Goal: Transaction & Acquisition: Purchase product/service

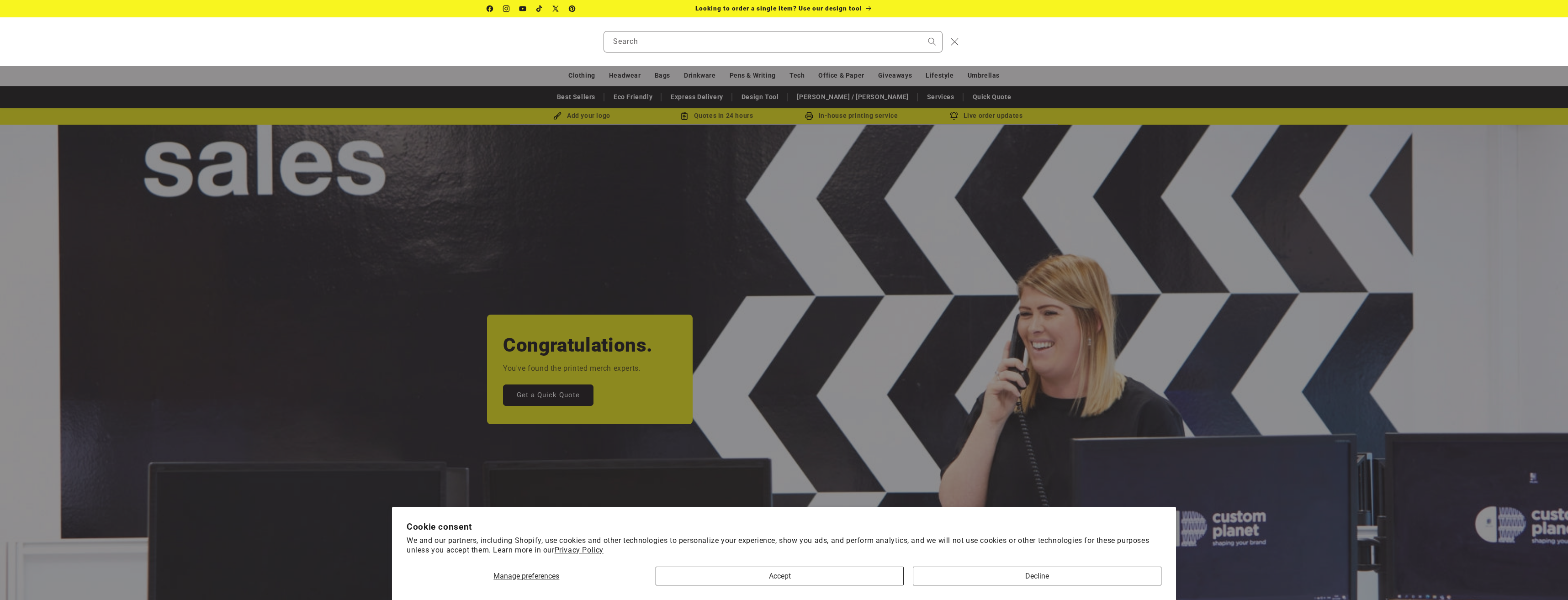
drag, startPoint x: 791, startPoint y: 26, endPoint x: 787, endPoint y: 33, distance: 8.1
click at [789, 29] on div "Search" at bounding box center [784, 42] width 1568 height 49
click at [785, 43] on input "Search" at bounding box center [772, 42] width 338 height 21
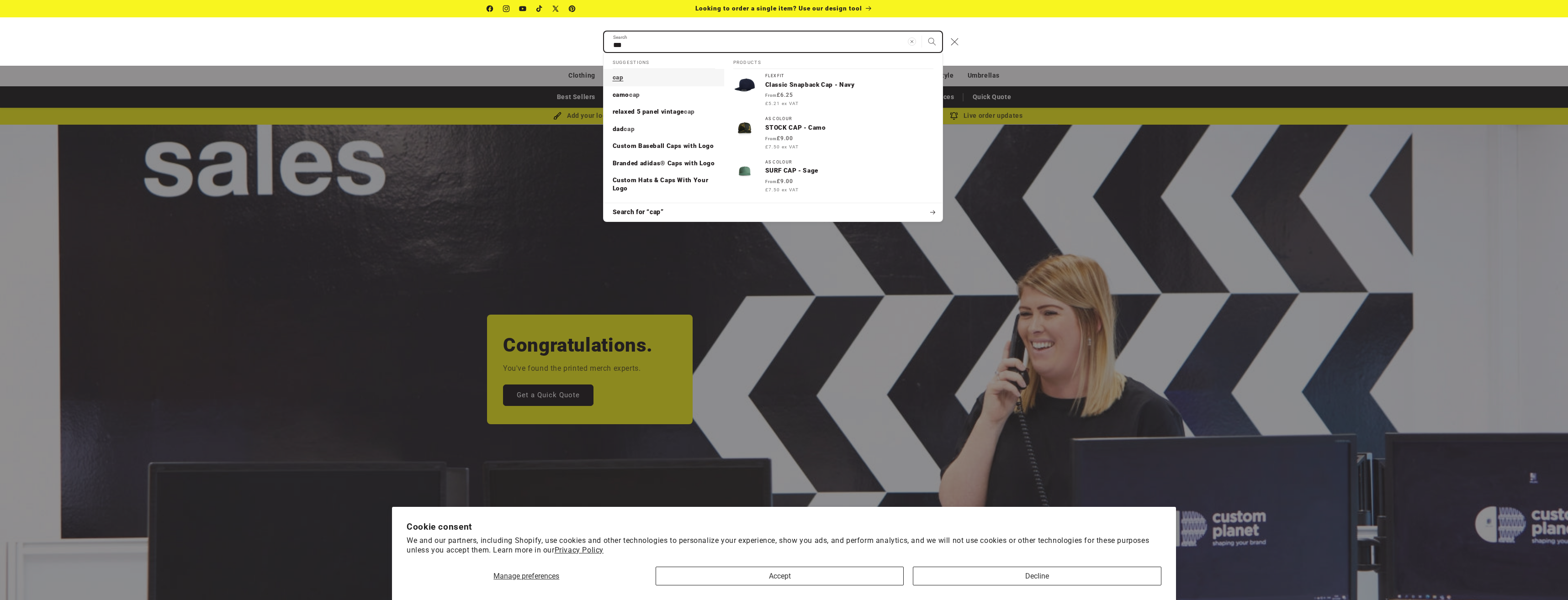
scroll to position [0, 1568]
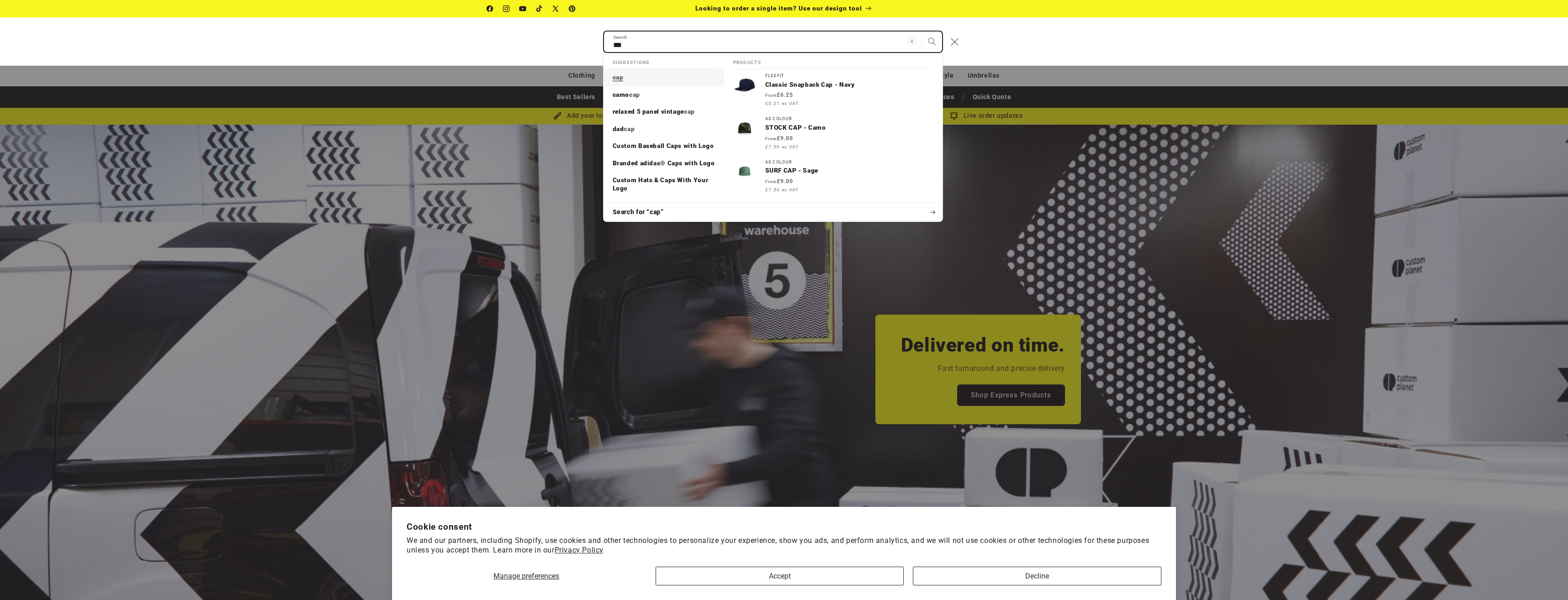
type input "***"
click at [615, 75] on mark "cap" at bounding box center [618, 77] width 11 height 7
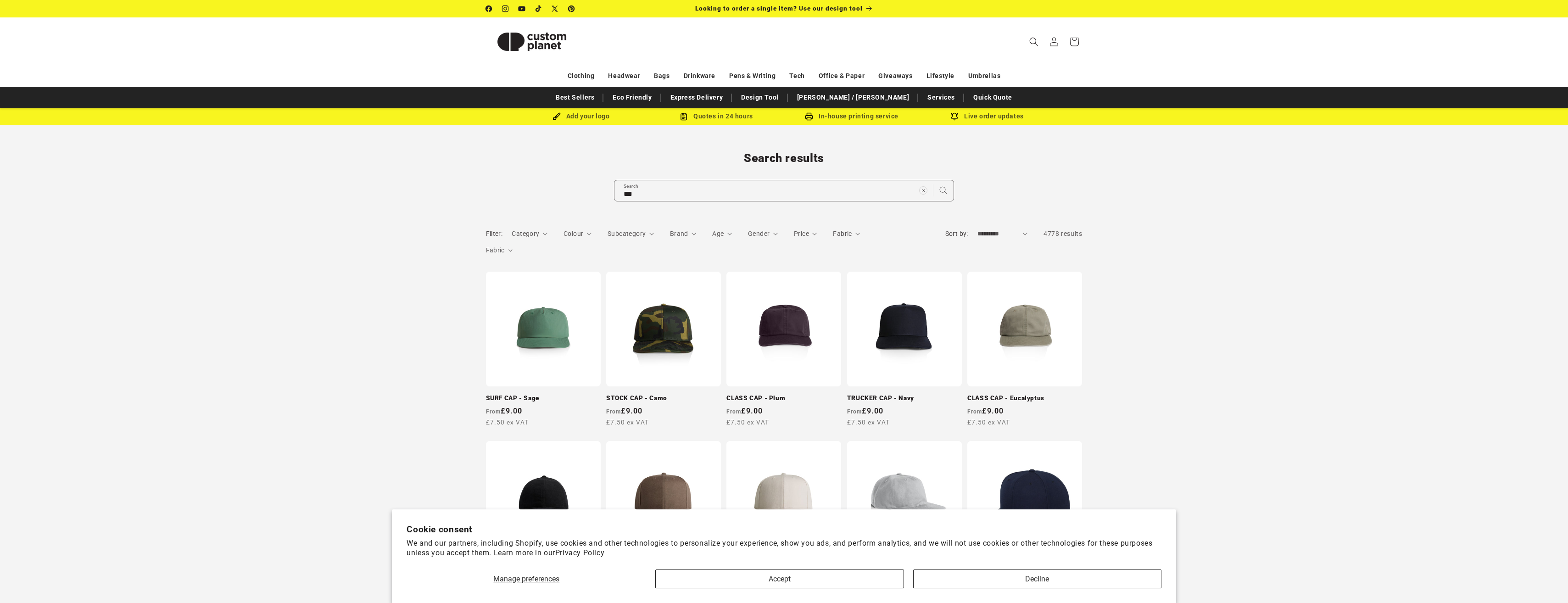
drag, startPoint x: 1213, startPoint y: 221, endPoint x: 931, endPoint y: 227, distance: 282.1
click at [675, 234] on span "Brand" at bounding box center [679, 234] width 18 height 7
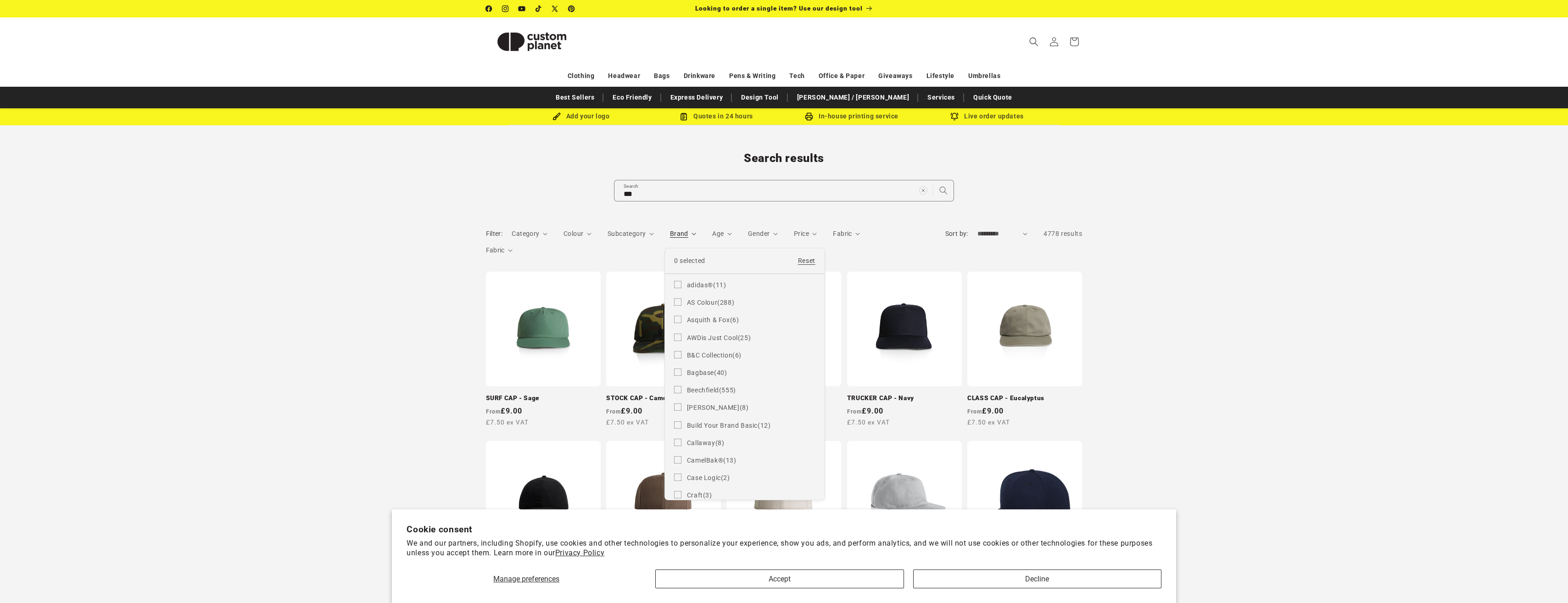
click at [674, 234] on summary "Brand" at bounding box center [683, 234] width 27 height 10
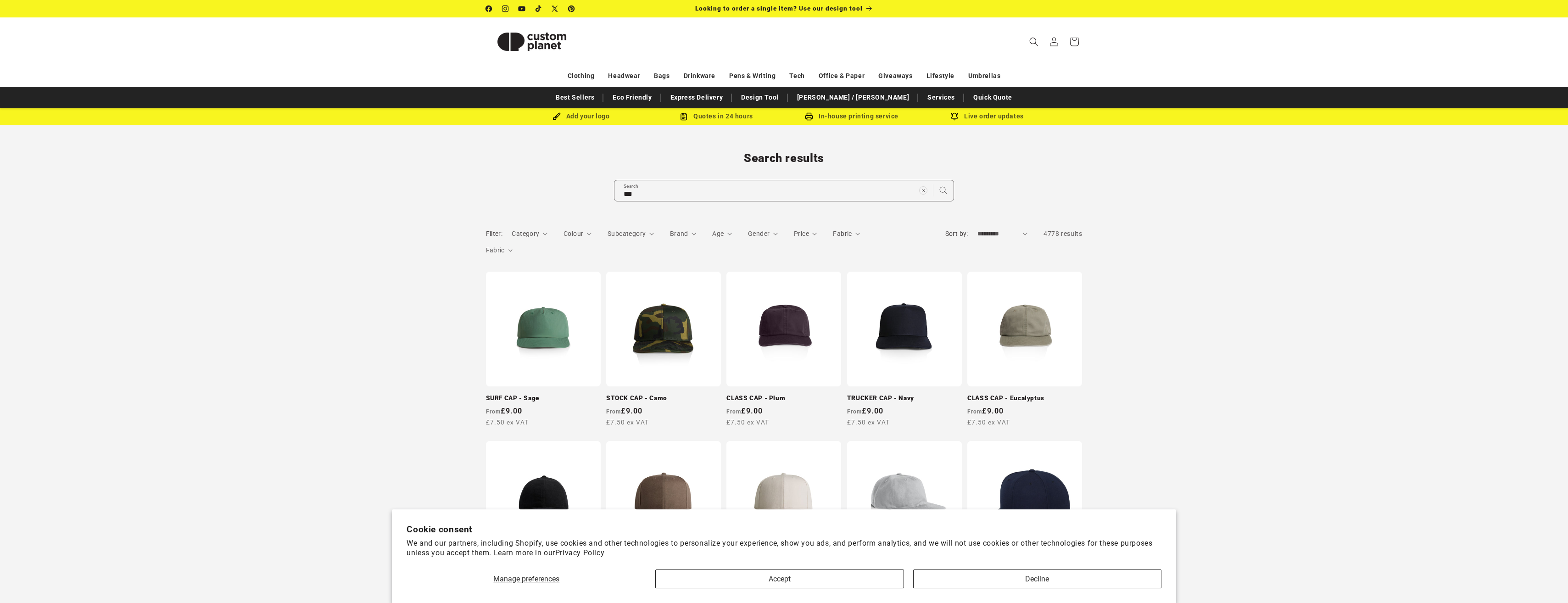
click at [595, 233] on div "Filter: Category 0 selected Reset Category Action Digital Cameras (1) Action Di…" at bounding box center [701, 246] width 430 height 33
click at [586, 236] on summary "Colour" at bounding box center [578, 234] width 28 height 10
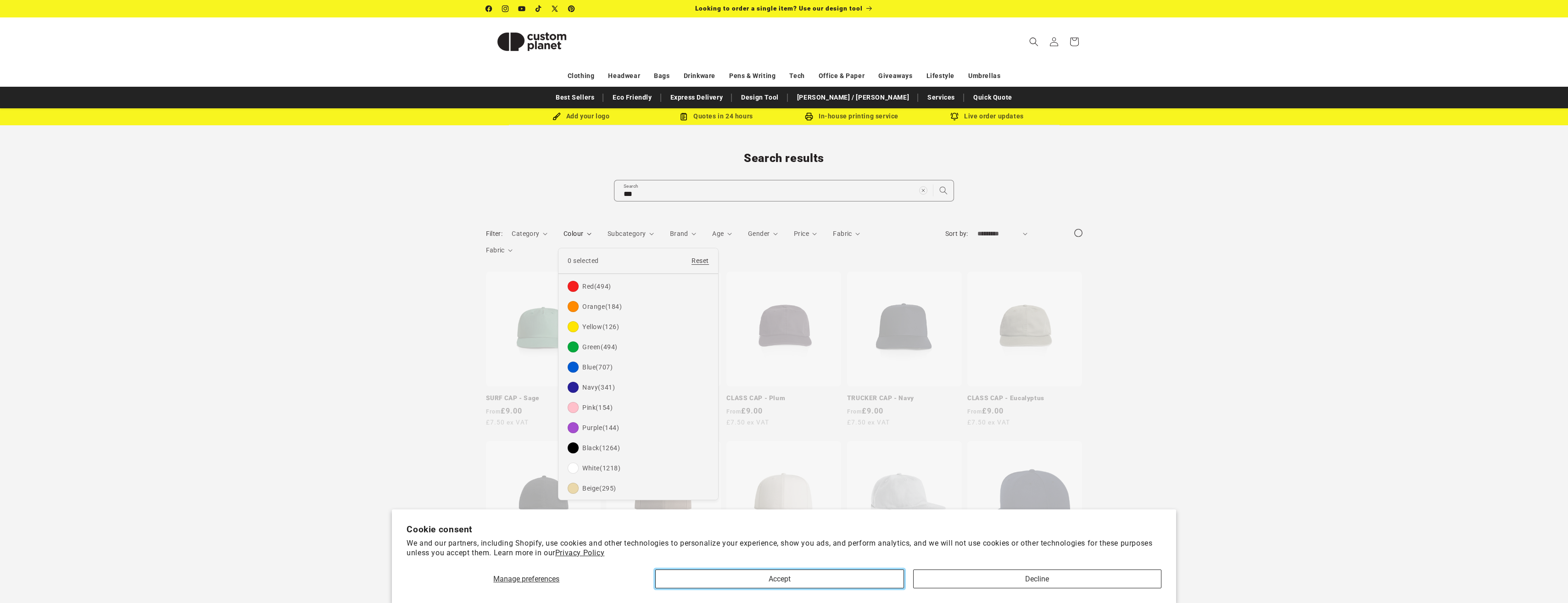
click at [856, 579] on button "Accept" at bounding box center [779, 579] width 248 height 19
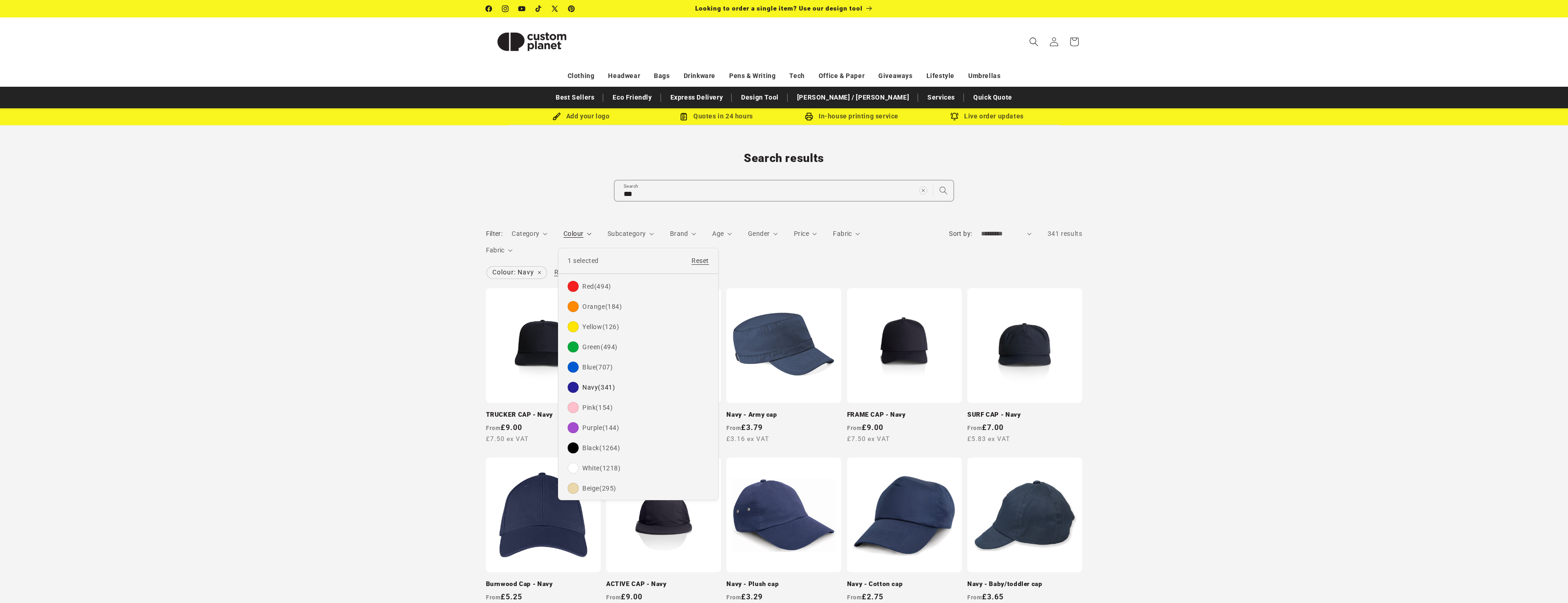
click at [592, 239] on summary "Colour" at bounding box center [578, 234] width 28 height 10
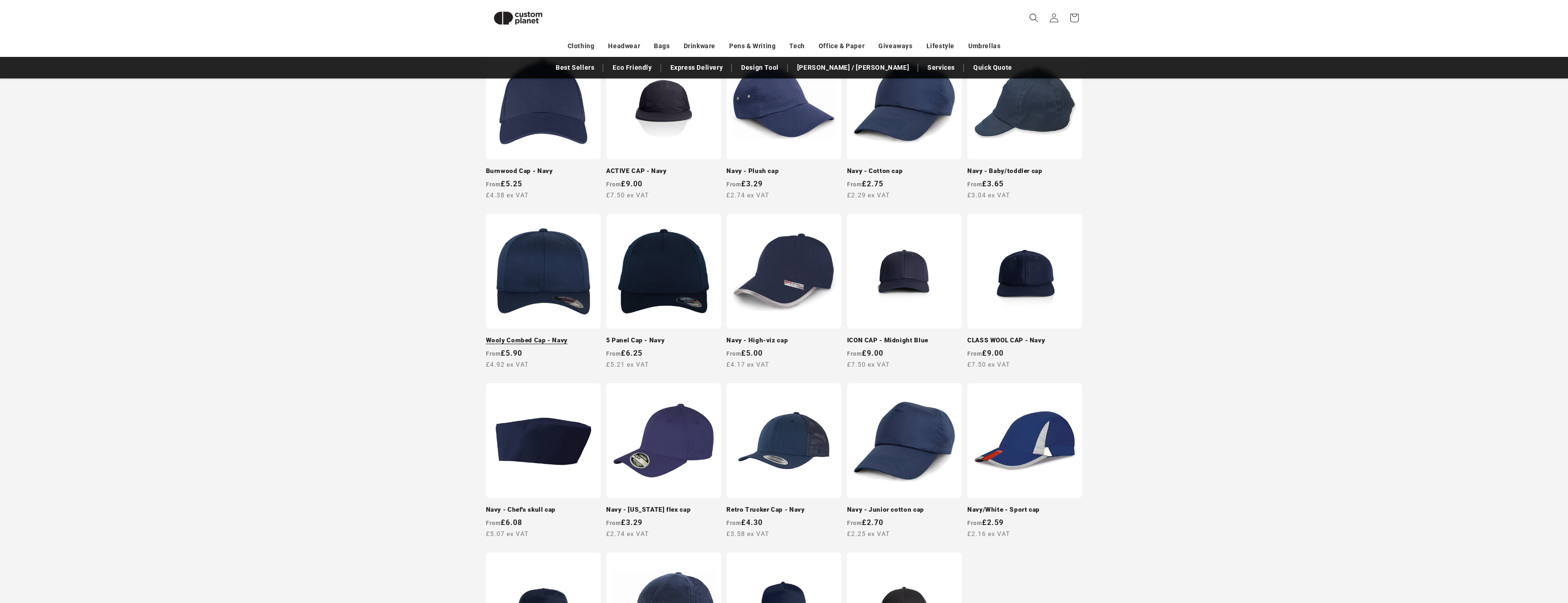
scroll to position [538, 0]
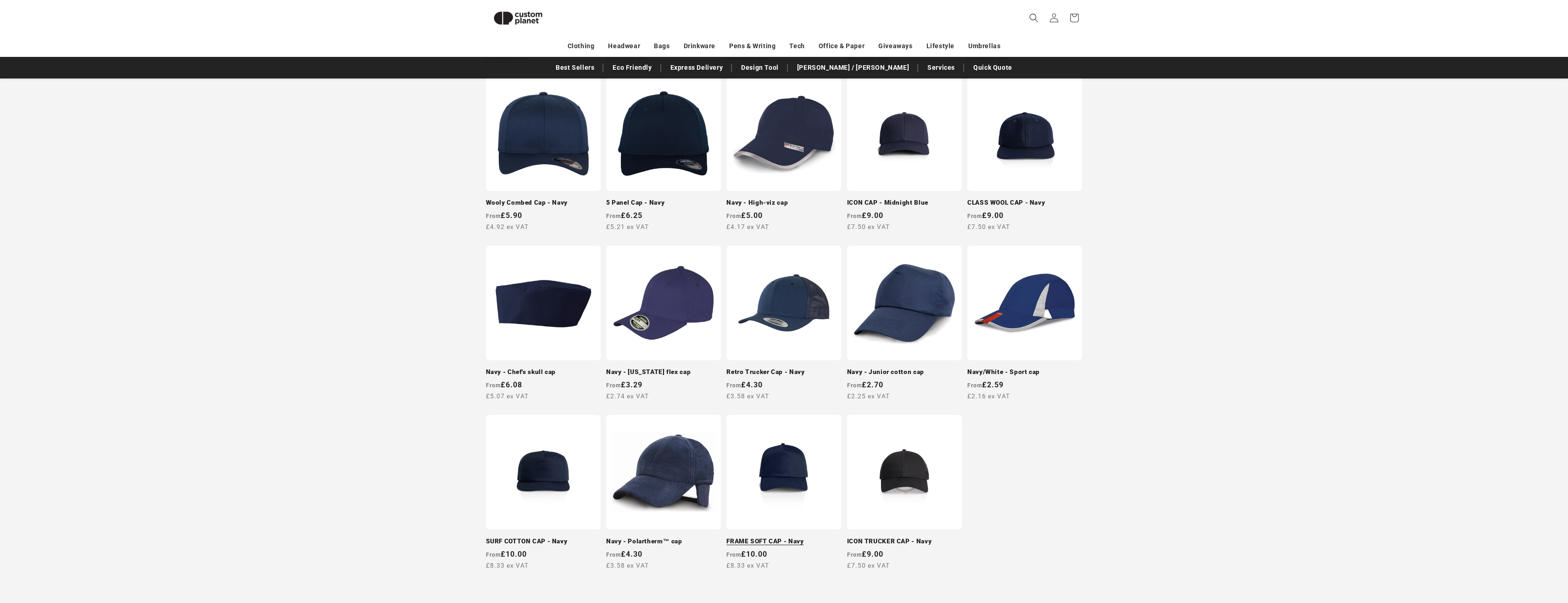
click at [780, 541] on link "FRAME SOFT CAP - Navy" at bounding box center [784, 542] width 115 height 9
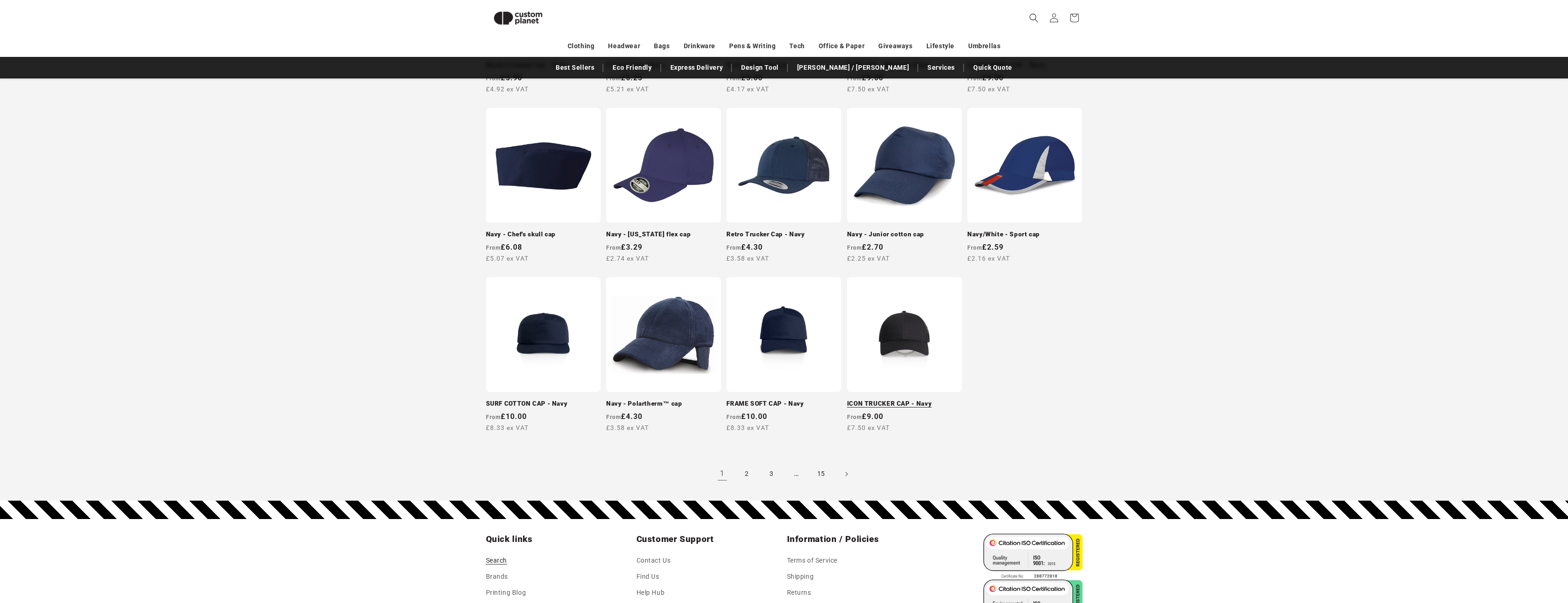
click at [884, 400] on link "ICON TRUCKER CAP - Navy" at bounding box center [905, 404] width 115 height 9
click at [744, 472] on link "2" at bounding box center [746, 474] width 20 height 20
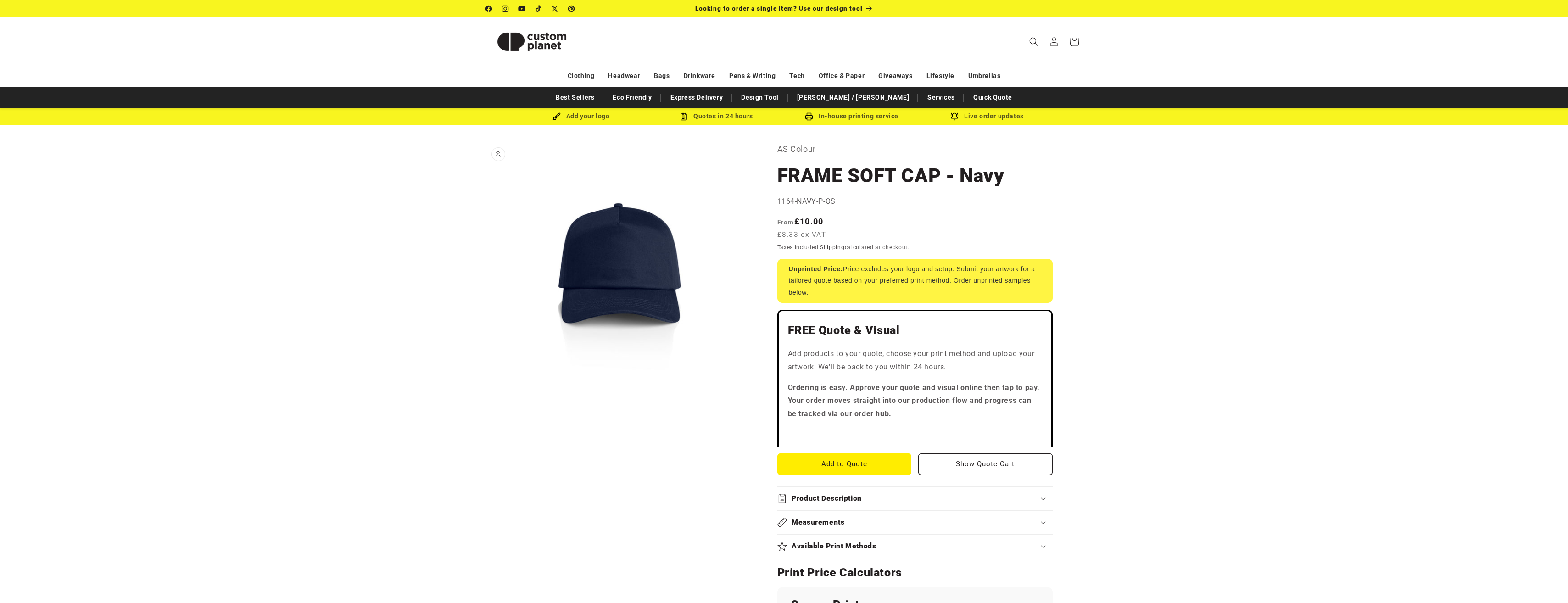
click at [486, 410] on button "Open media 1 in modal" at bounding box center [486, 410] width 0 height 0
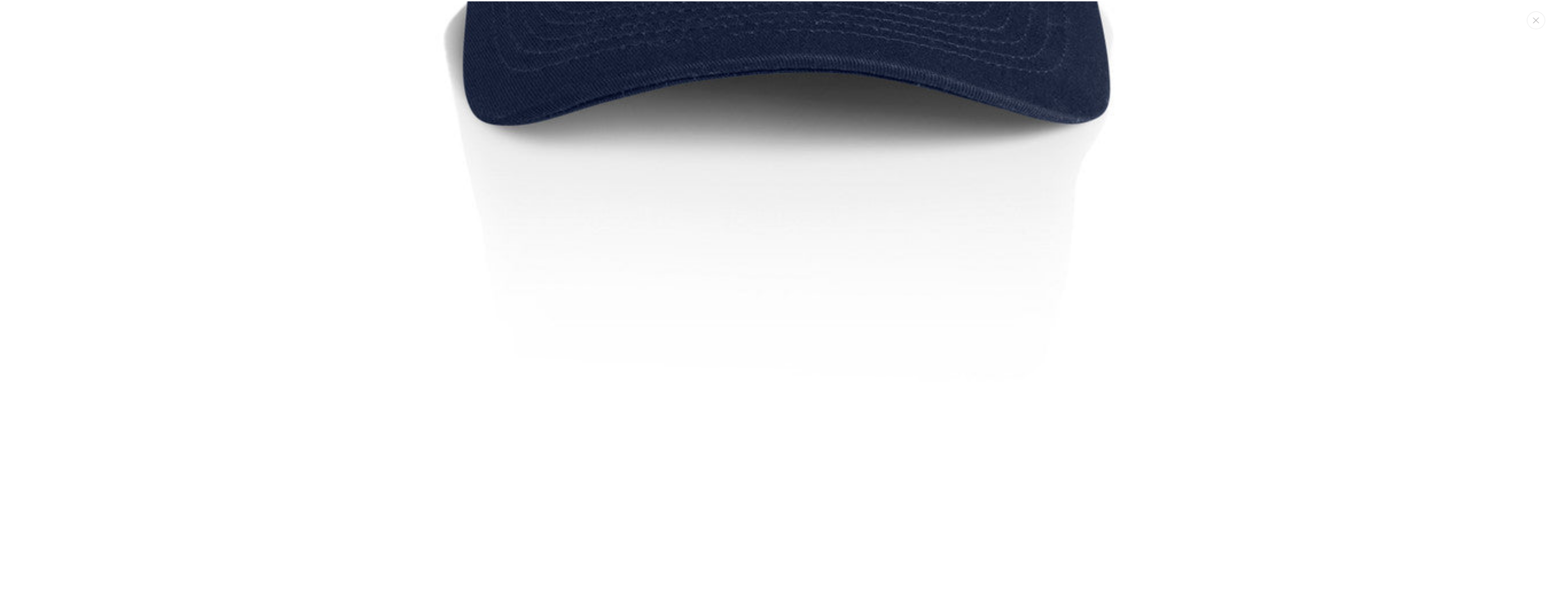
scroll to position [559, 0]
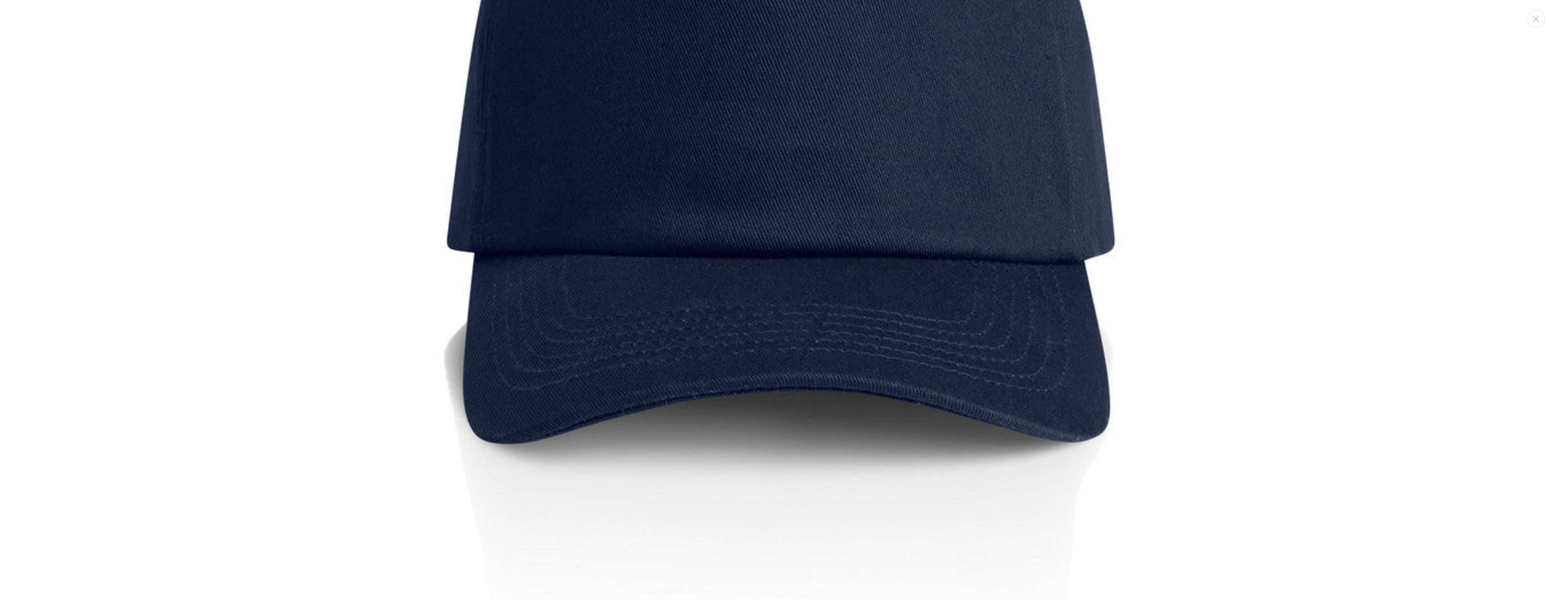
click at [1075, 354] on img "Media gallery" at bounding box center [784, 186] width 1468 height 1467
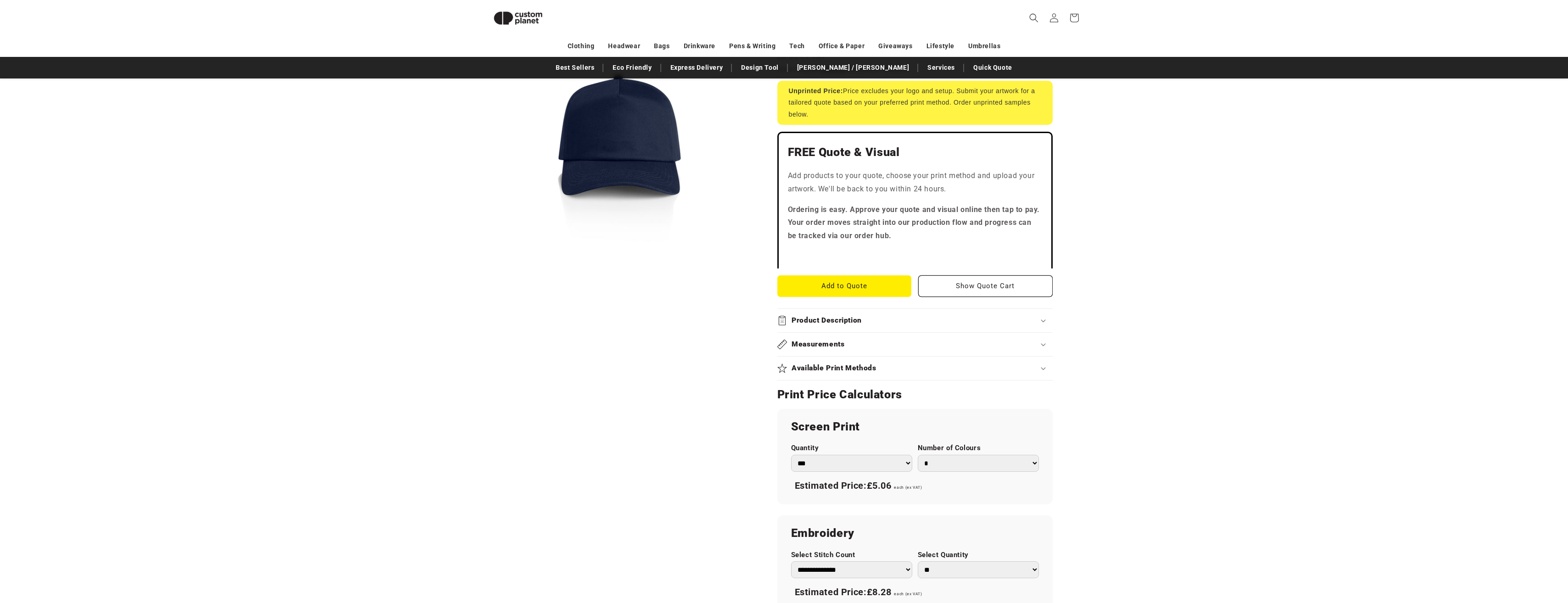
scroll to position [171, 0]
click at [856, 322] on h2 "Product Description" at bounding box center [826, 322] width 70 height 10
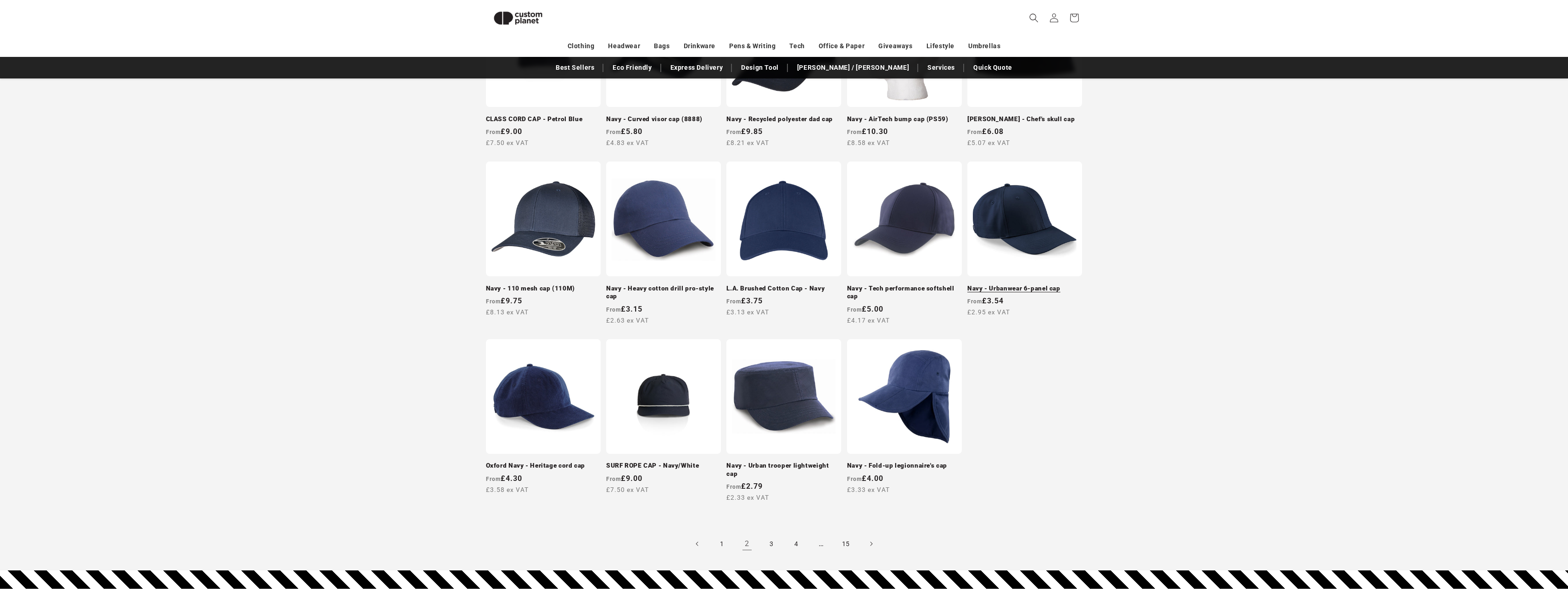
scroll to position [584, 0]
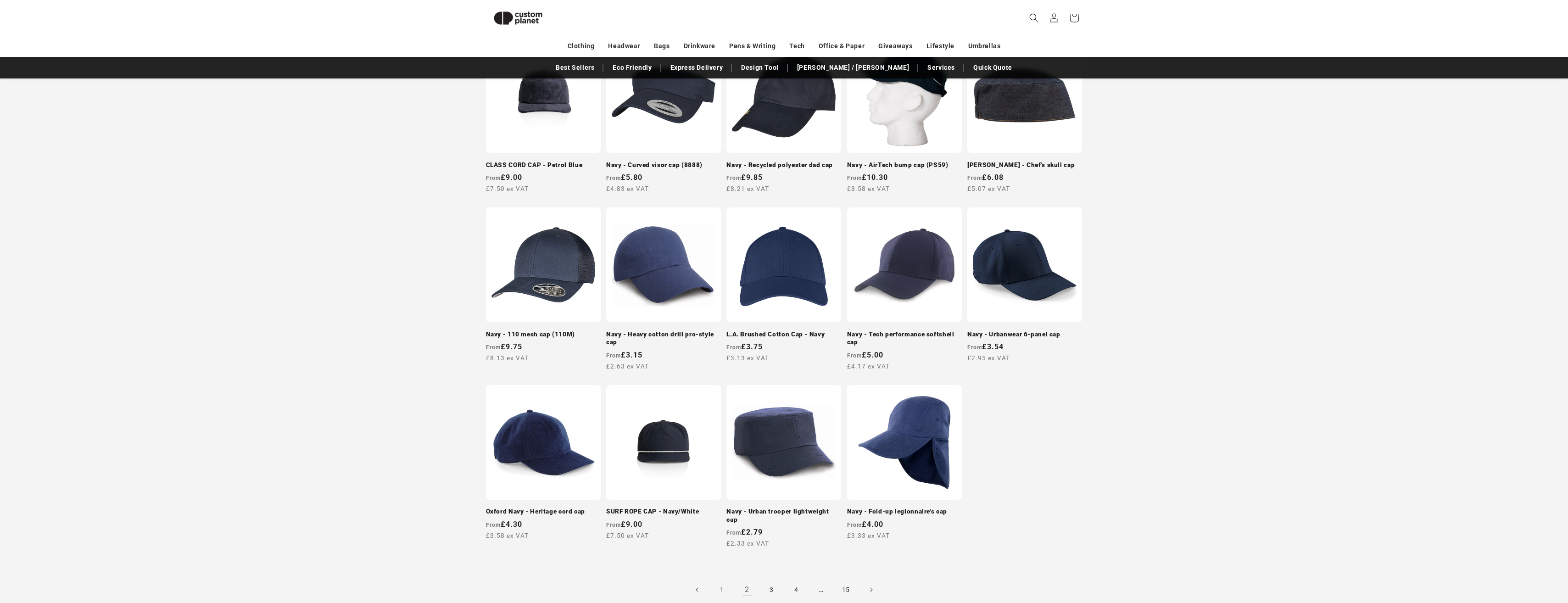
click at [1029, 330] on link "Navy - Urbanwear 6-panel cap" at bounding box center [1025, 335] width 115 height 9
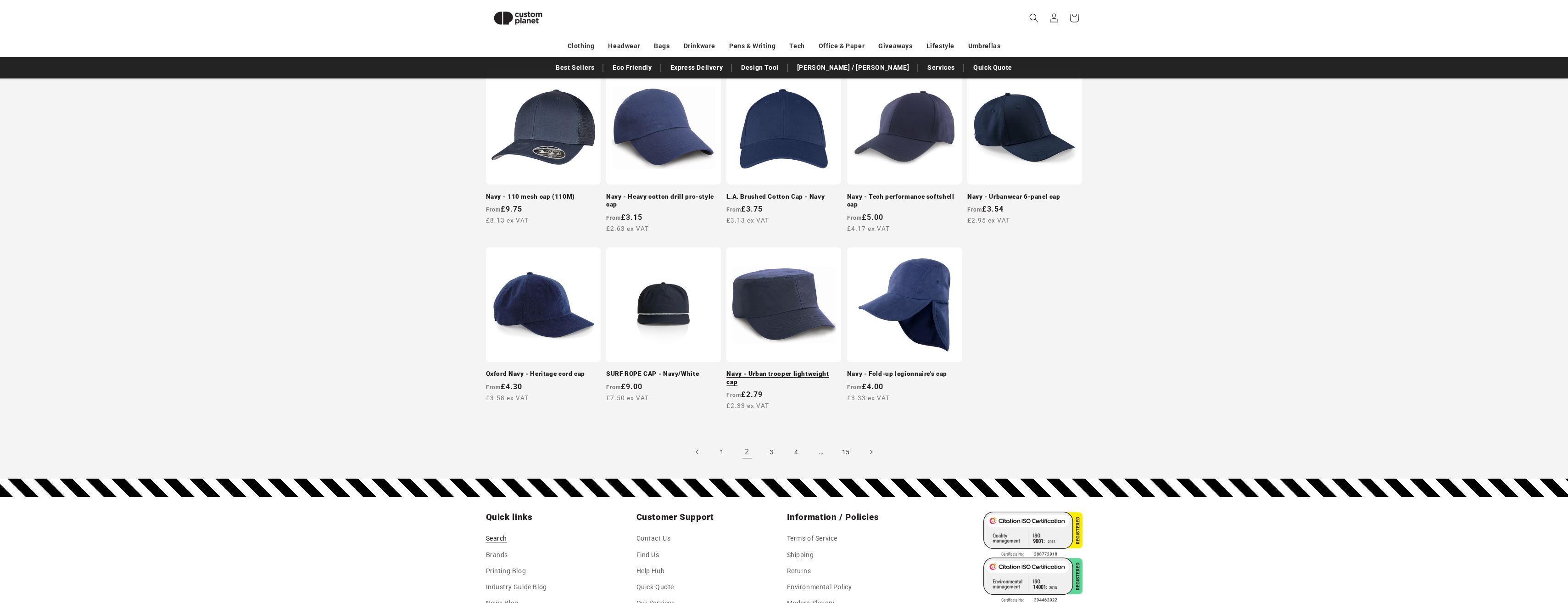
scroll to position [538, 0]
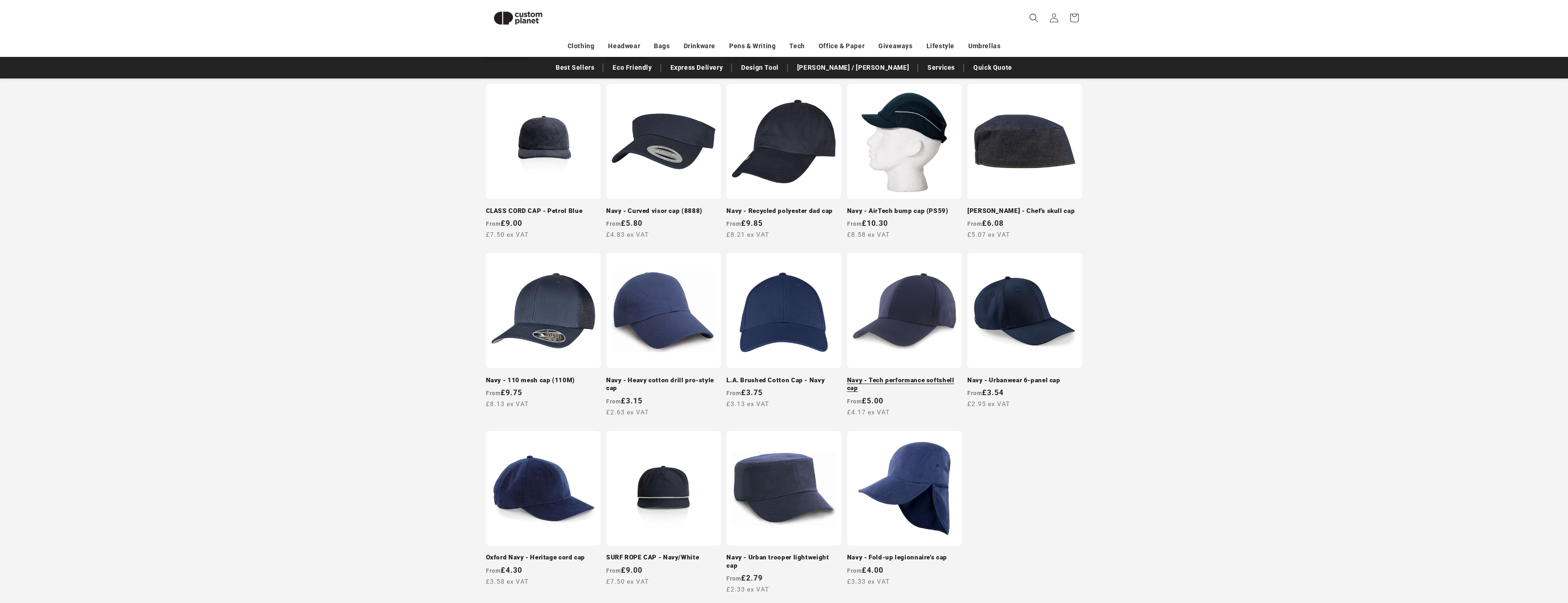
click at [891, 376] on link "Navy - Tech performance softshell cap" at bounding box center [905, 384] width 115 height 16
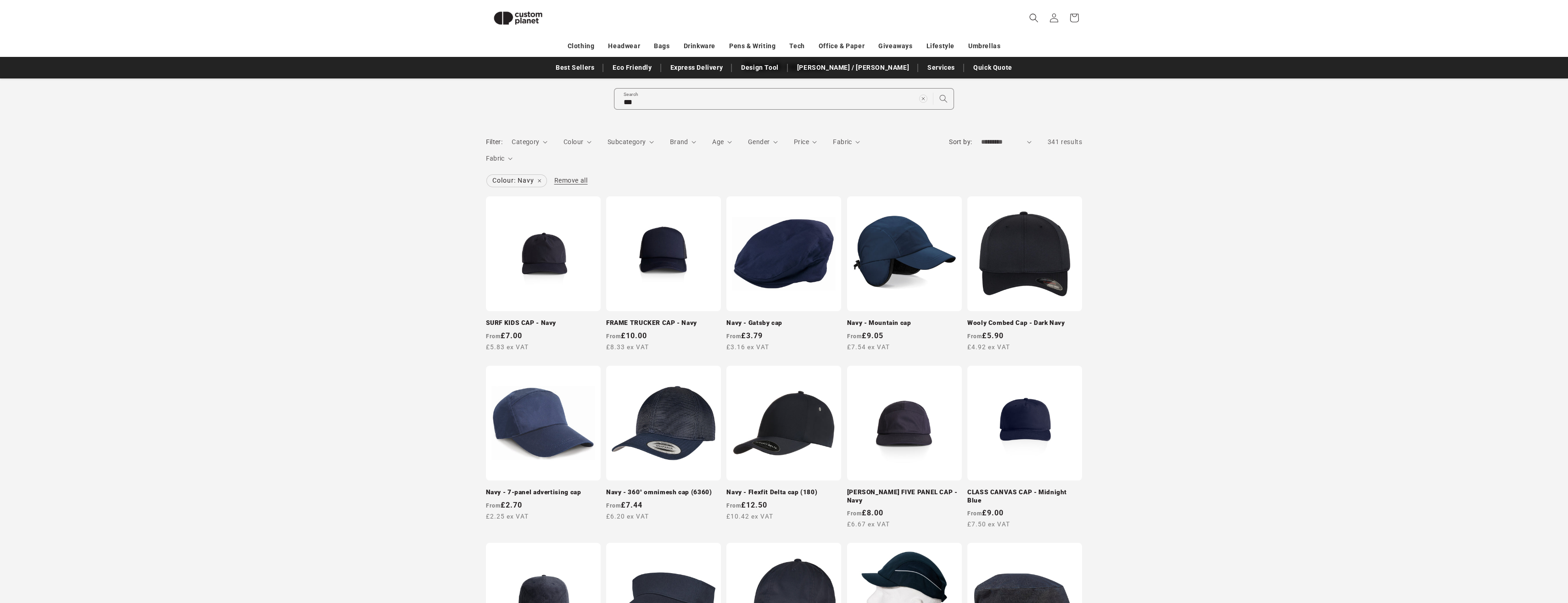
scroll to position [0, 0]
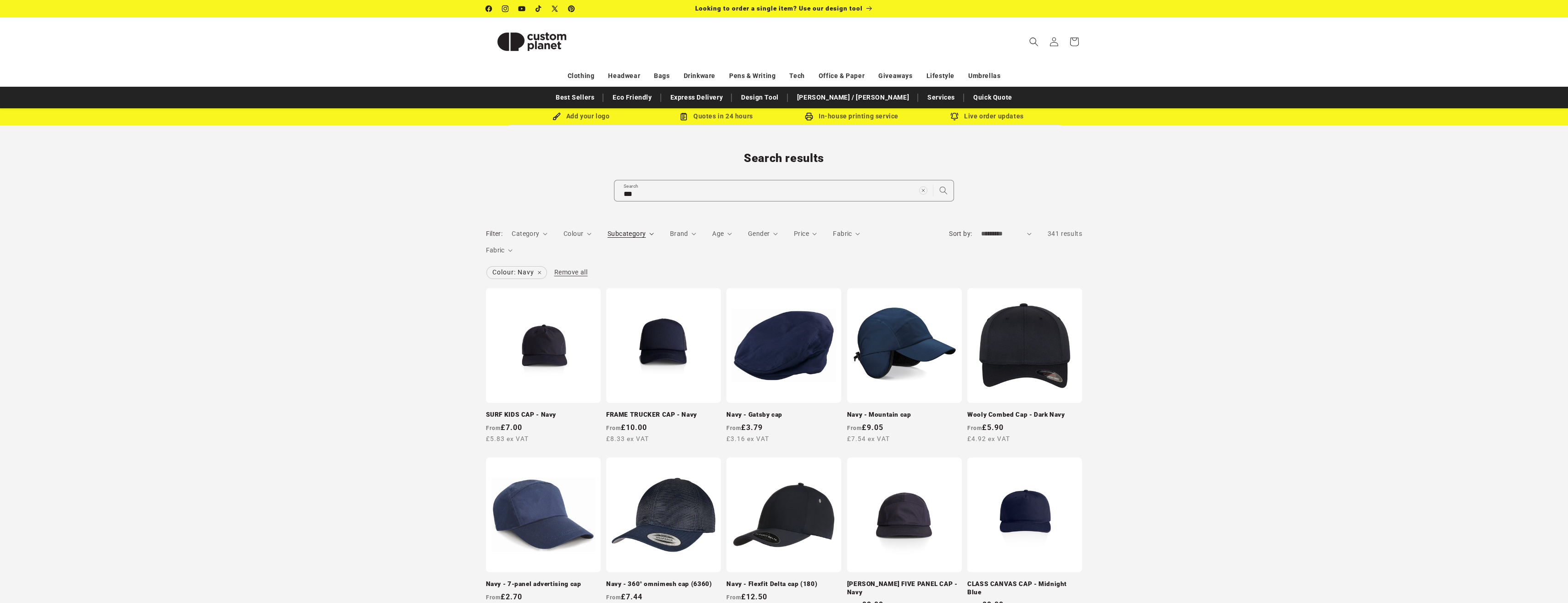
click at [643, 236] on span "Subcategory" at bounding box center [627, 234] width 38 height 7
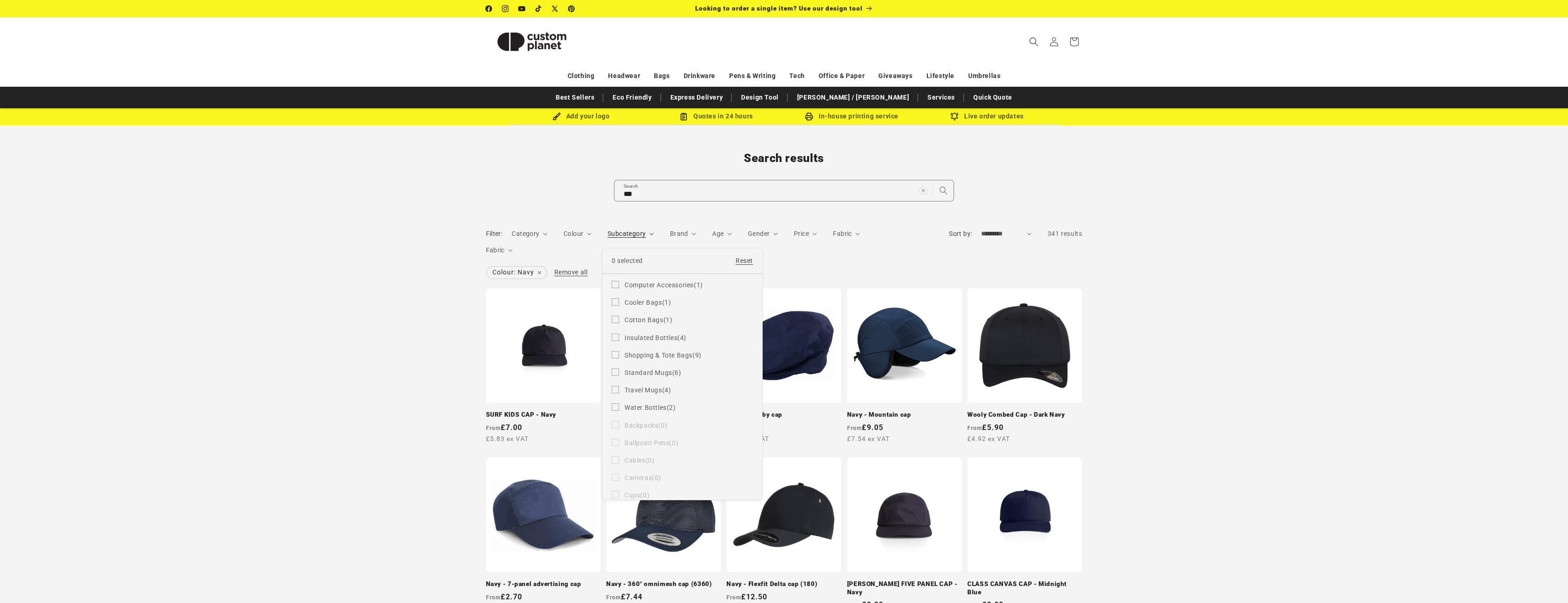
click at [654, 239] on summary "Subcategory" at bounding box center [631, 234] width 46 height 10
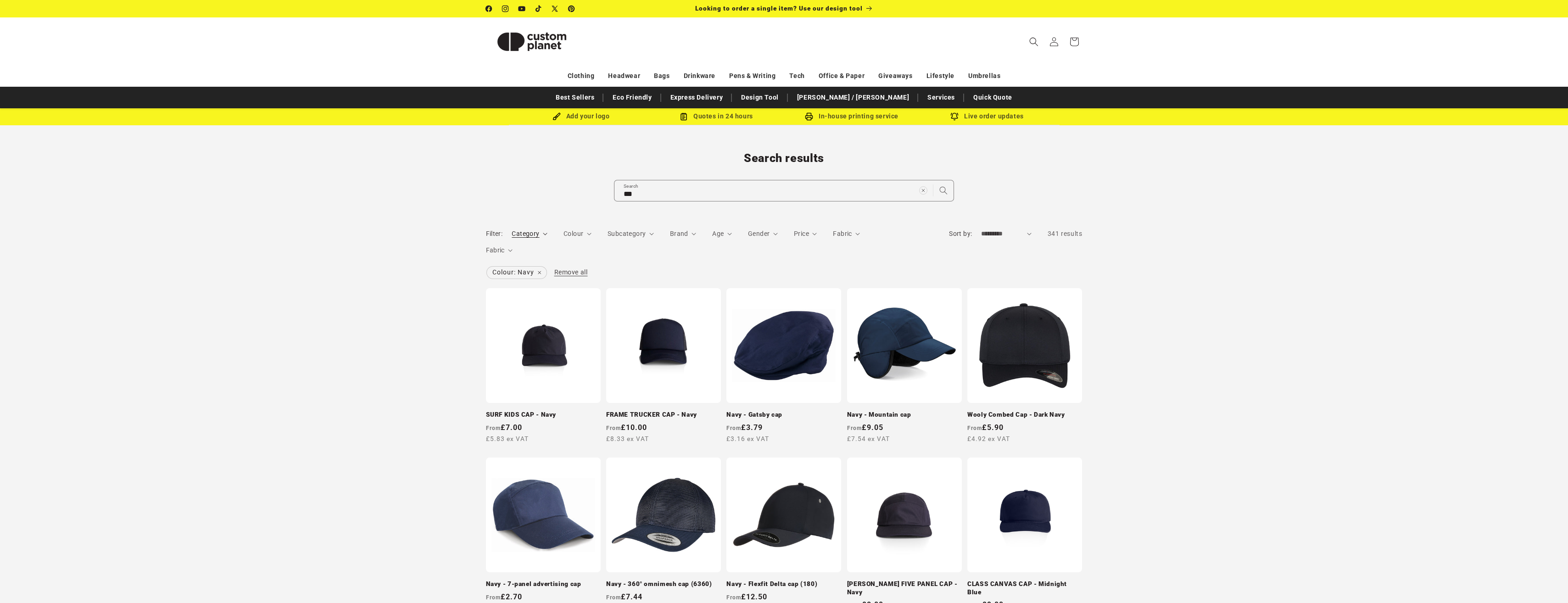
click at [540, 231] on summary "Category" at bounding box center [529, 234] width 36 height 10
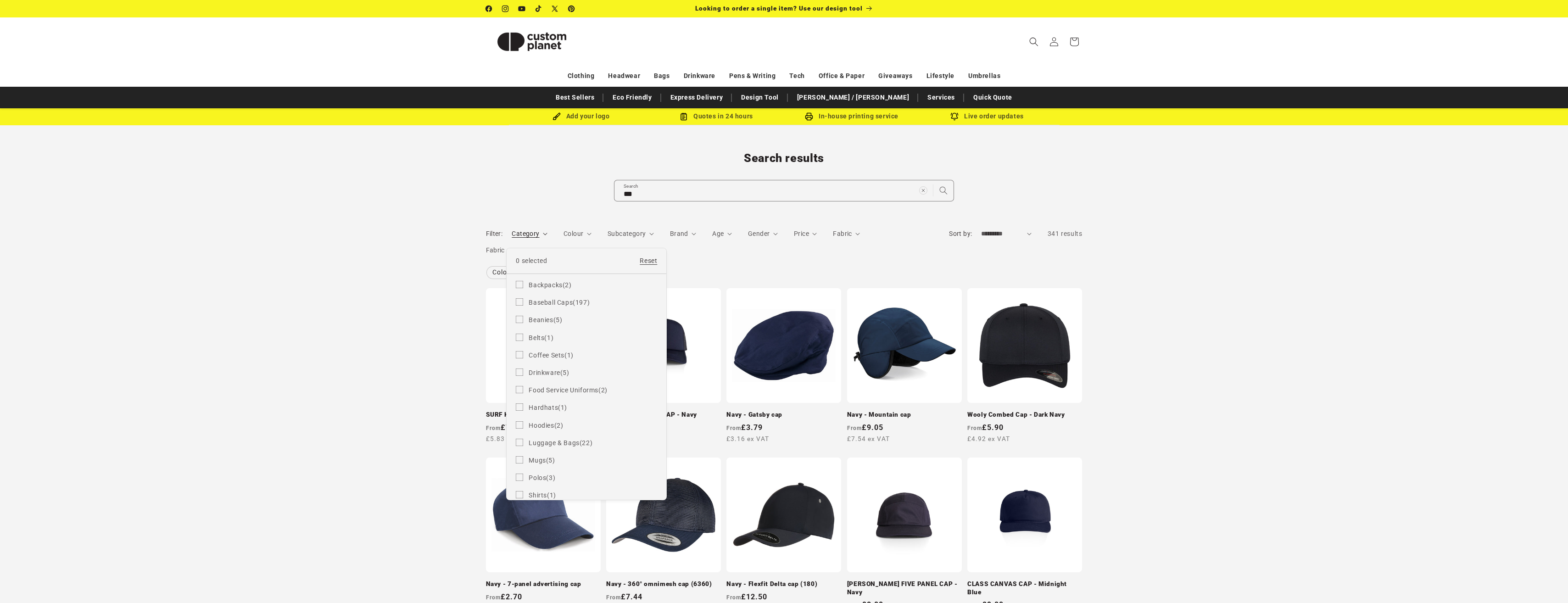
click at [539, 231] on summary "Category" at bounding box center [529, 234] width 36 height 10
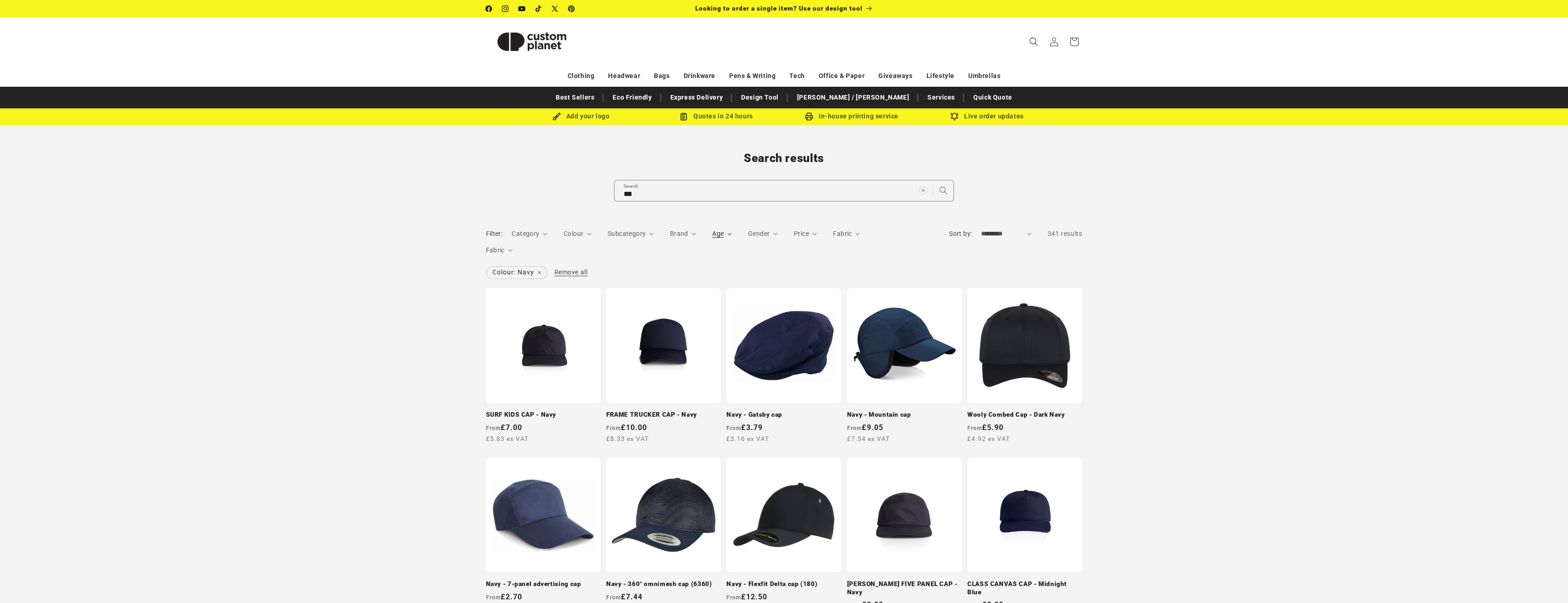
click at [719, 237] on span "Age" at bounding box center [718, 234] width 12 height 7
click at [720, 285] on icon at bounding box center [720, 284] width 7 height 7
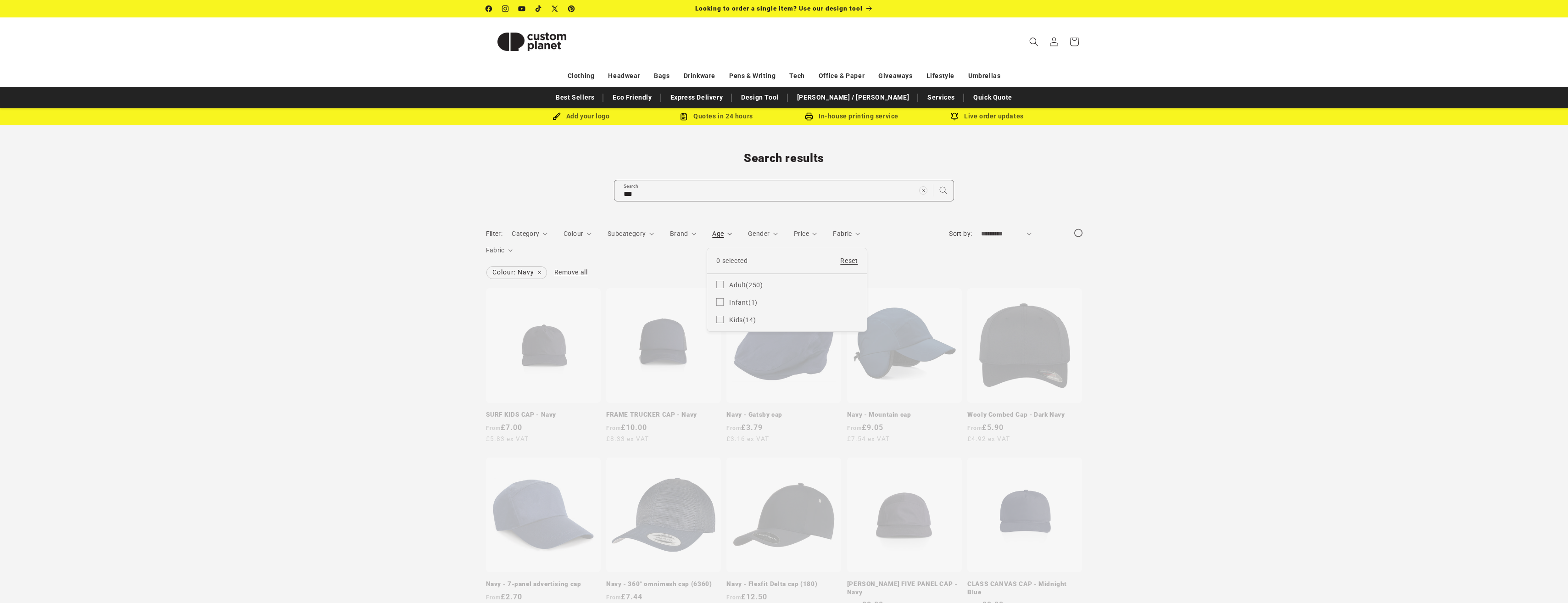
click at [732, 239] on summary "Age" at bounding box center [722, 234] width 20 height 10
click at [775, 235] on icon "Gender (0 selected)" at bounding box center [776, 234] width 5 height 3
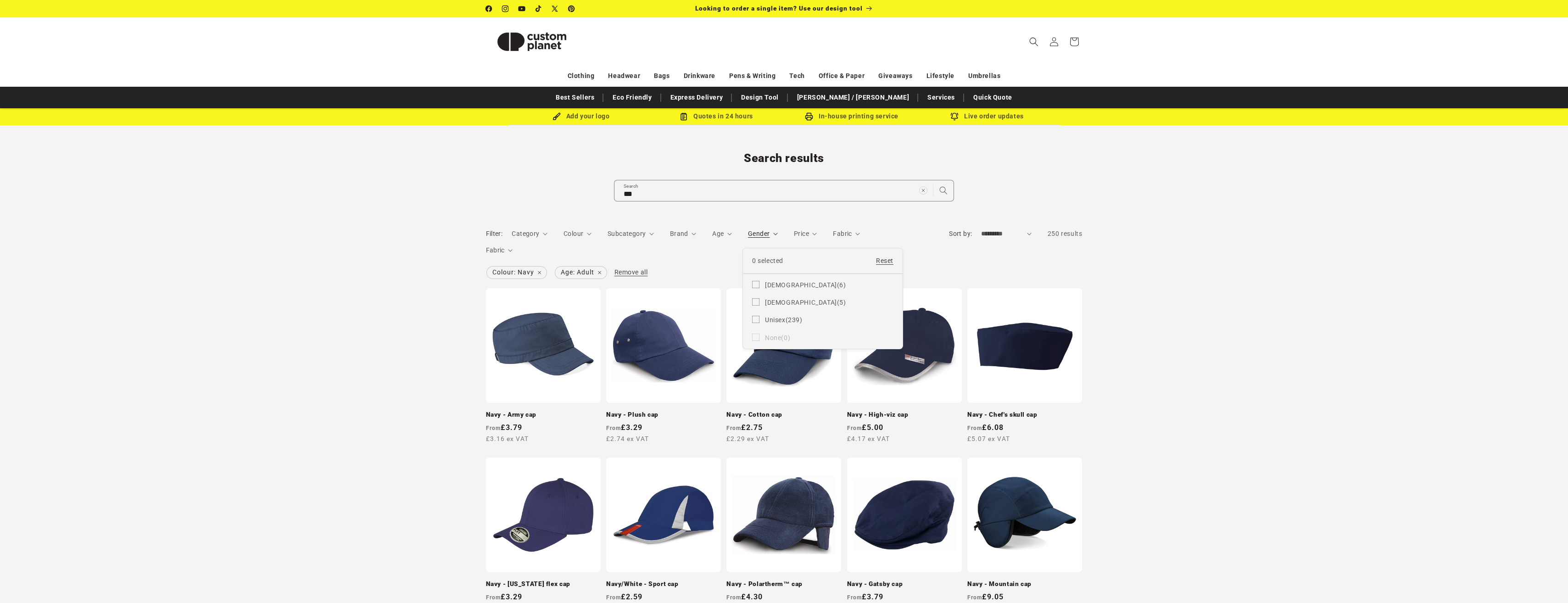
click at [778, 239] on summary "Gender" at bounding box center [762, 234] width 30 height 10
click at [805, 234] on span "Price" at bounding box center [801, 234] width 15 height 7
click at [805, 234] on summary "Price" at bounding box center [806, 234] width 23 height 10
click at [849, 234] on span "Fabric" at bounding box center [842, 234] width 19 height 7
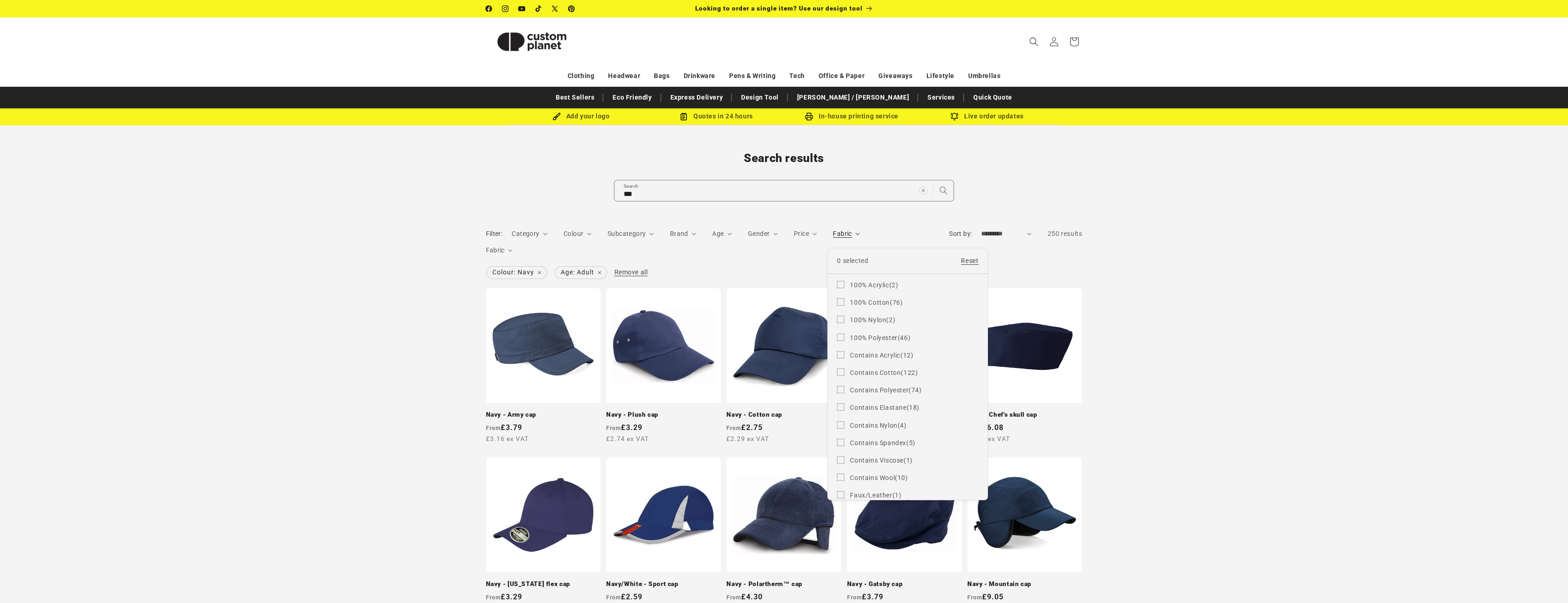
click at [849, 234] on summary "Fabric" at bounding box center [846, 234] width 27 height 10
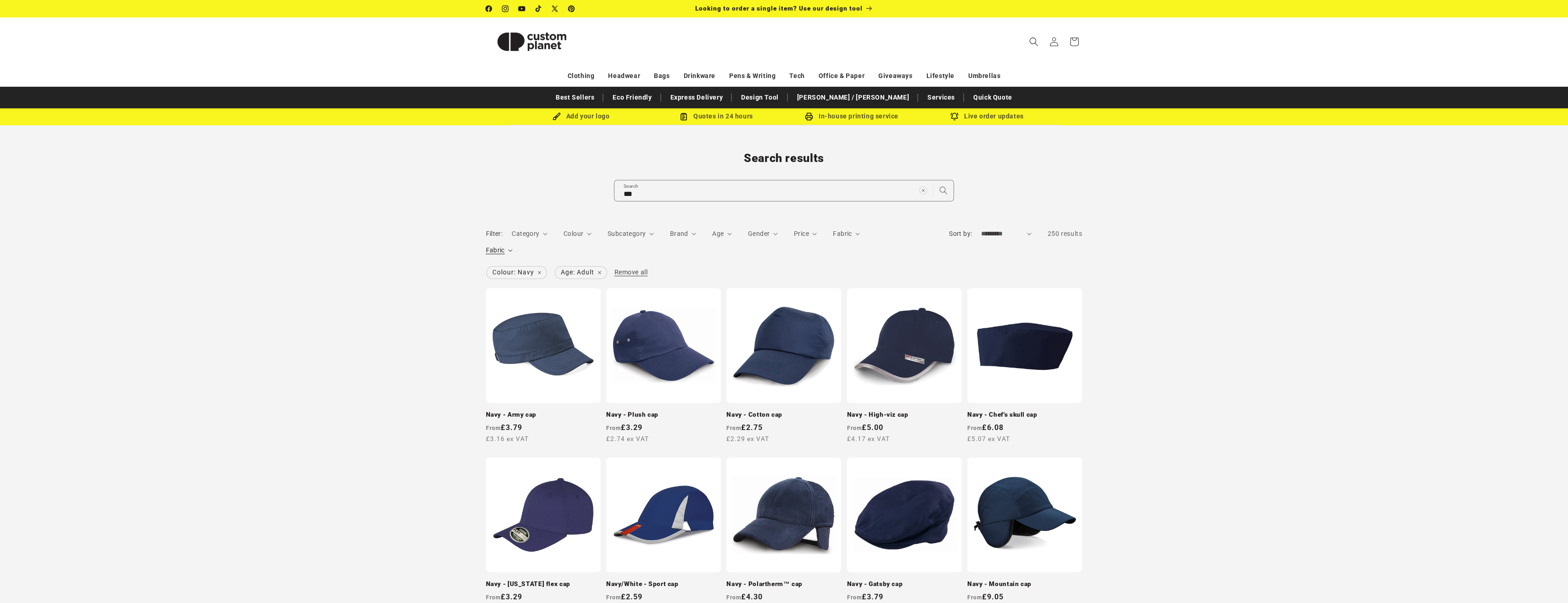
click at [506, 251] on summary "Fabric" at bounding box center [499, 251] width 27 height 10
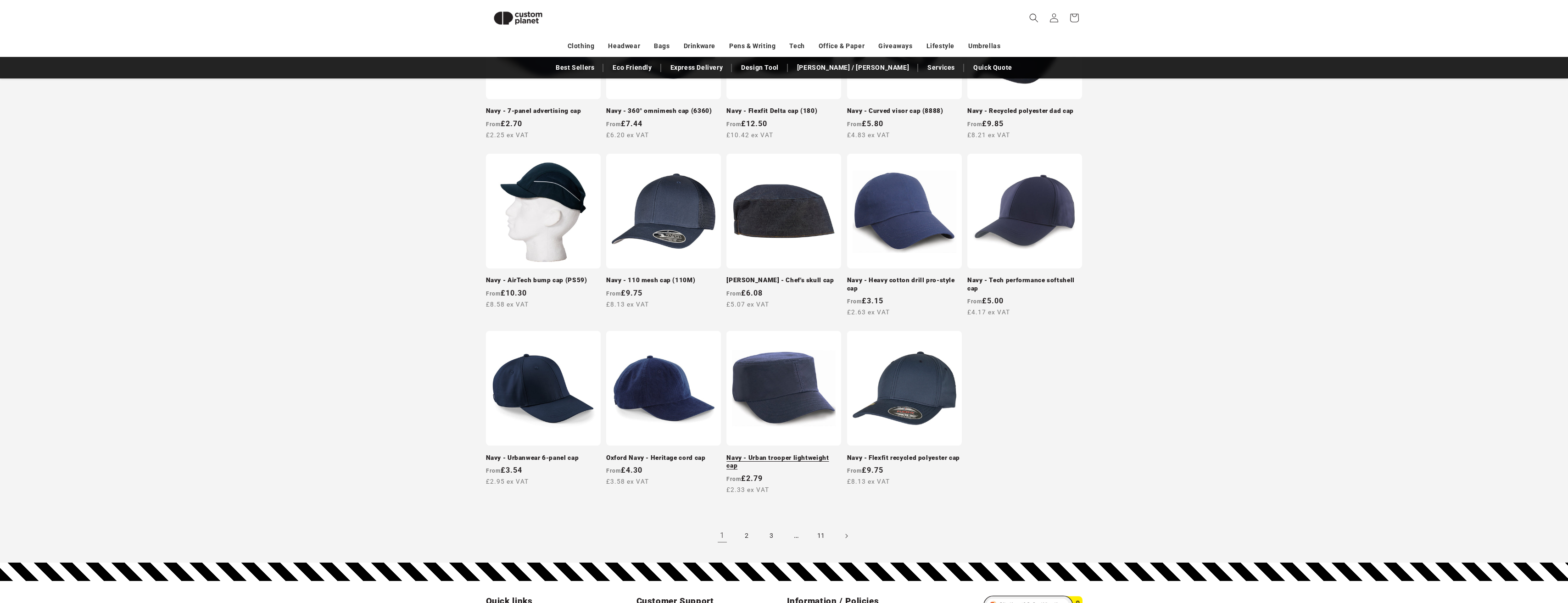
scroll to position [676, 0]
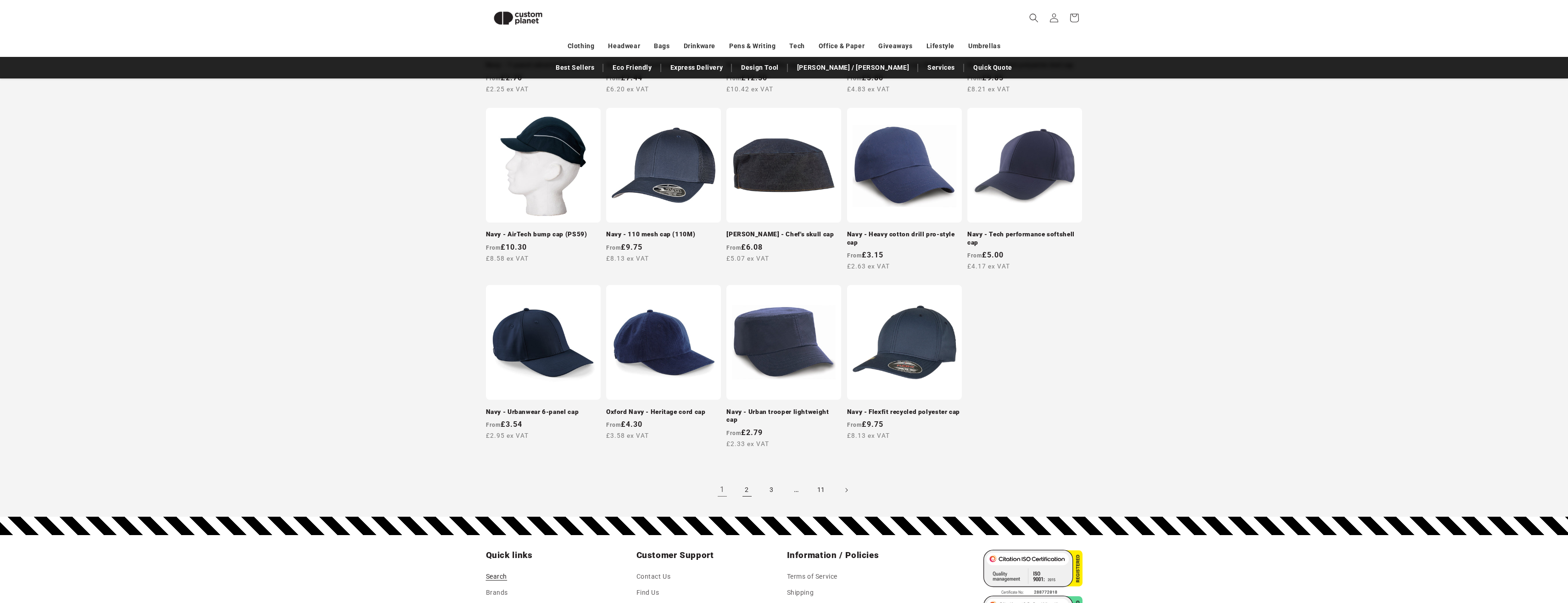
click at [744, 480] on link "2" at bounding box center [746, 490] width 20 height 20
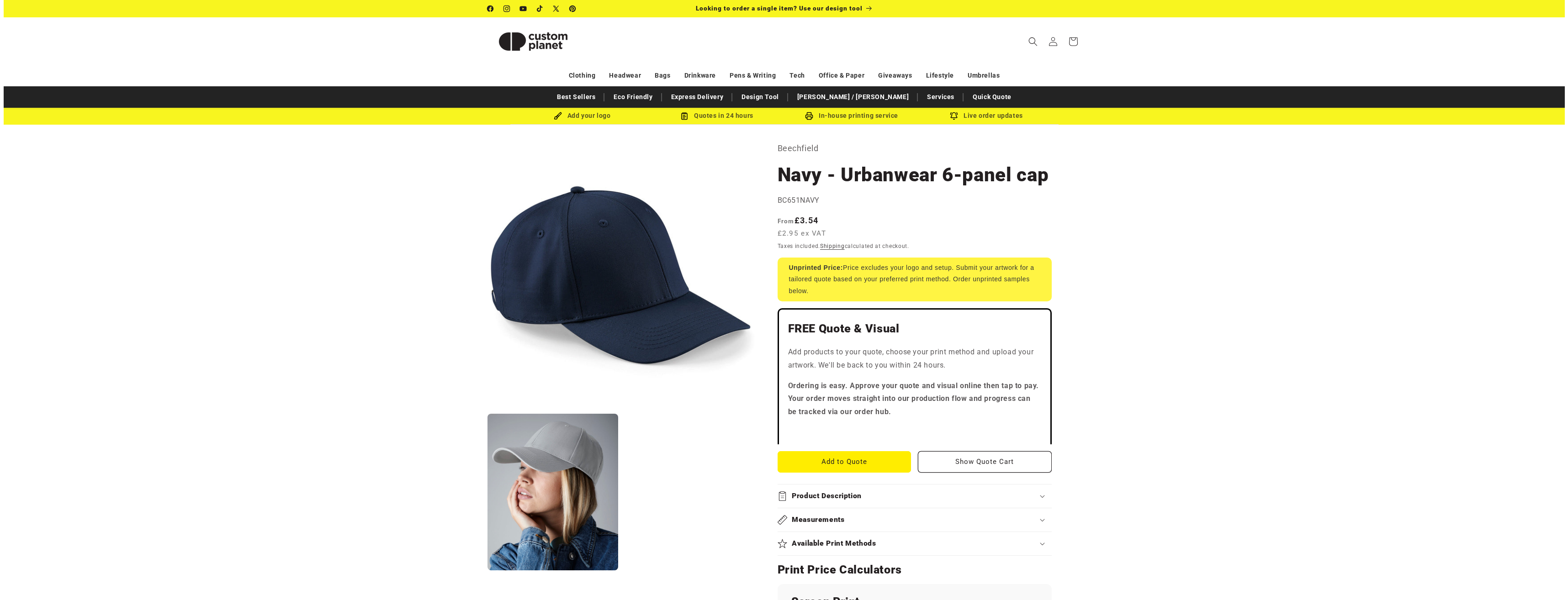
scroll to position [91, 0]
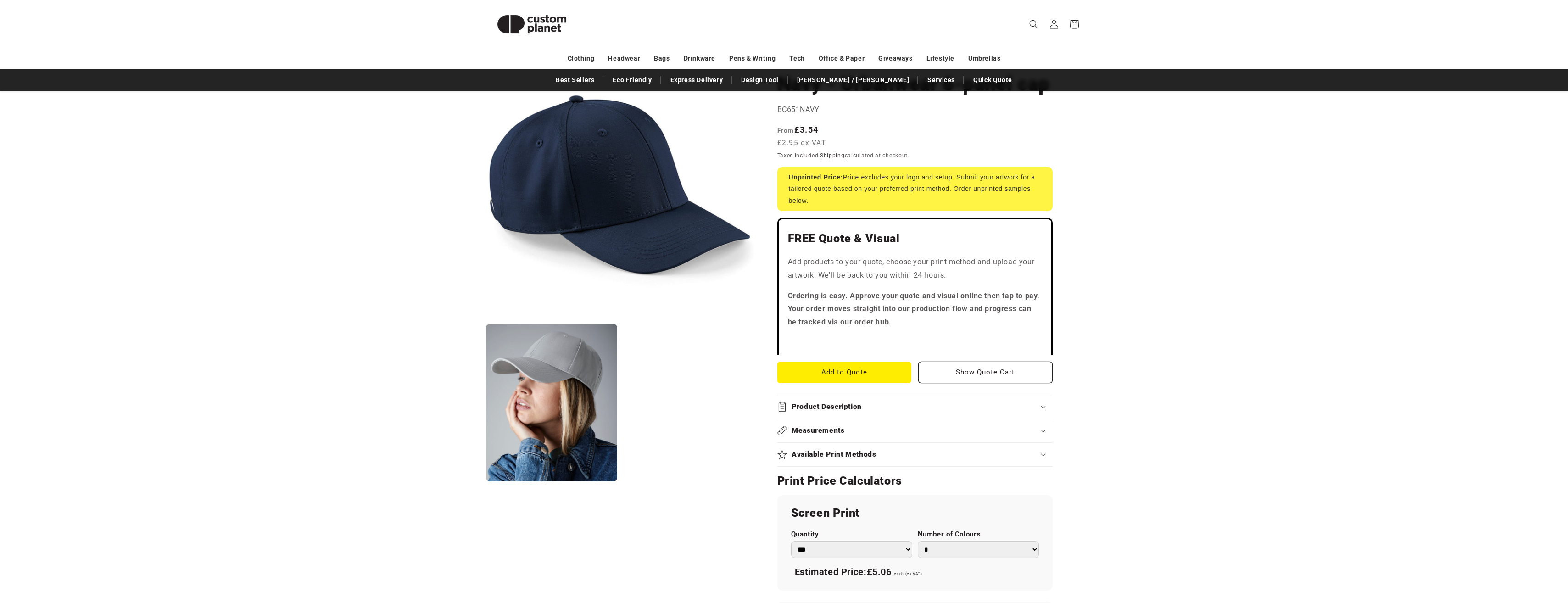
click at [486, 319] on button "Open media 1 in modal" at bounding box center [486, 319] width 0 height 0
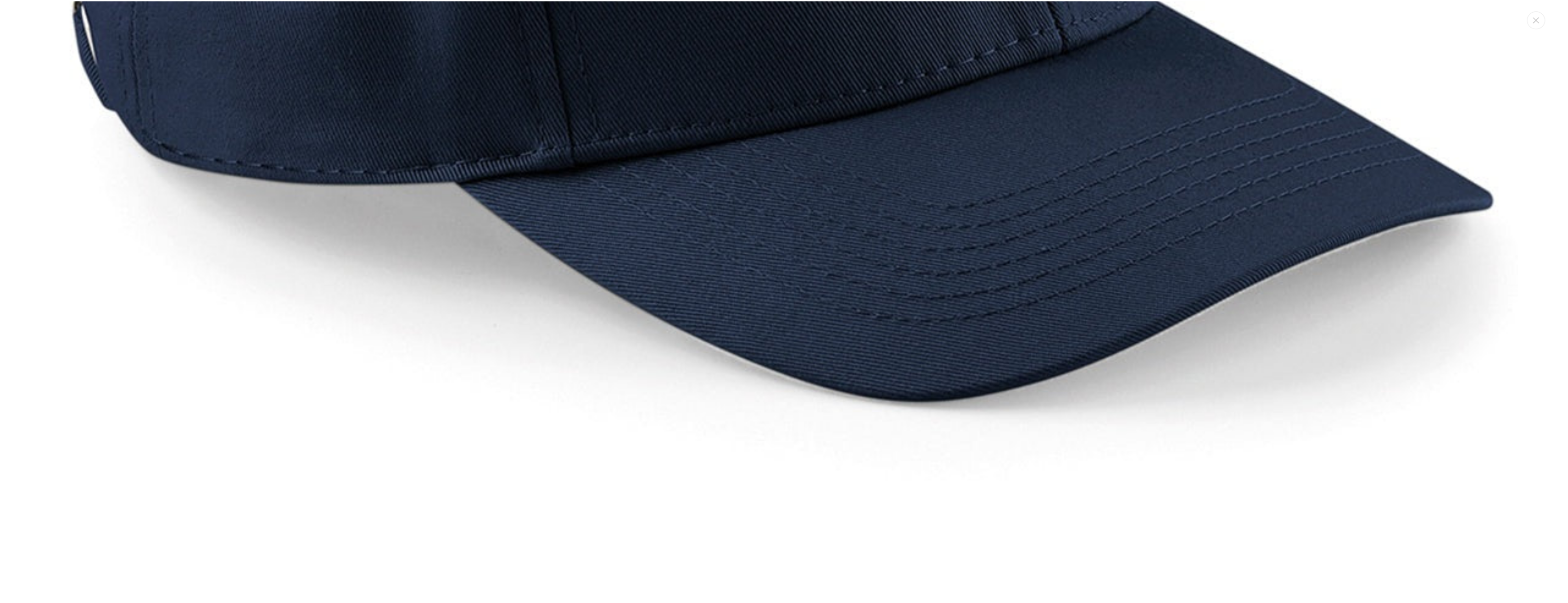
scroll to position [606, 0]
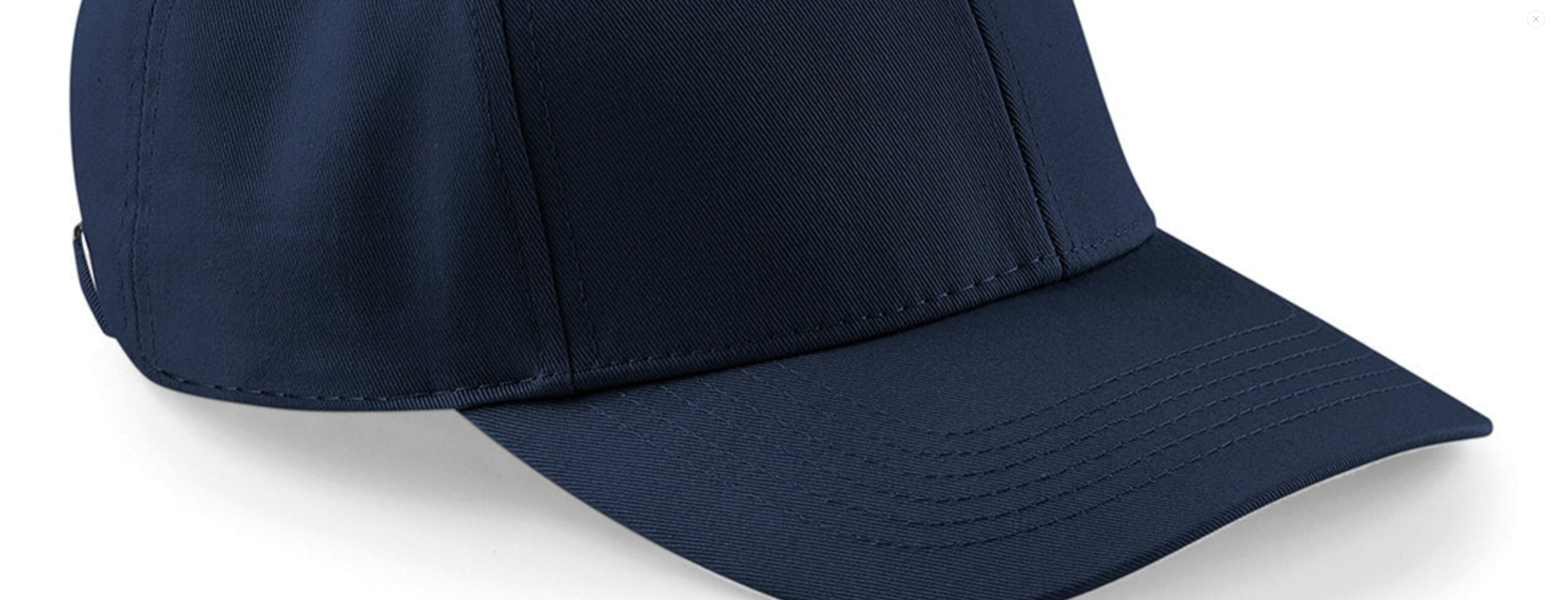
click at [638, 344] on img "Media gallery" at bounding box center [784, 139] width 1468 height 1467
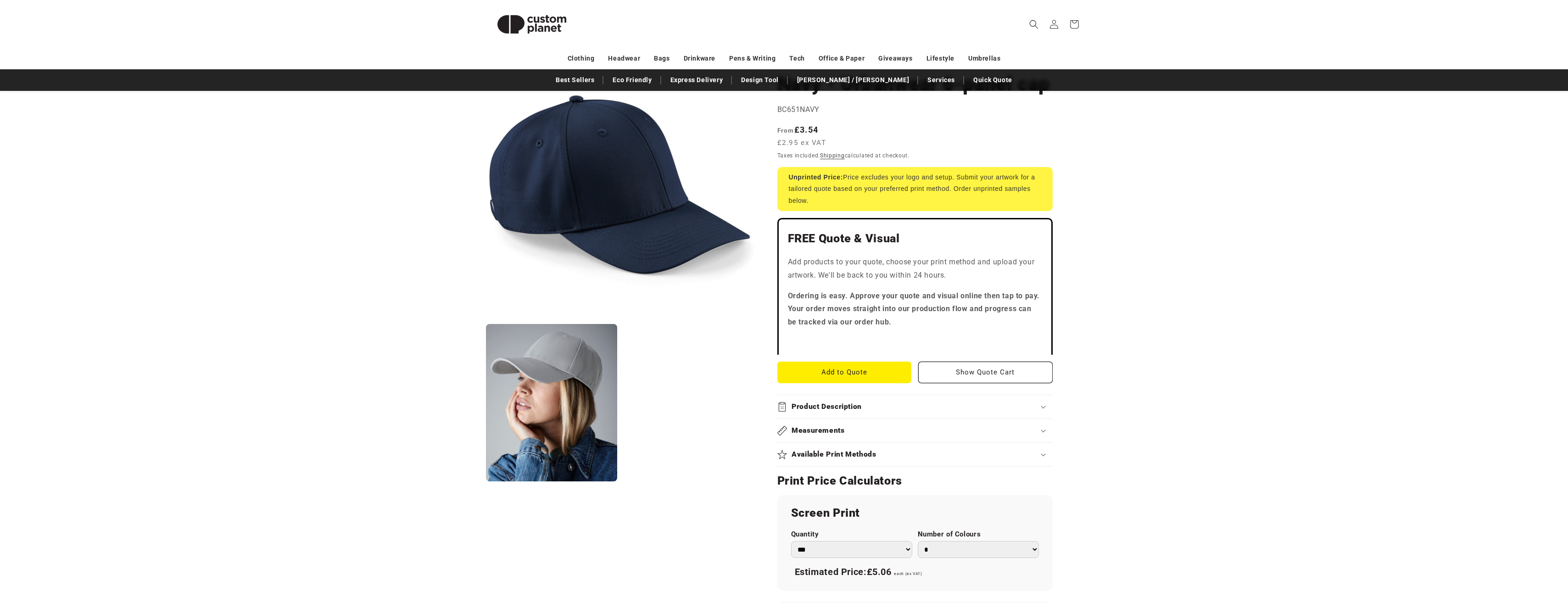
click at [869, 408] on div "Product Description" at bounding box center [915, 407] width 275 height 10
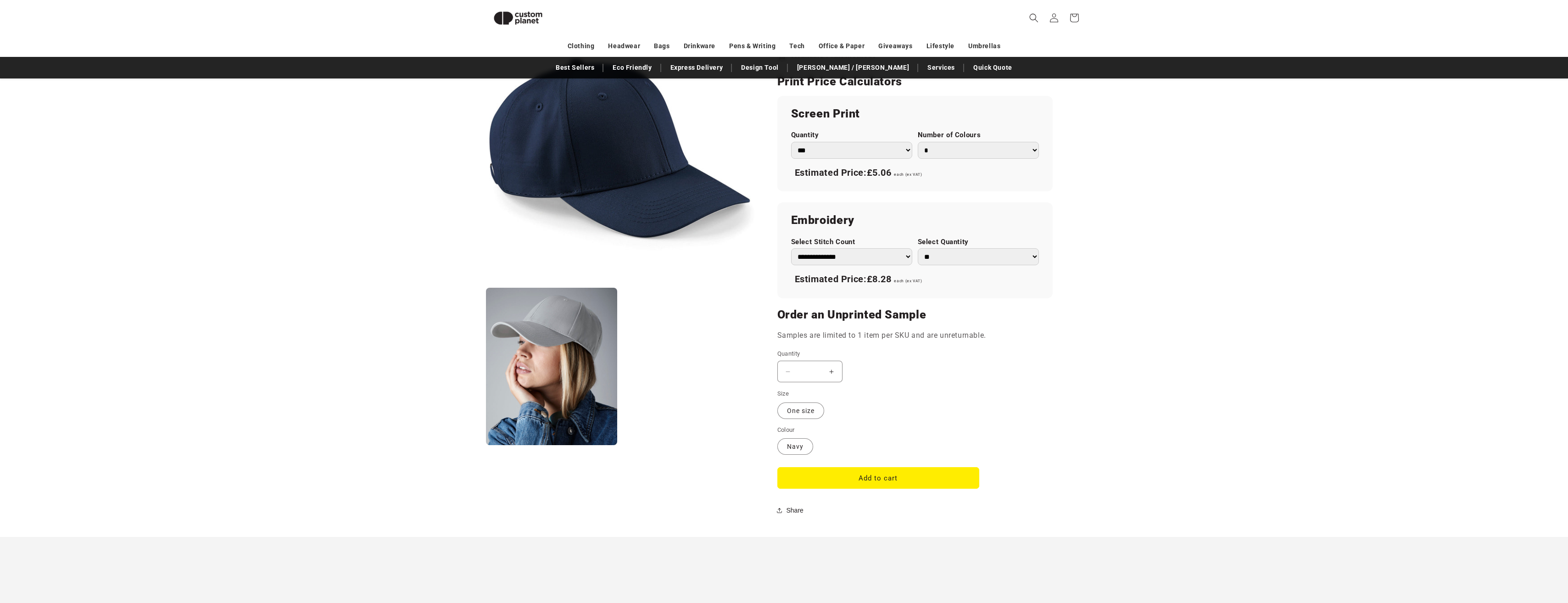
scroll to position [309, 0]
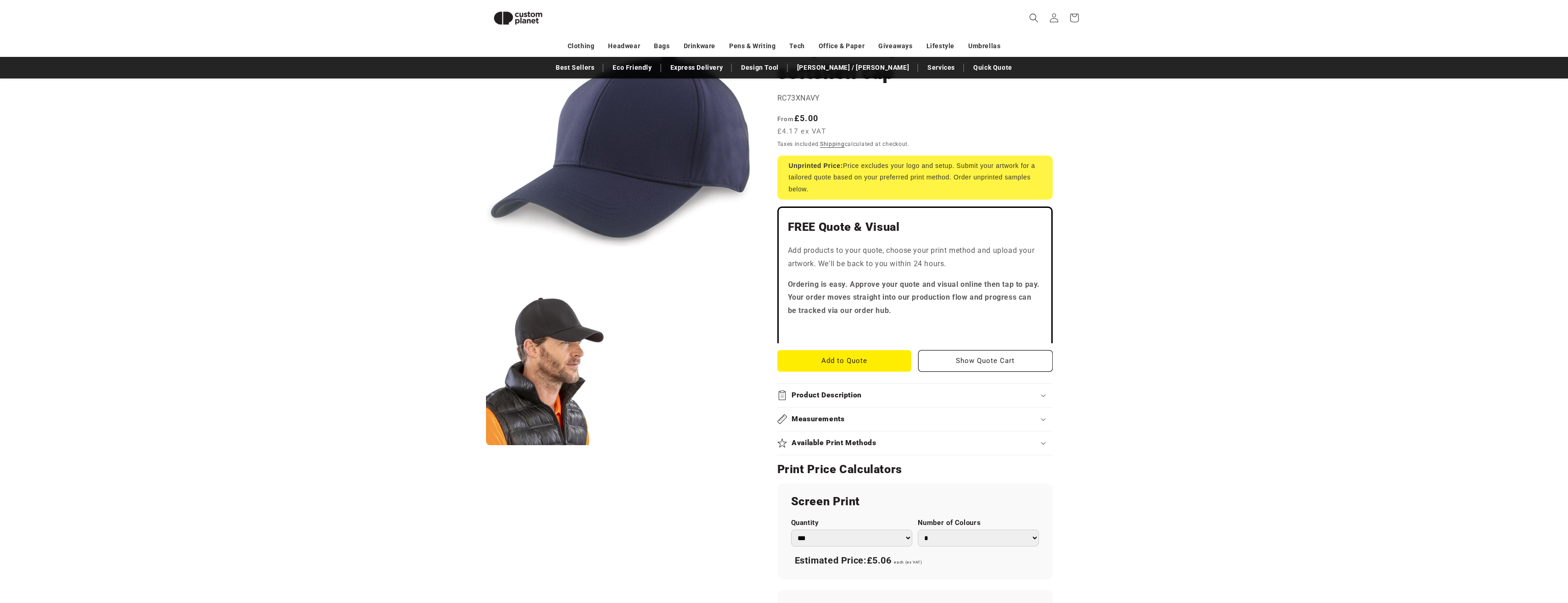
scroll to position [217, 0]
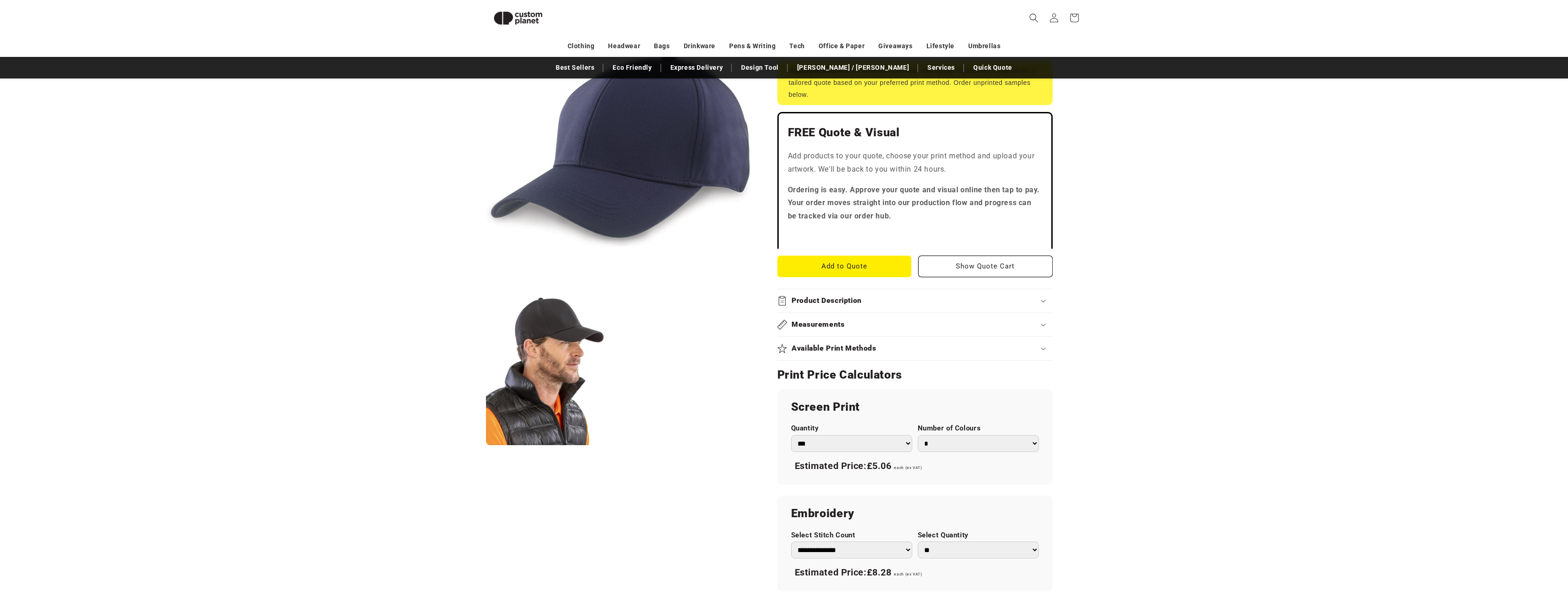
click at [820, 308] on summary "Product Description" at bounding box center [915, 301] width 275 height 23
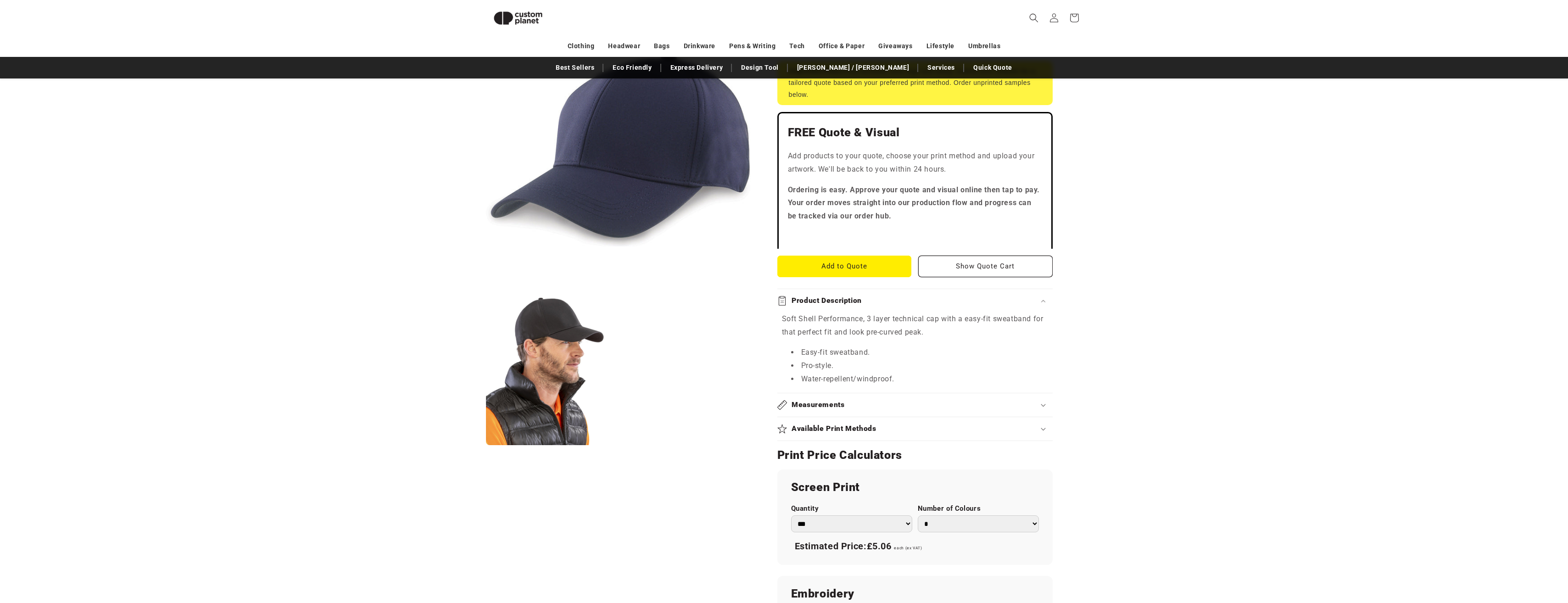
click at [863, 408] on div "Measurements" at bounding box center [915, 405] width 275 height 10
click at [863, 406] on div "Measurements" at bounding box center [915, 405] width 275 height 10
click at [853, 299] on h2 "Product Description" at bounding box center [826, 301] width 70 height 10
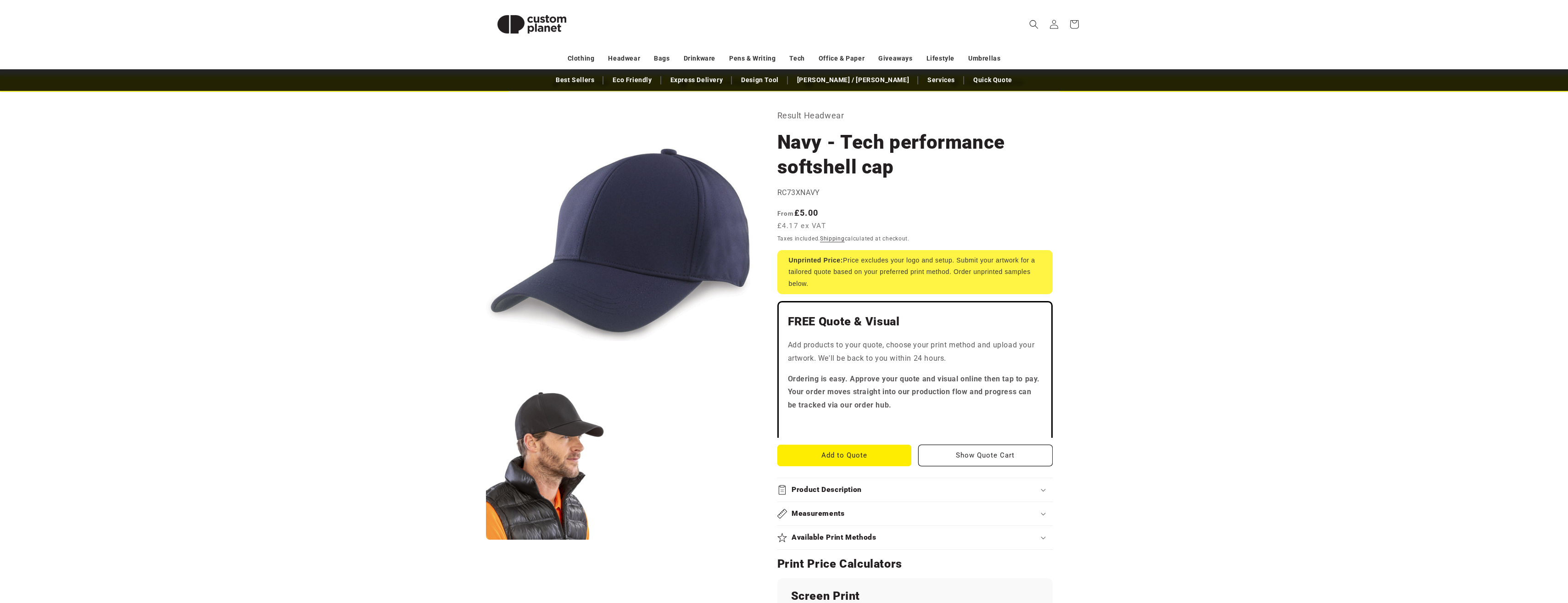
scroll to position [0, 0]
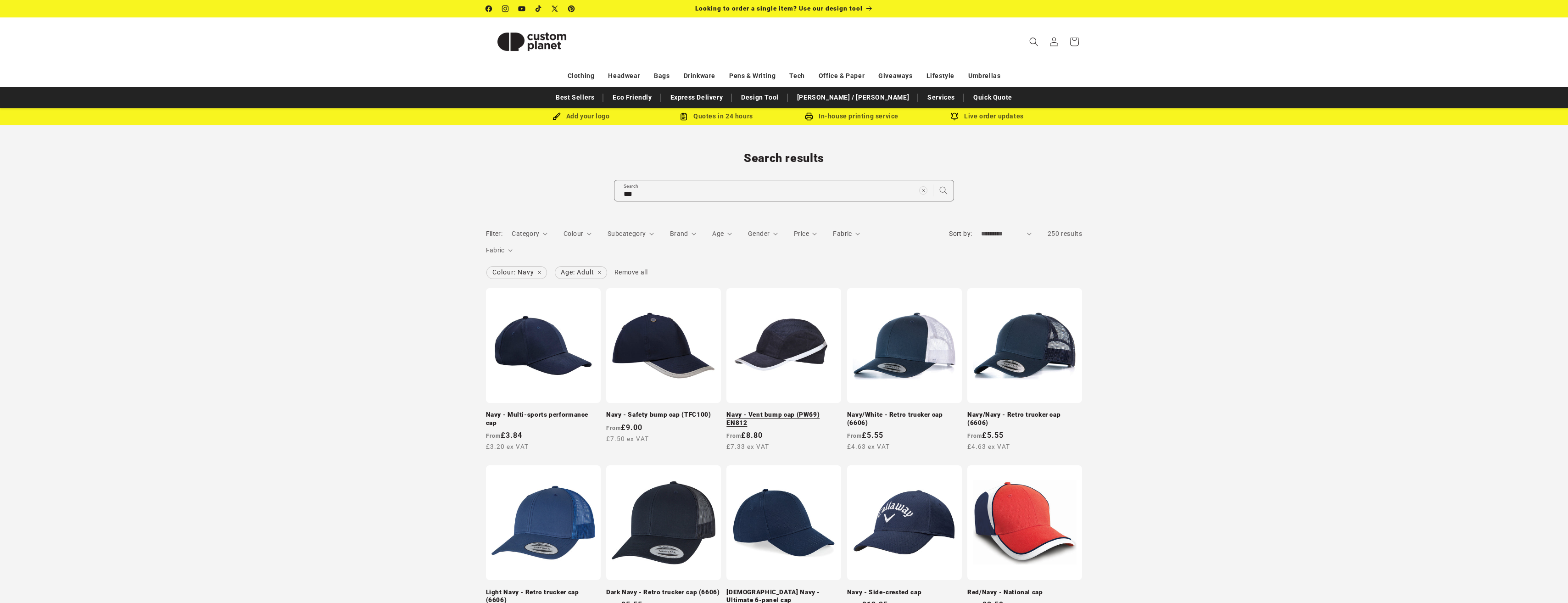
scroll to position [92, 0]
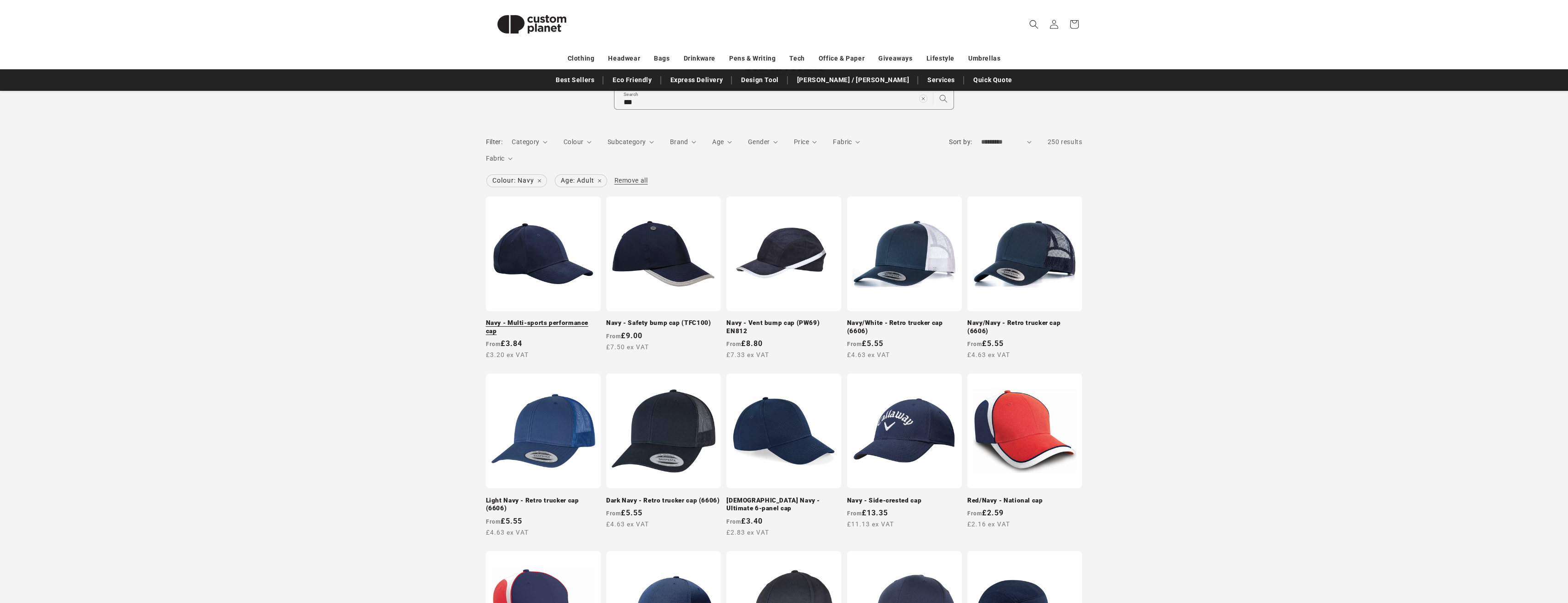
click at [517, 322] on link "Navy - Multi-sports performance cap" at bounding box center [543, 327] width 115 height 16
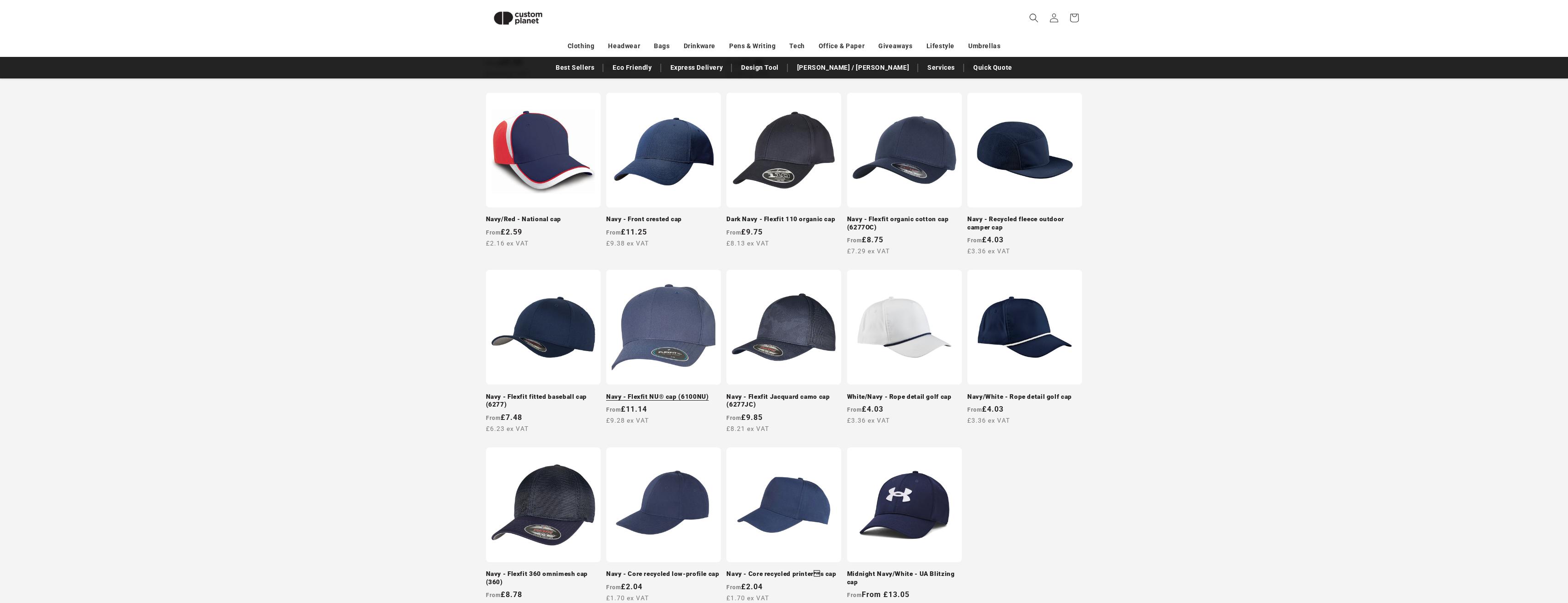
scroll to position [676, 0]
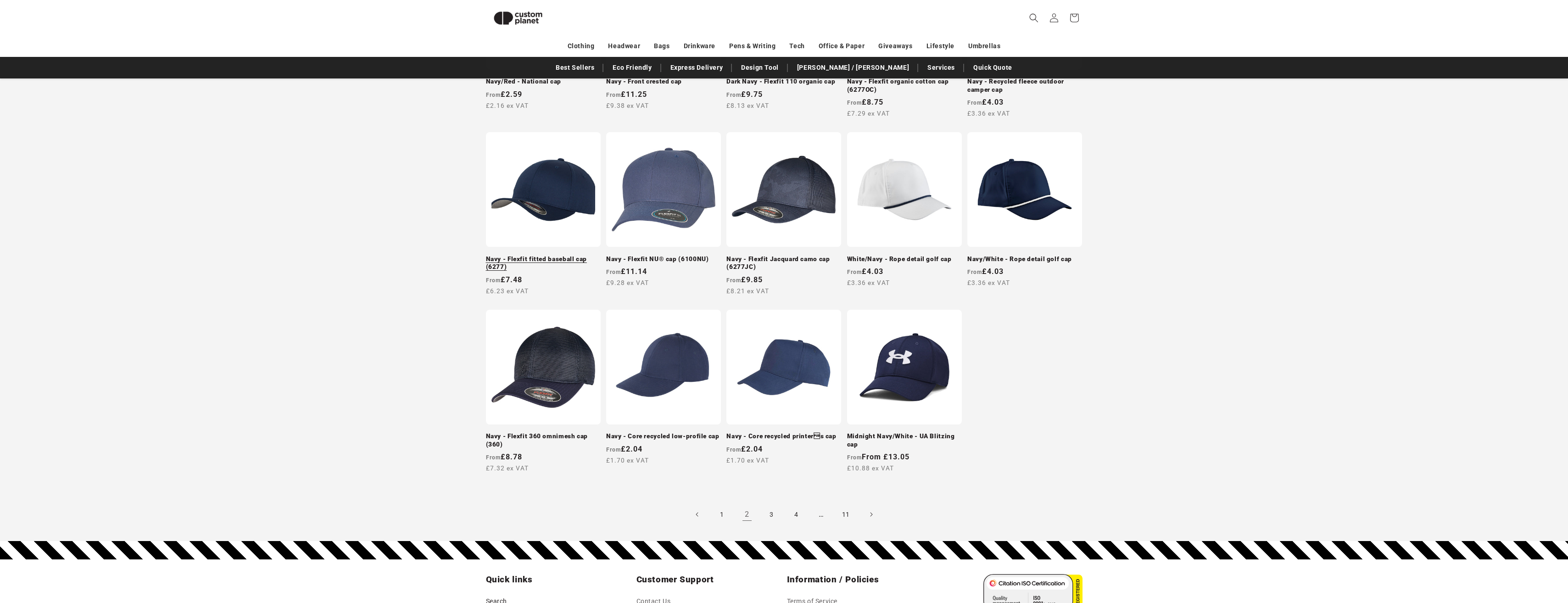
click at [565, 261] on link "Navy - Flexfit fitted baseball cap (6277)" at bounding box center [543, 263] width 115 height 16
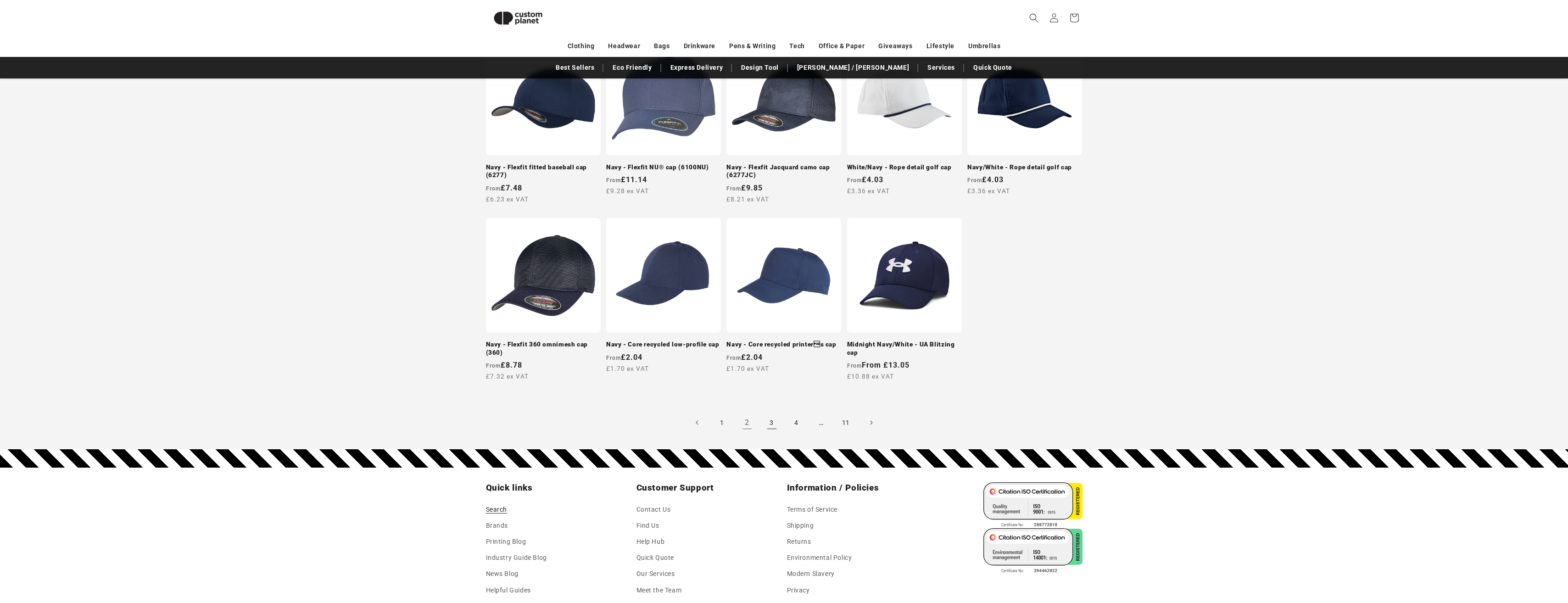
click at [765, 423] on link "3" at bounding box center [771, 423] width 20 height 20
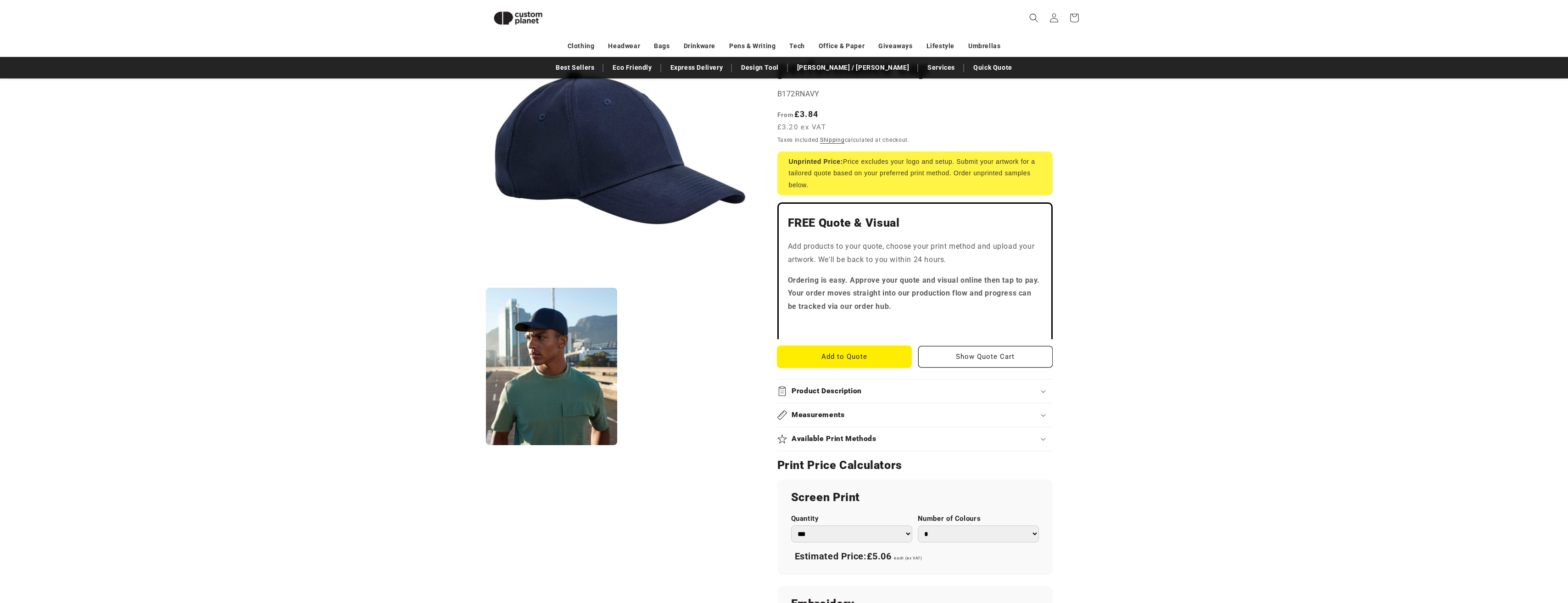
scroll to position [125, 0]
click at [834, 399] on summary "Product Description" at bounding box center [915, 393] width 275 height 23
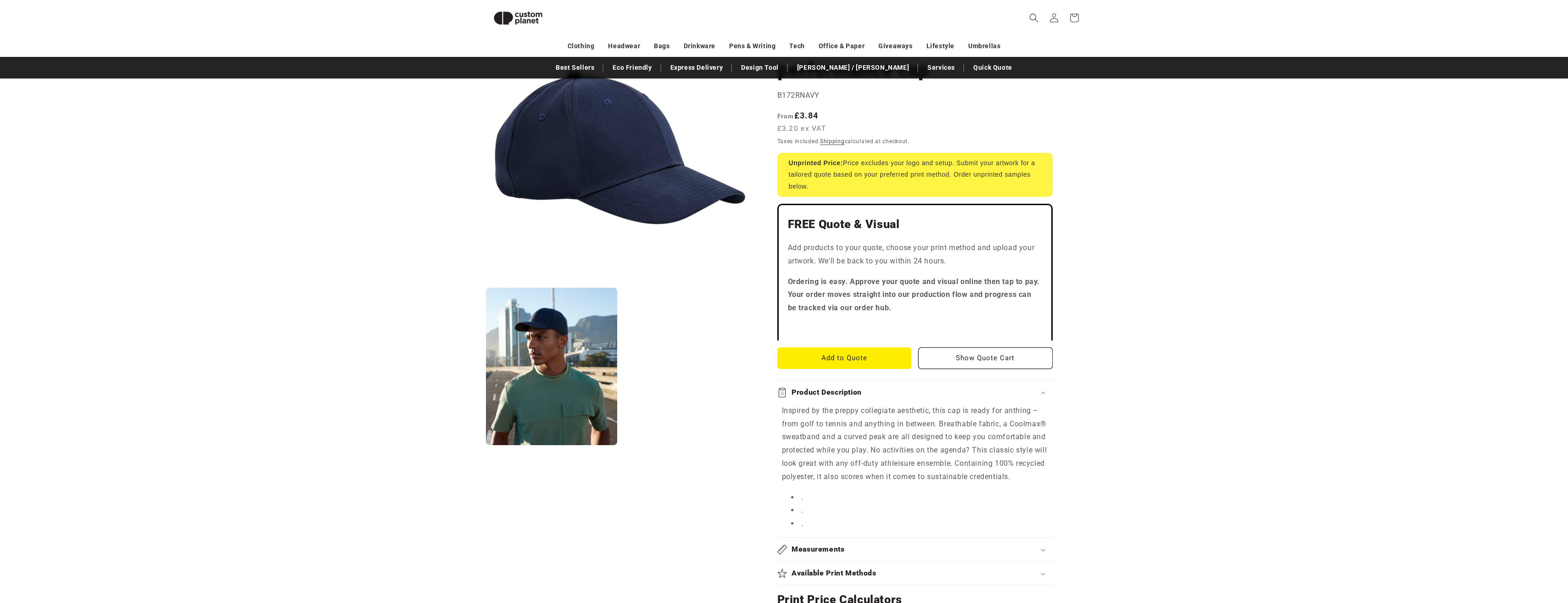
scroll to position [171, 0]
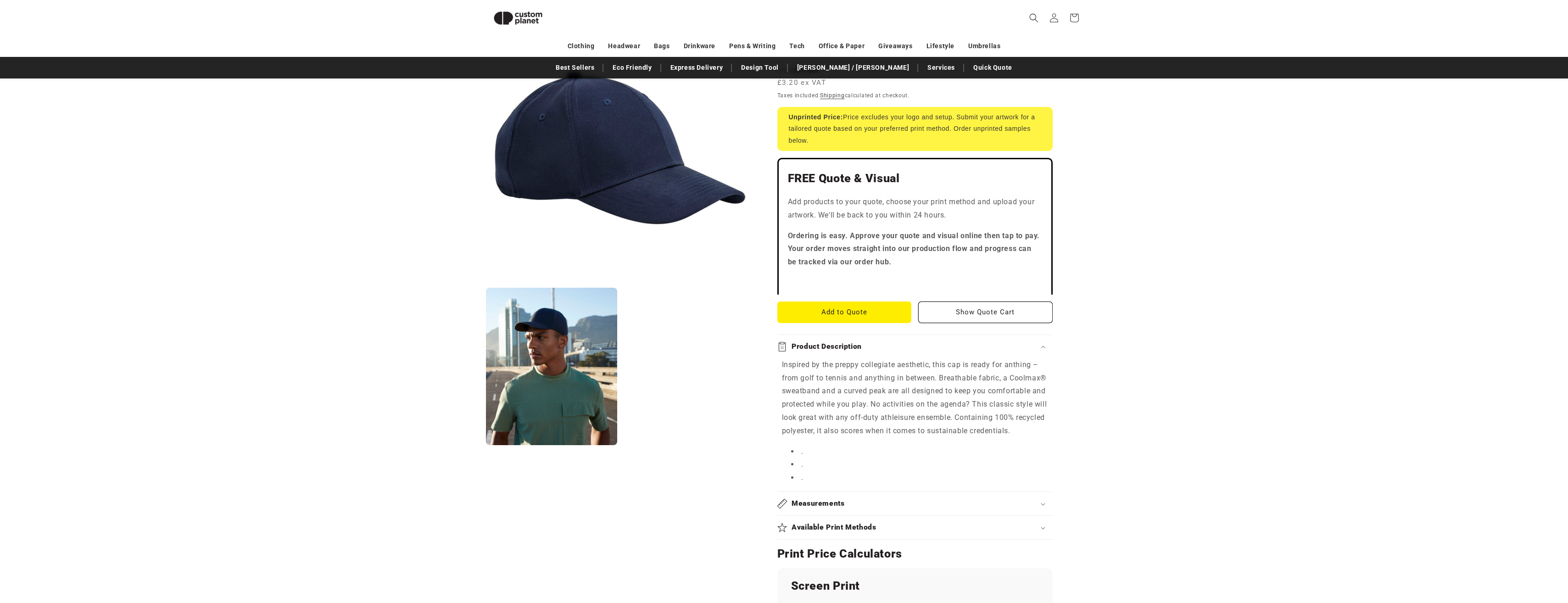
click at [849, 501] on div "Measurements" at bounding box center [915, 504] width 275 height 10
click at [486, 283] on button "Open media 1 in modal" at bounding box center [486, 283] width 0 height 0
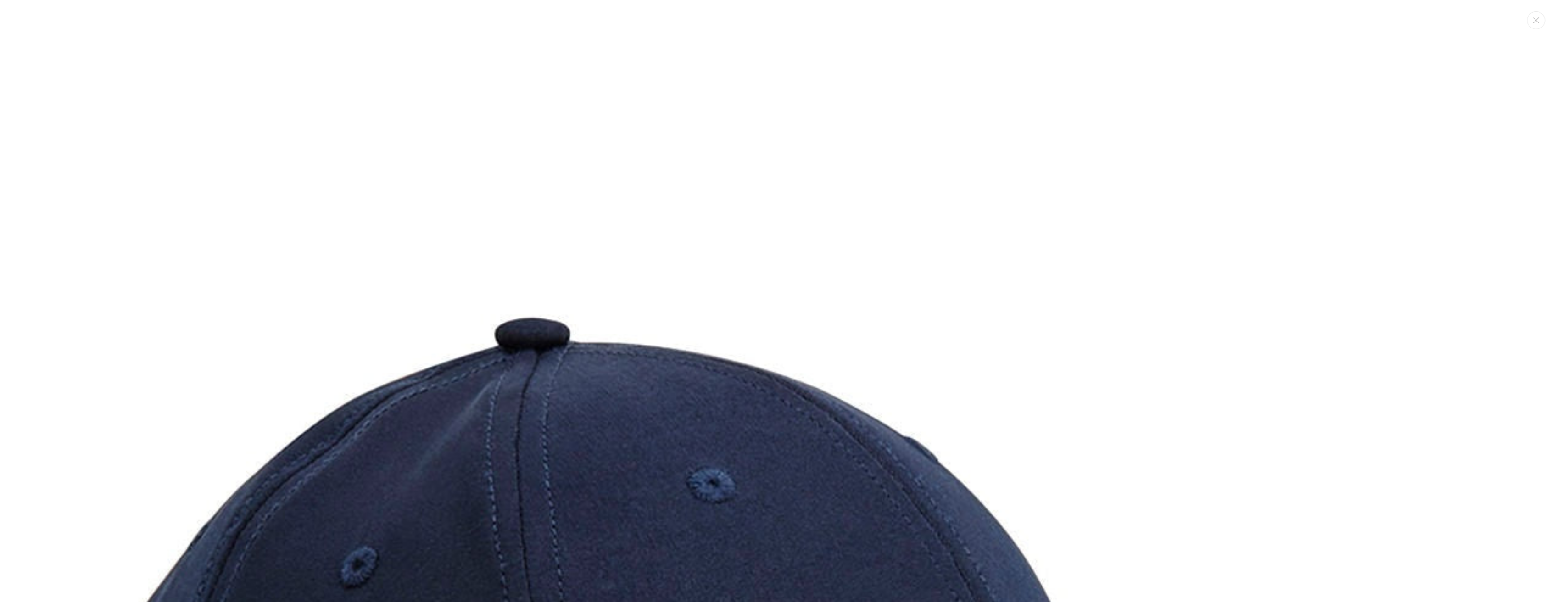
scroll to position [193, 0]
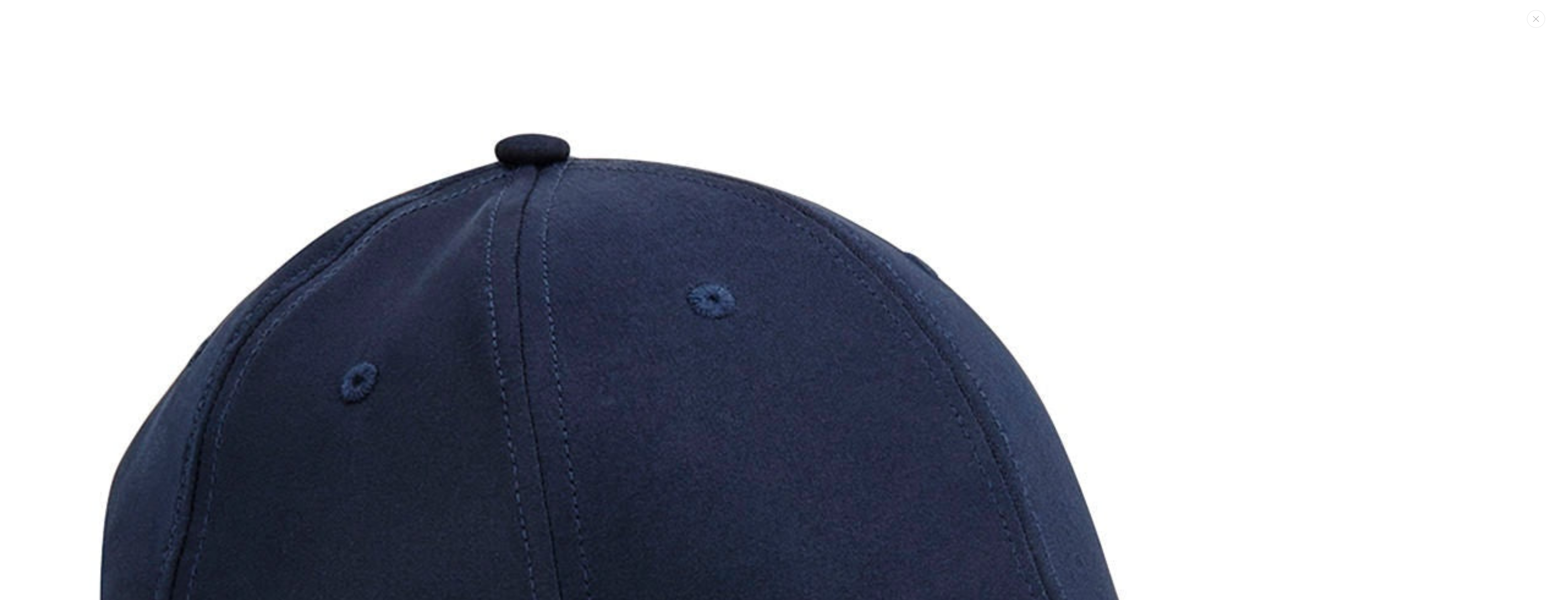
click at [595, 312] on img "Media gallery" at bounding box center [784, 551] width 1468 height 1467
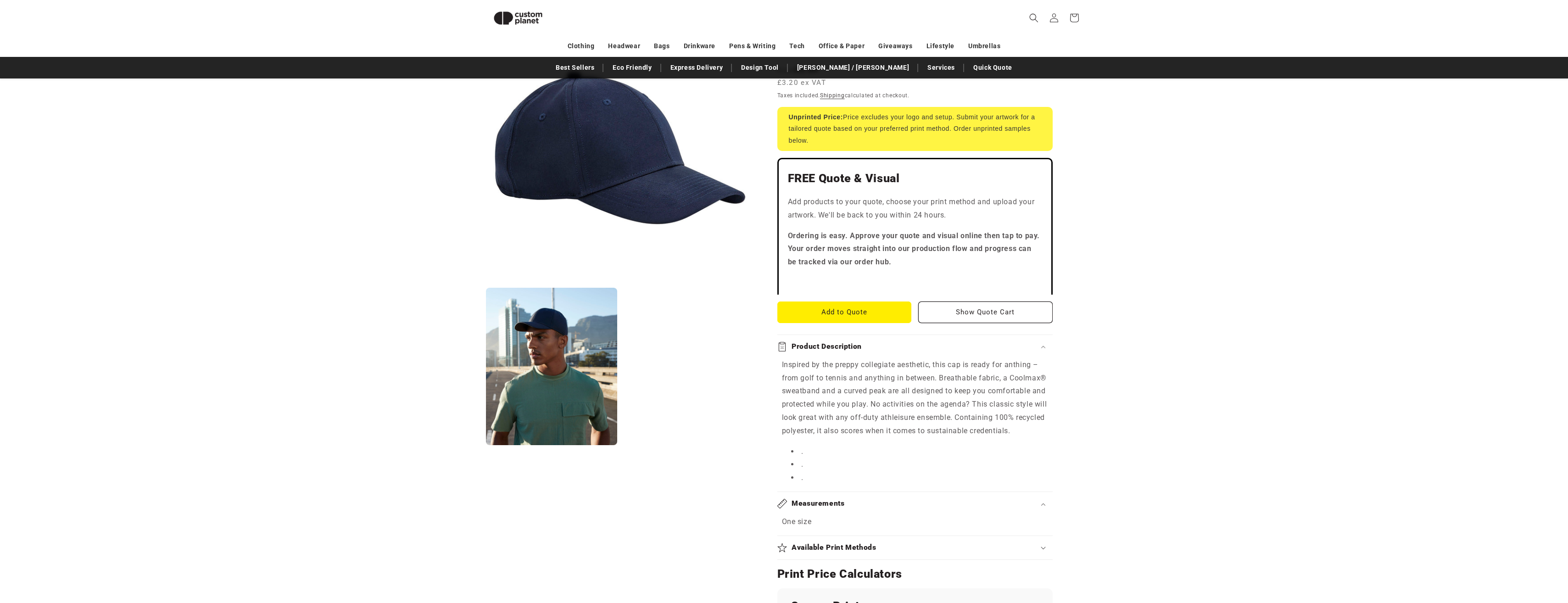
click at [1102, 185] on div "Skip to product information Open media 1 in modal Open media 2 in modal NaN / o…" at bounding box center [784, 486] width 642 height 1056
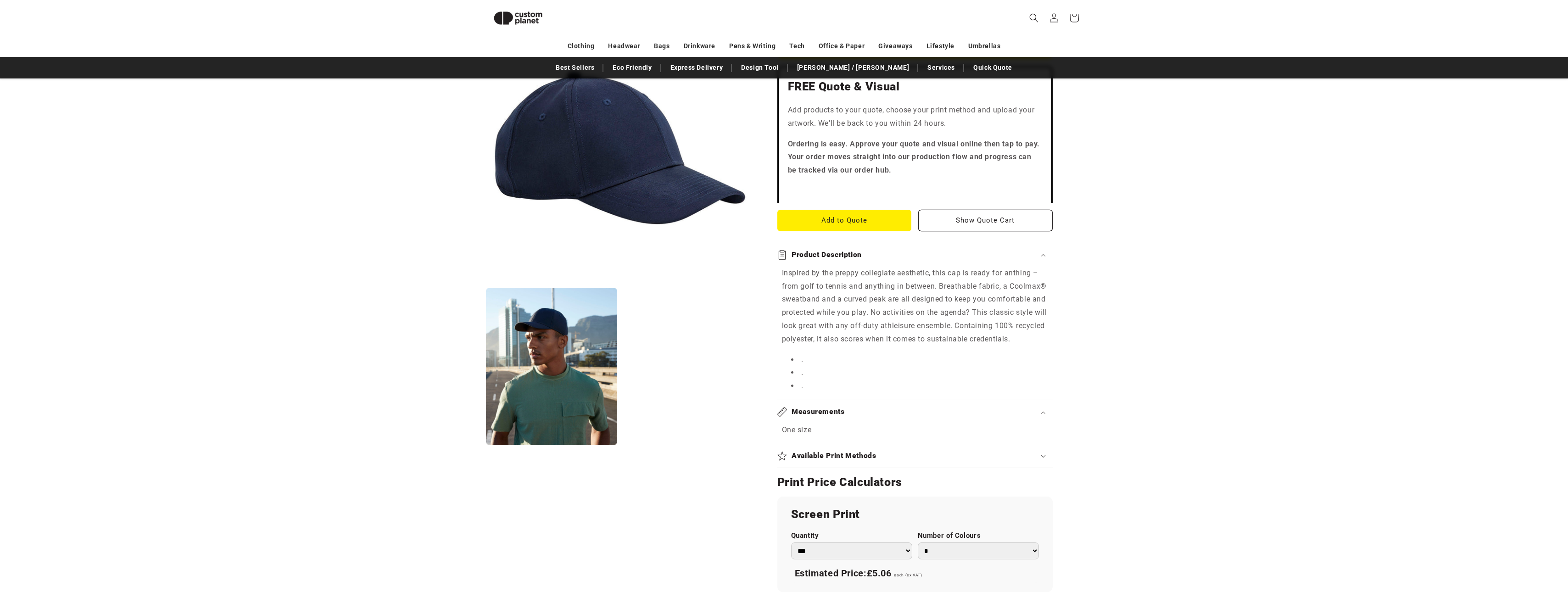
scroll to position [355, 0]
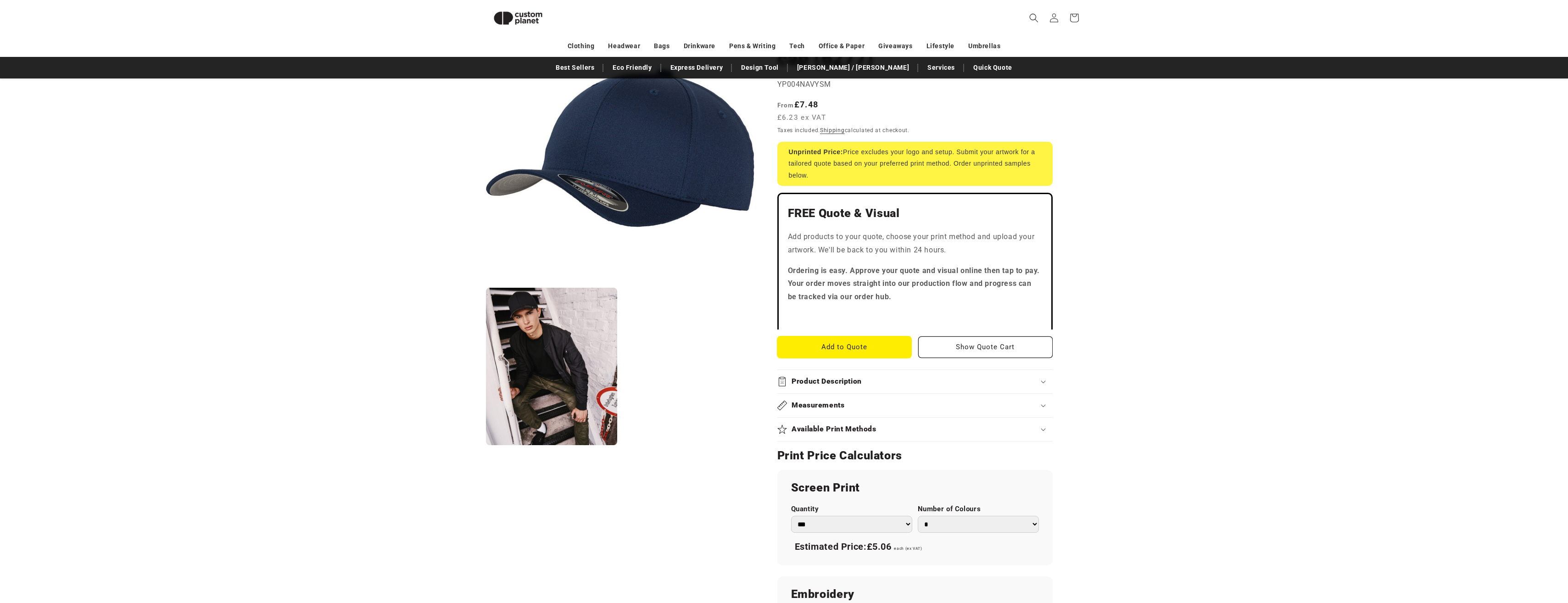
scroll to position [125, 0]
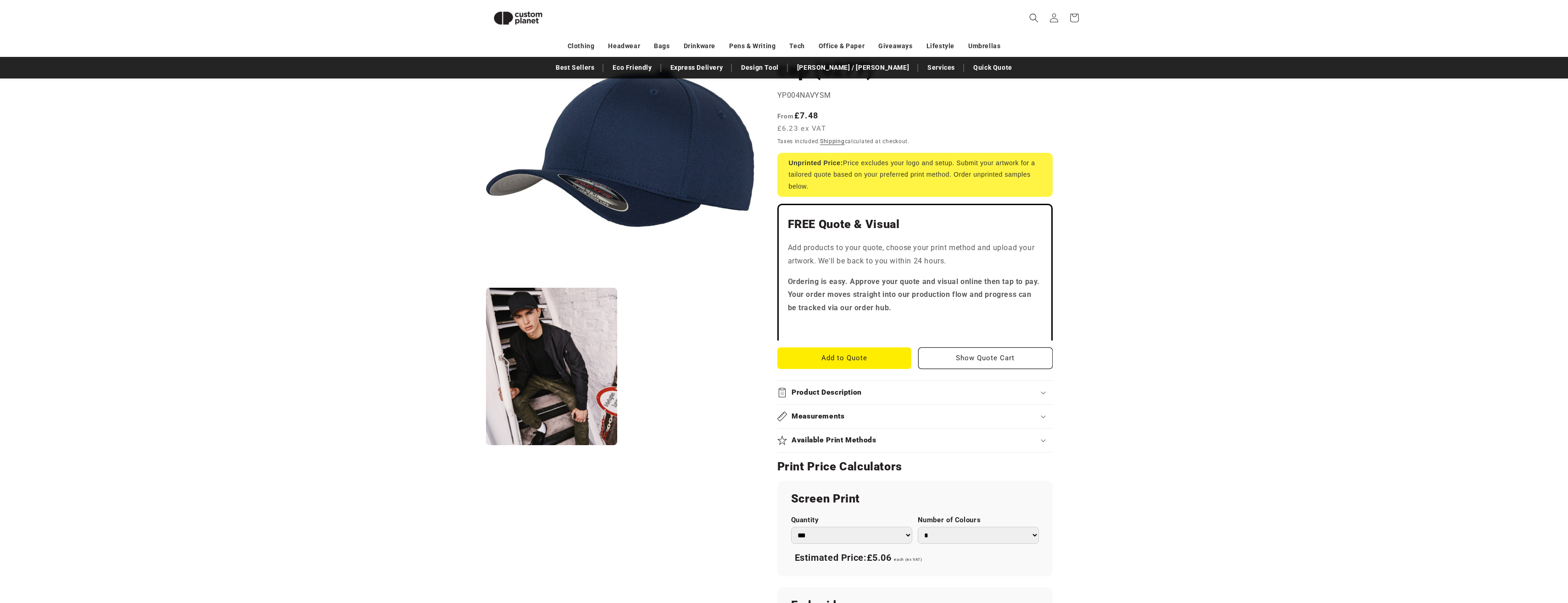
click at [871, 394] on div "Product Description" at bounding box center [915, 393] width 275 height 10
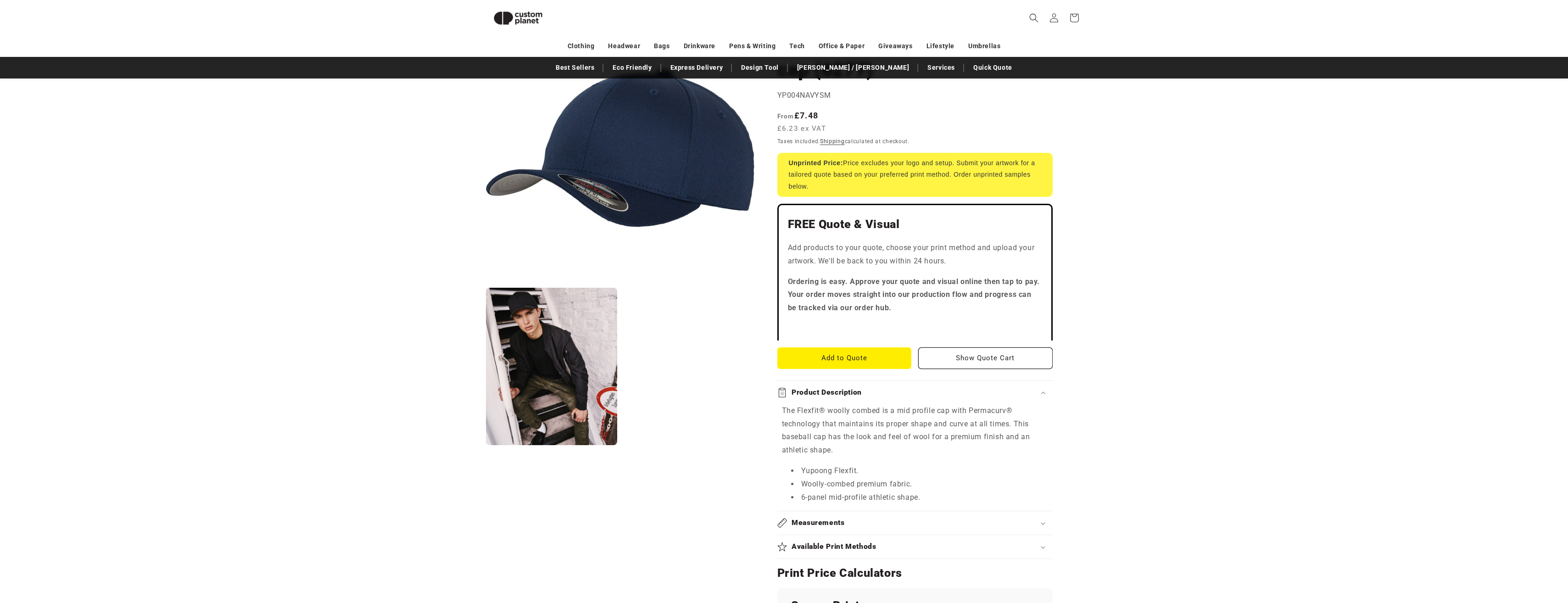
click at [857, 525] on div "Measurements" at bounding box center [915, 523] width 275 height 10
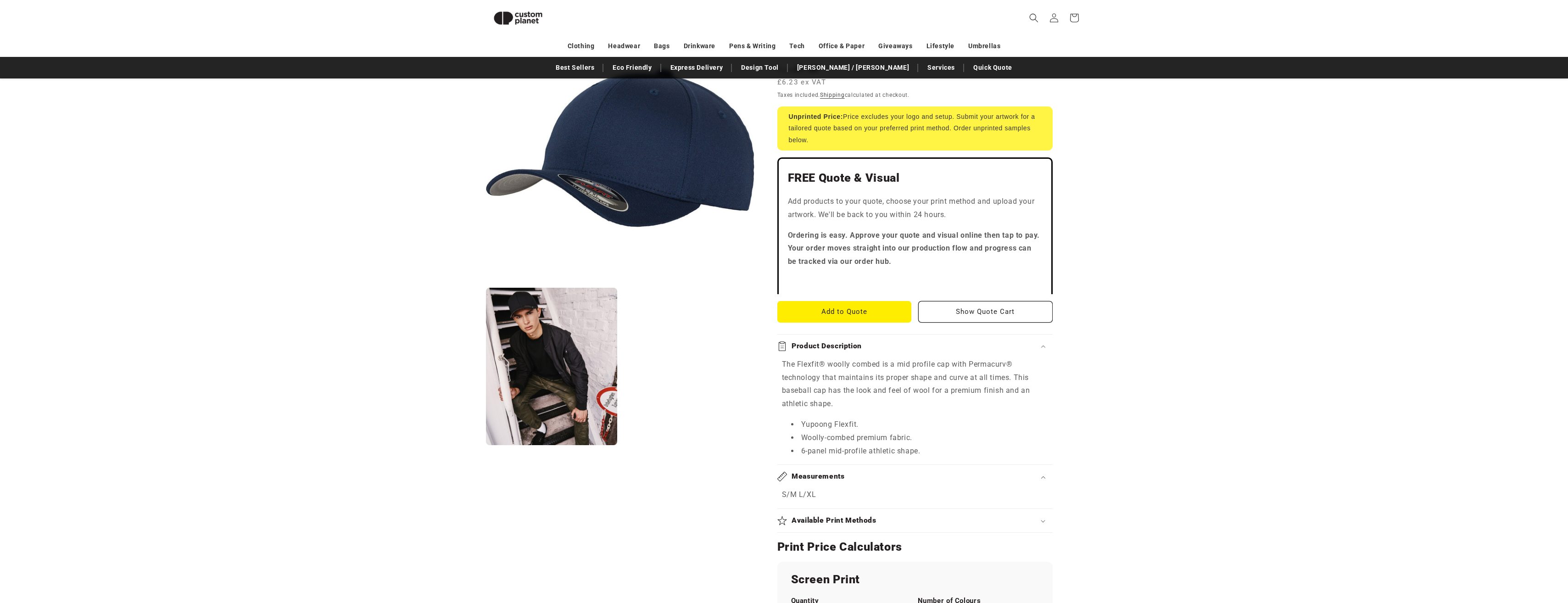
scroll to position [171, 0]
click at [809, 497] on p "S/M L/XL" at bounding box center [915, 495] width 266 height 13
drag, startPoint x: 783, startPoint y: 494, endPoint x: 820, endPoint y: 494, distance: 37.0
click at [820, 494] on p "S/M L/XL" at bounding box center [915, 495] width 266 height 13
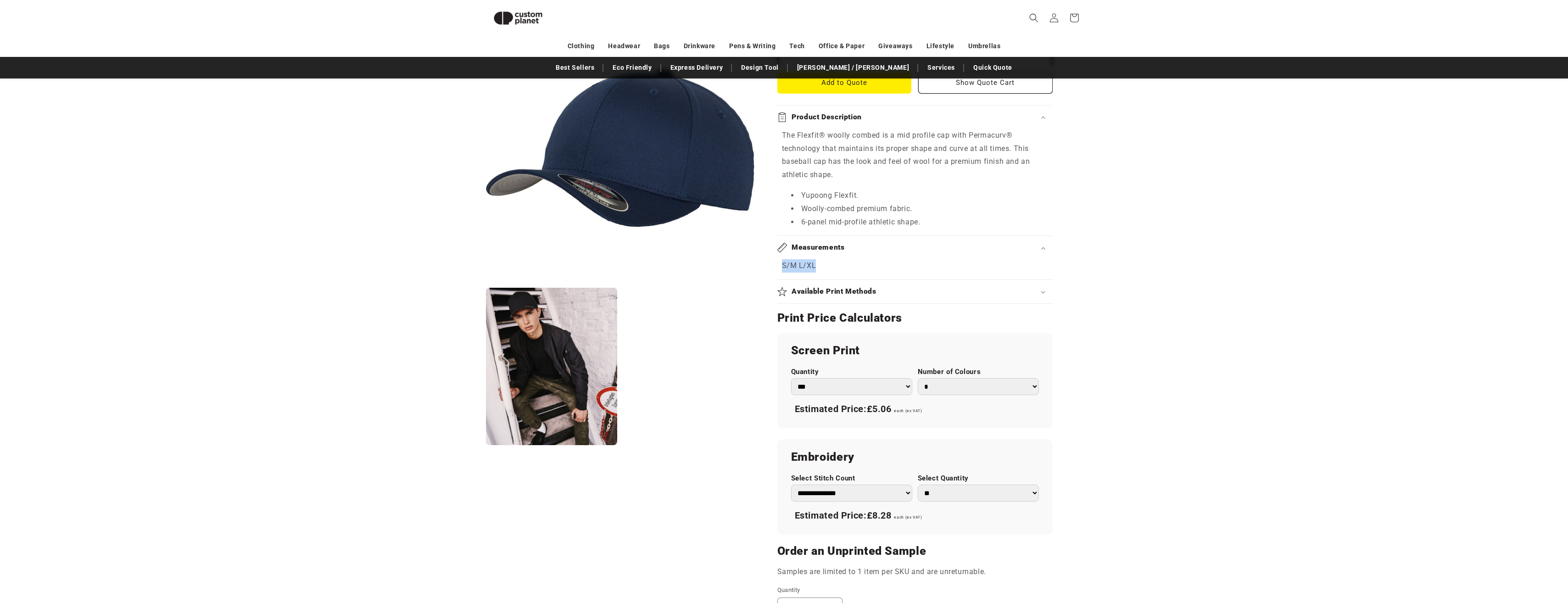
scroll to position [538, 0]
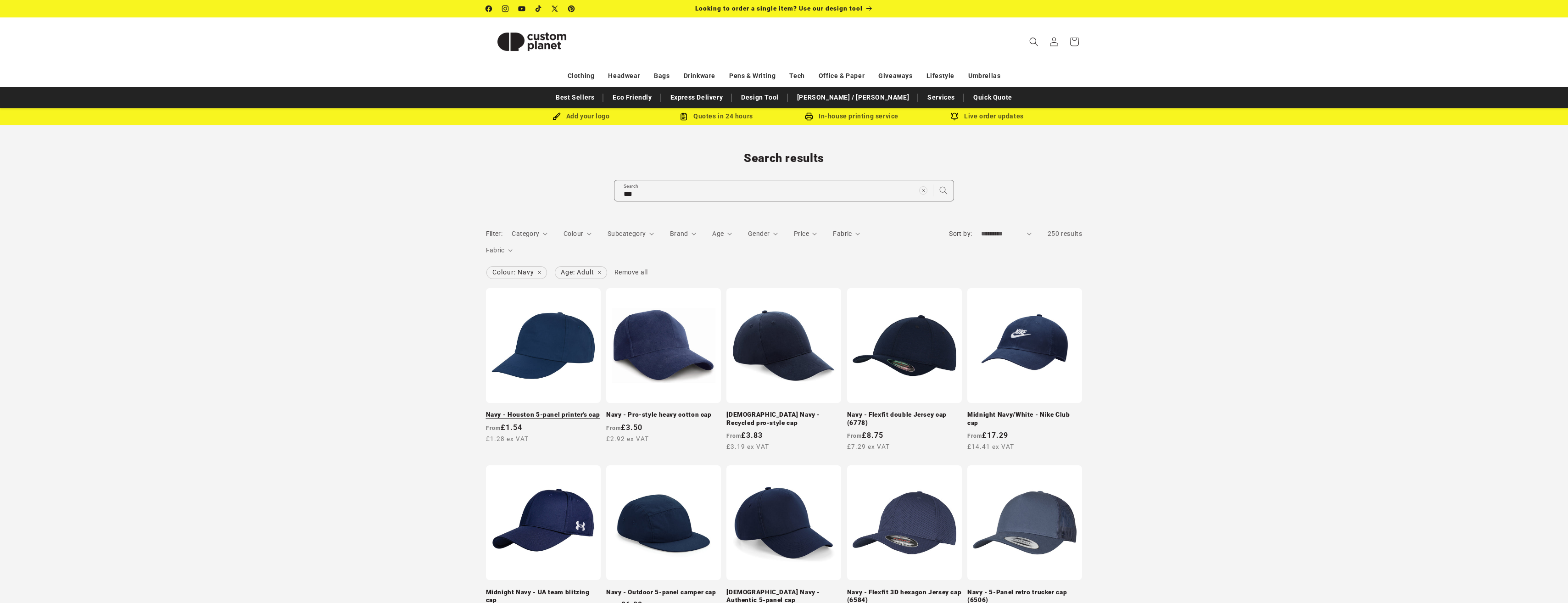
scroll to position [92, 0]
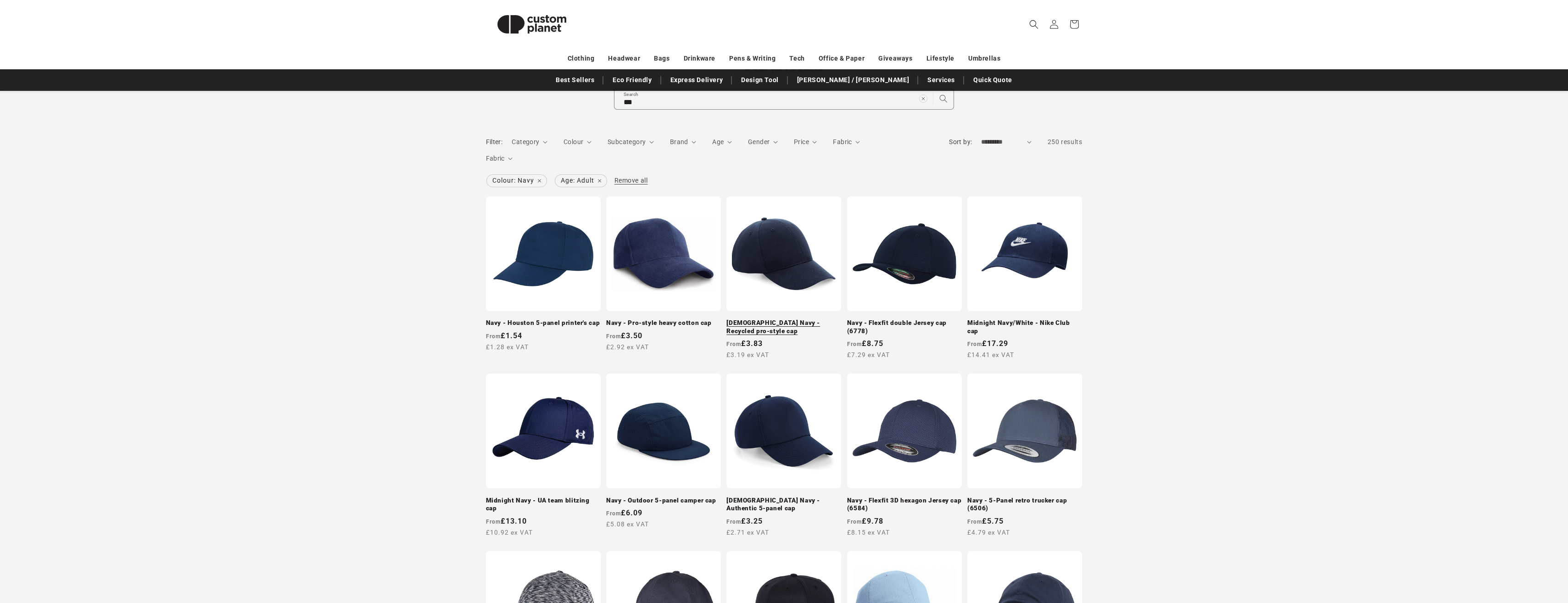
click at [756, 319] on link "[DEMOGRAPHIC_DATA] Navy - Recycled pro-style cap" at bounding box center [784, 327] width 115 height 16
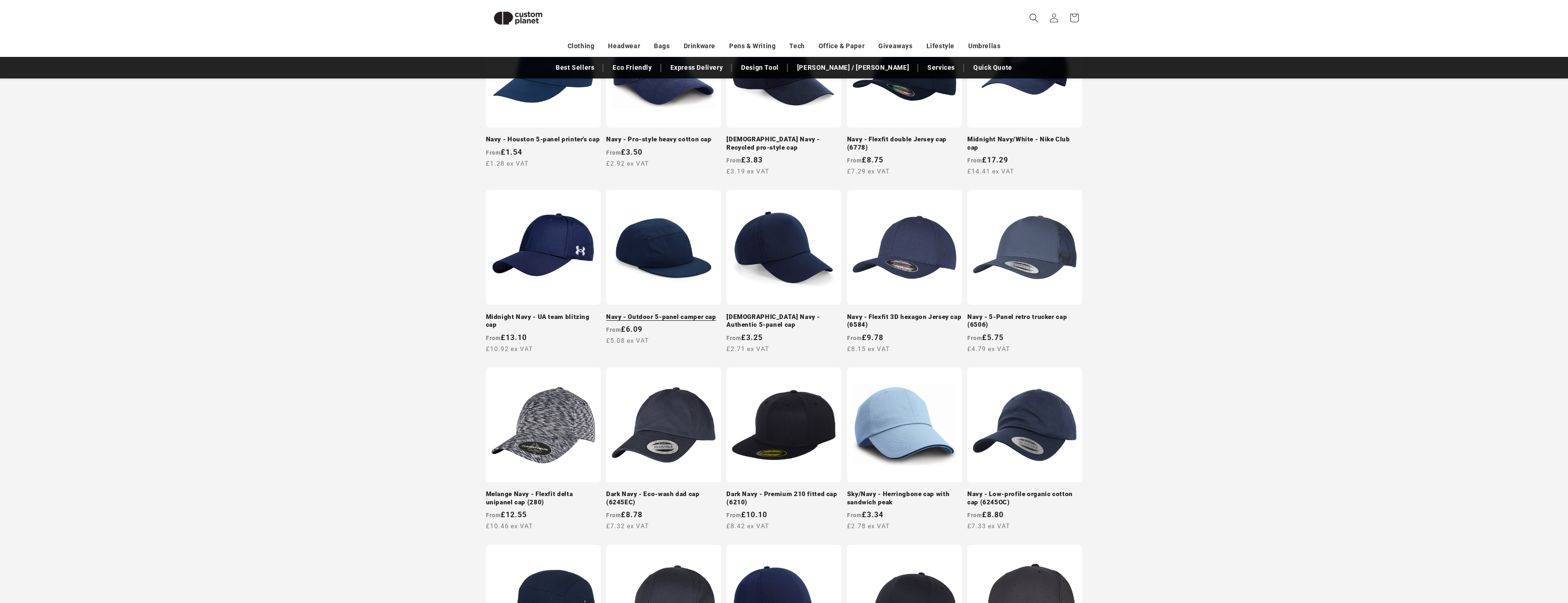
scroll to position [401, 0]
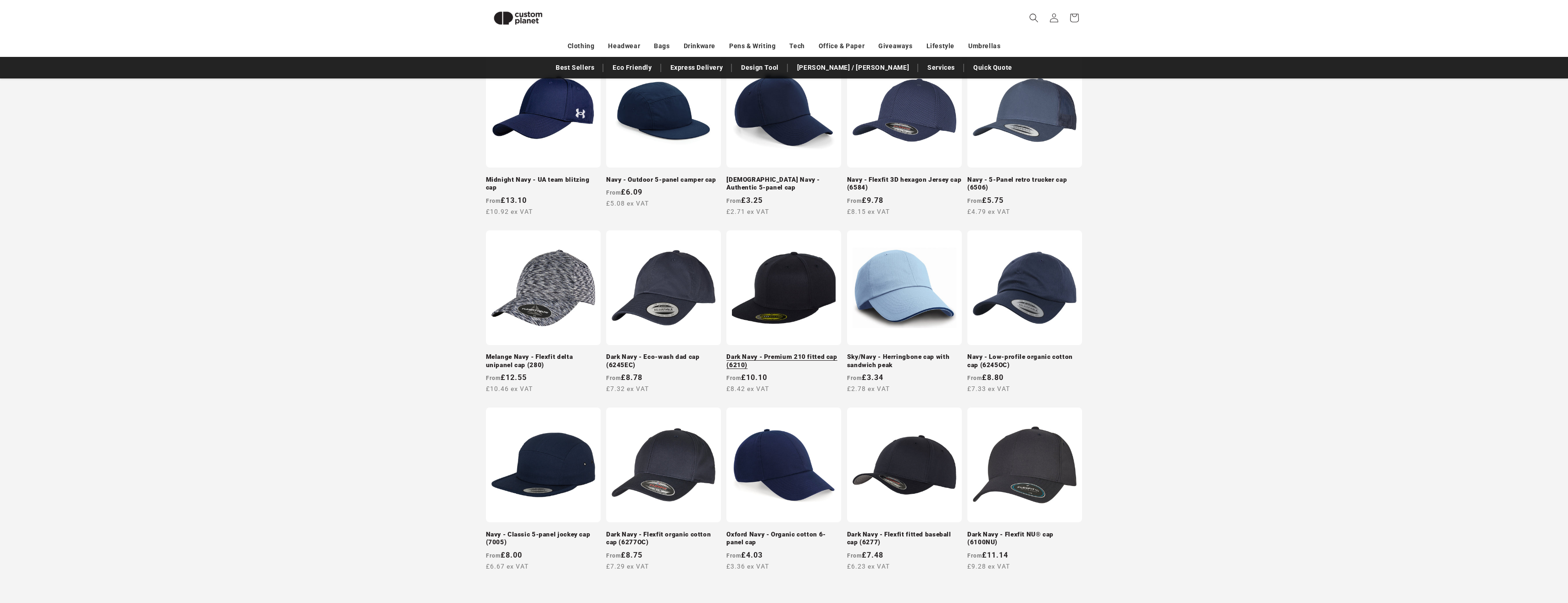
click at [773, 353] on link "Dark Navy - Premium 210 fitted cap (6210)" at bounding box center [784, 361] width 115 height 16
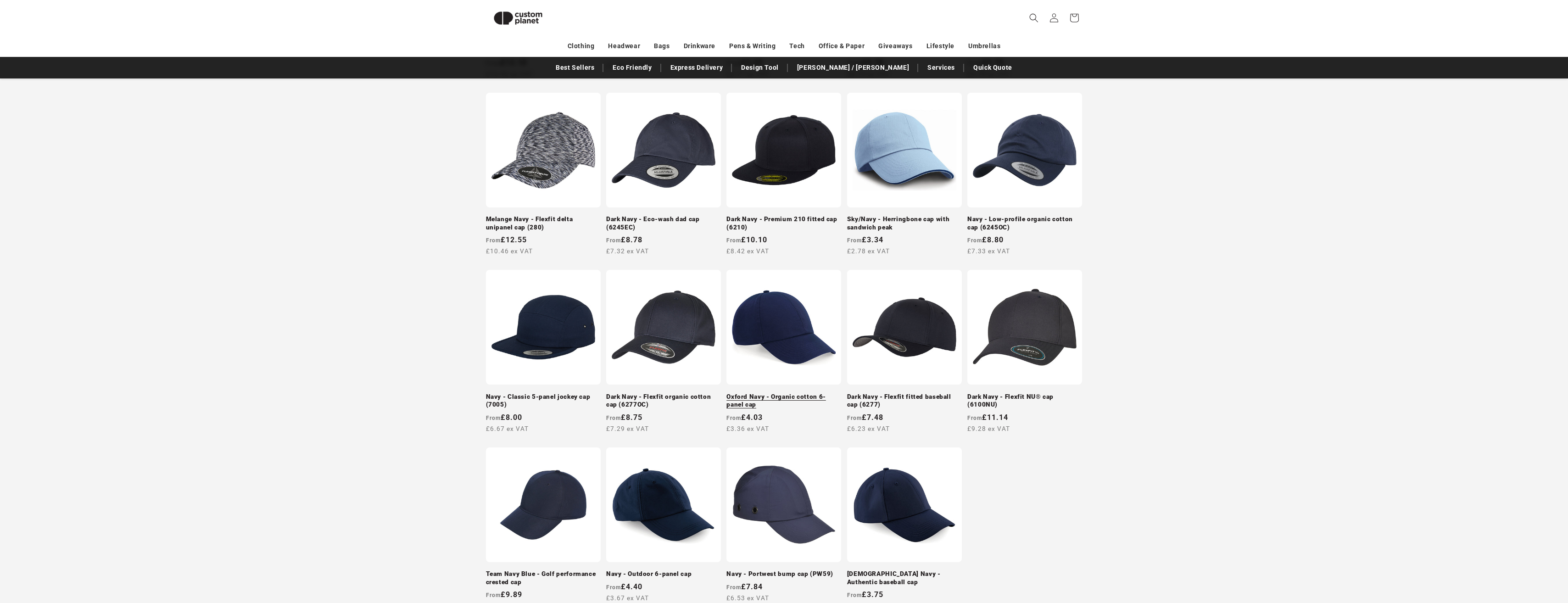
scroll to position [722, 0]
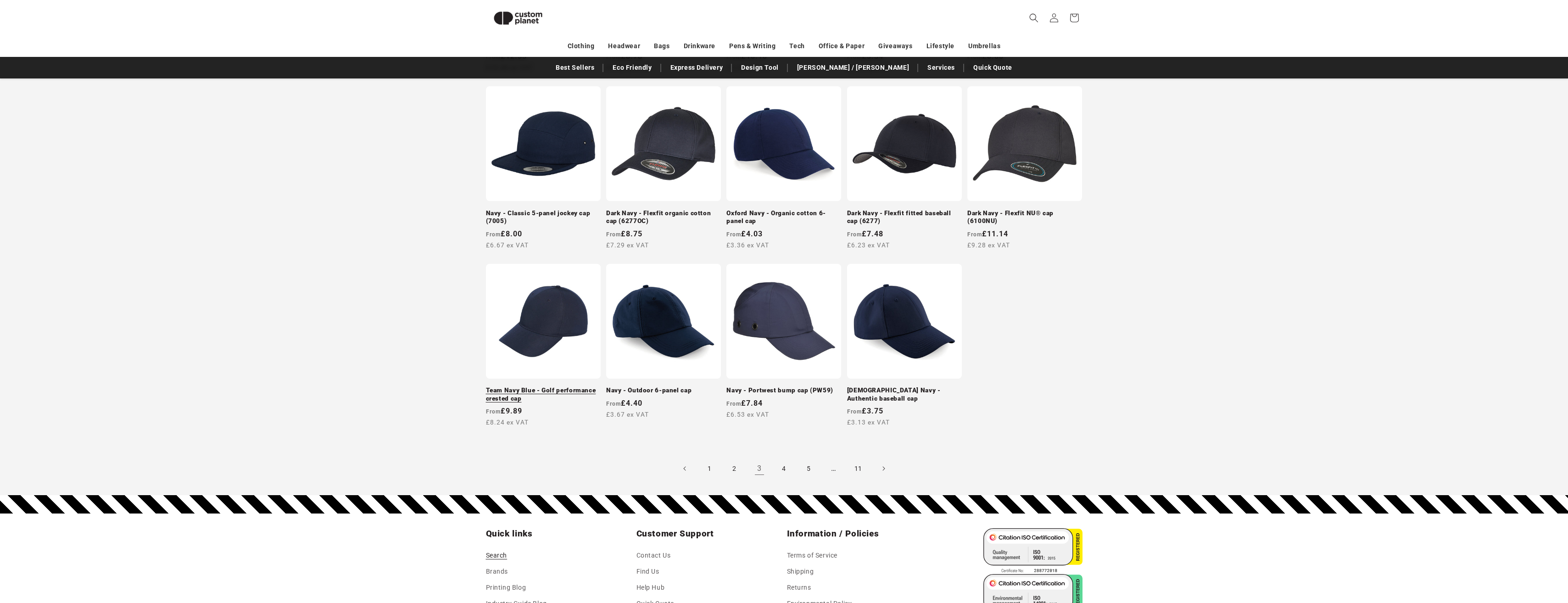
click at [547, 387] on link "Team Navy Blue - Golf performance crested cap" at bounding box center [543, 394] width 115 height 16
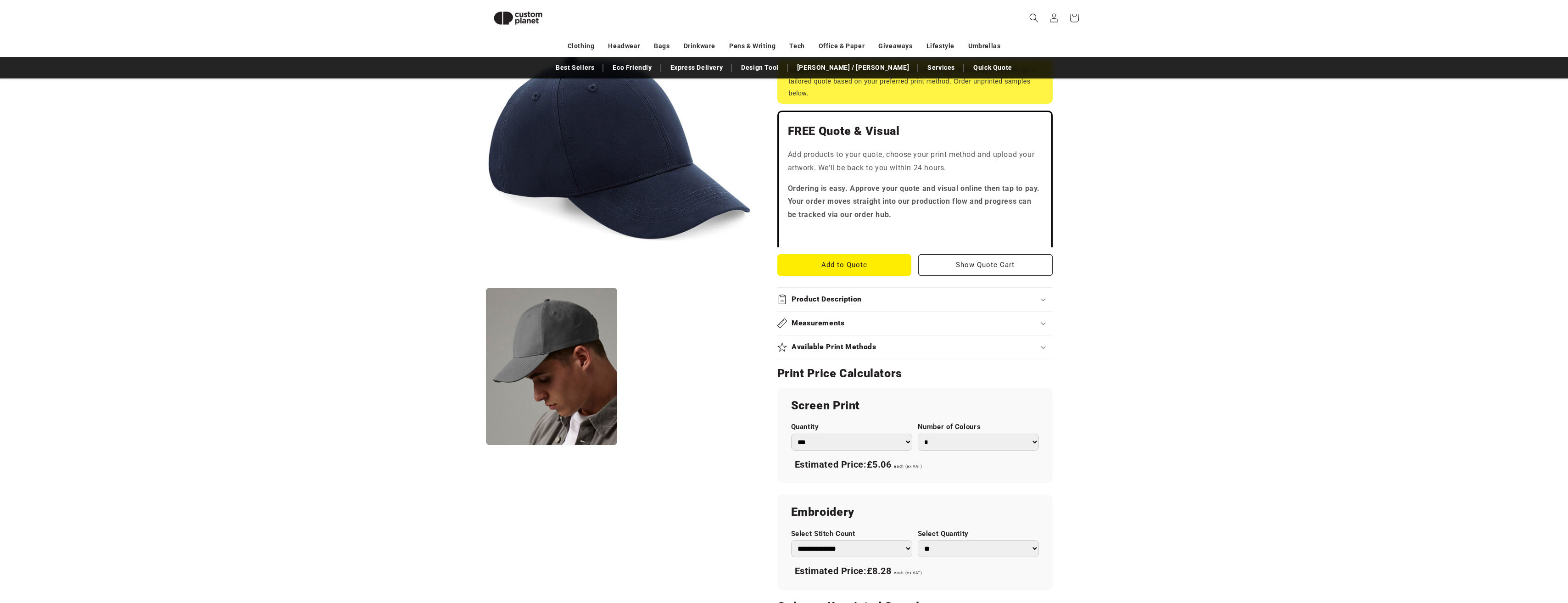
scroll to position [217, 0]
click at [811, 300] on h2 "Product Description" at bounding box center [826, 301] width 70 height 10
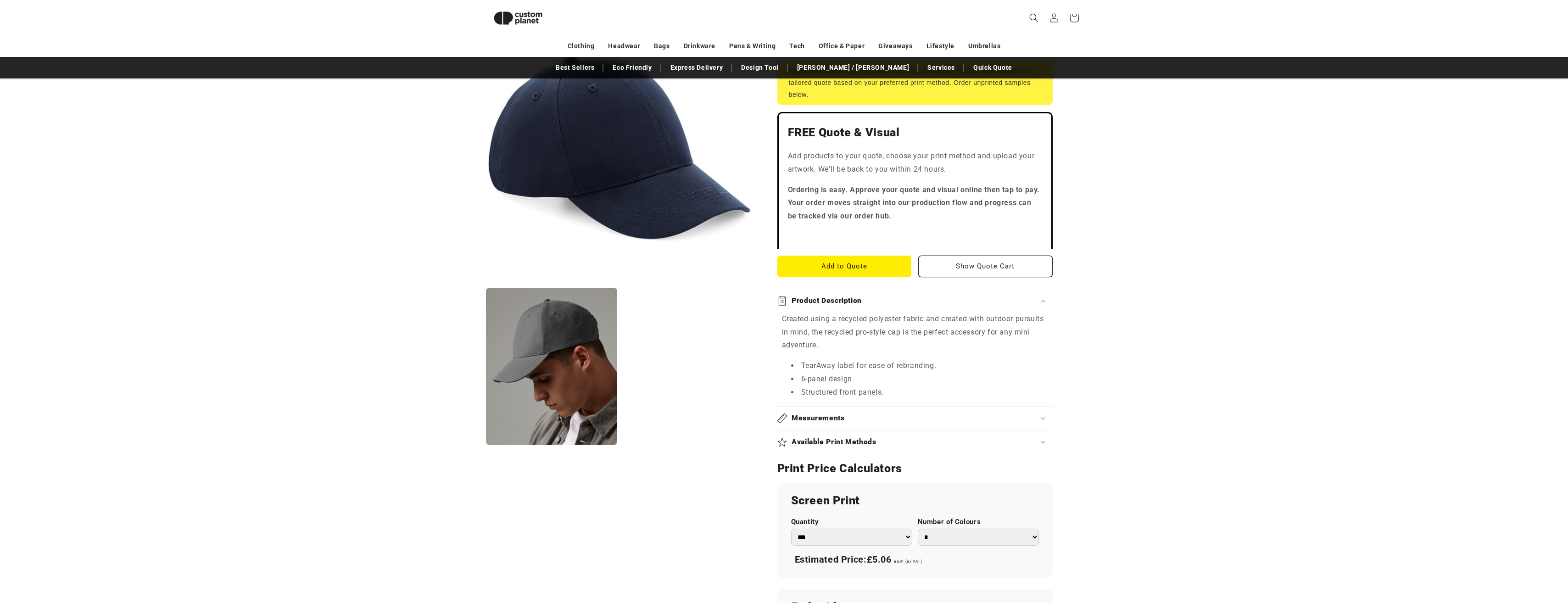
click at [814, 413] on summary "Measurements" at bounding box center [915, 418] width 275 height 23
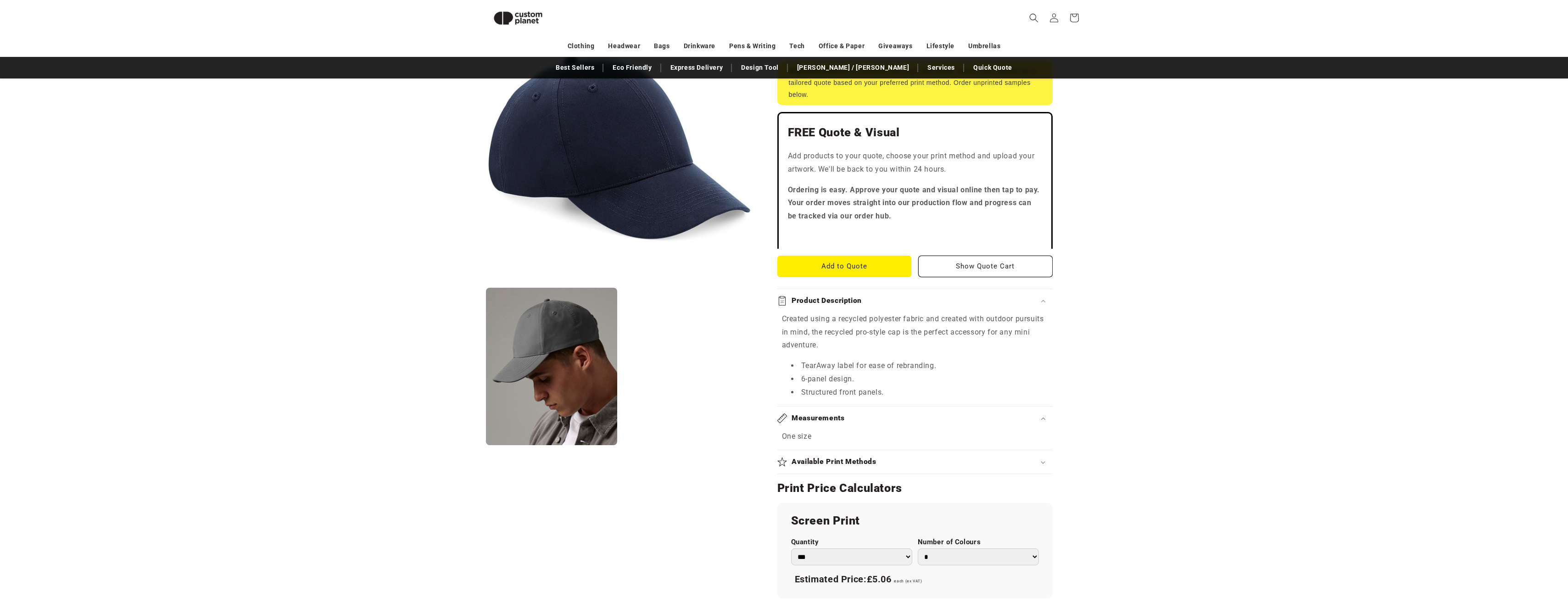
click at [814, 413] on summary "Measurements" at bounding box center [915, 418] width 275 height 23
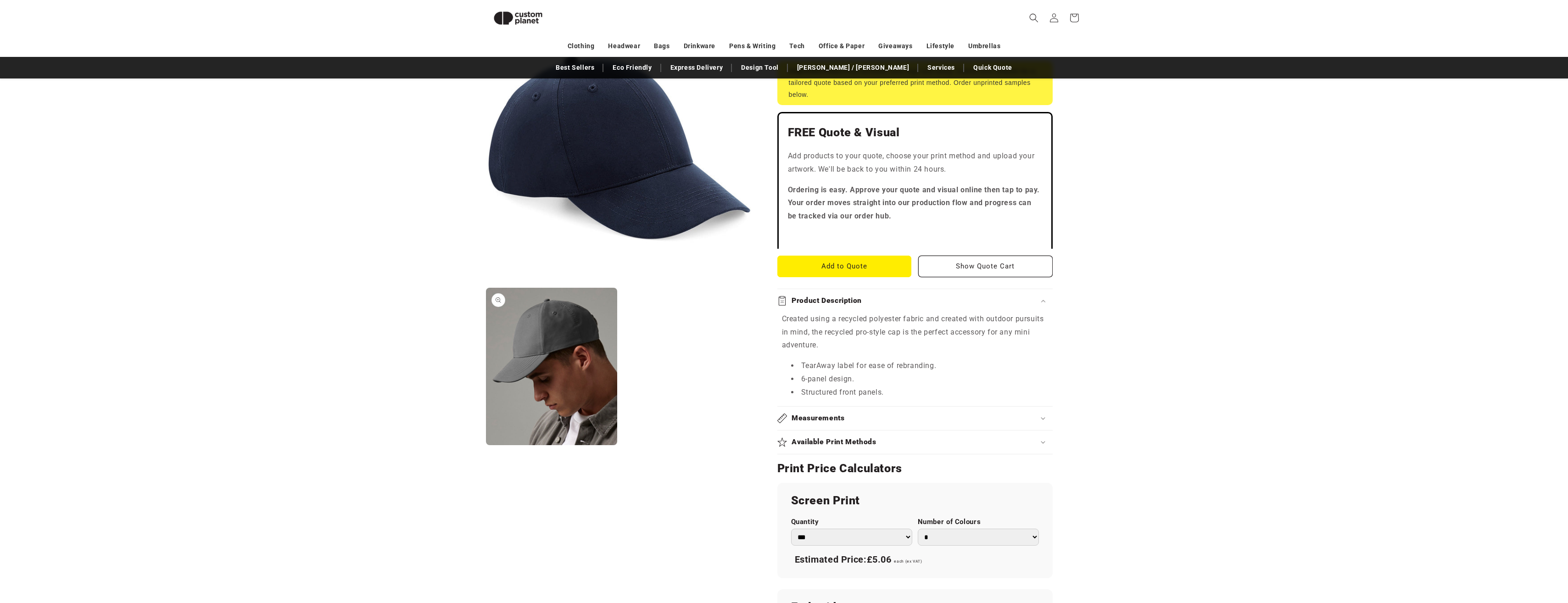
scroll to position [125, 0]
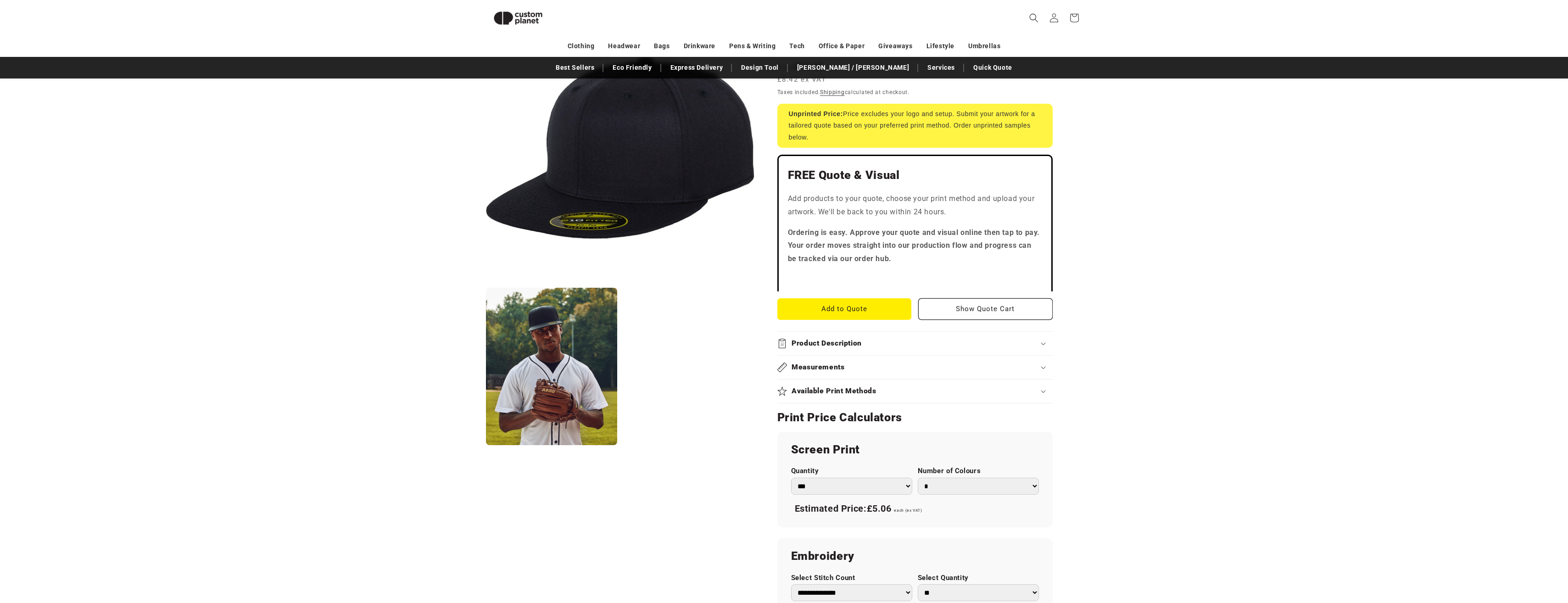
scroll to position [171, 0]
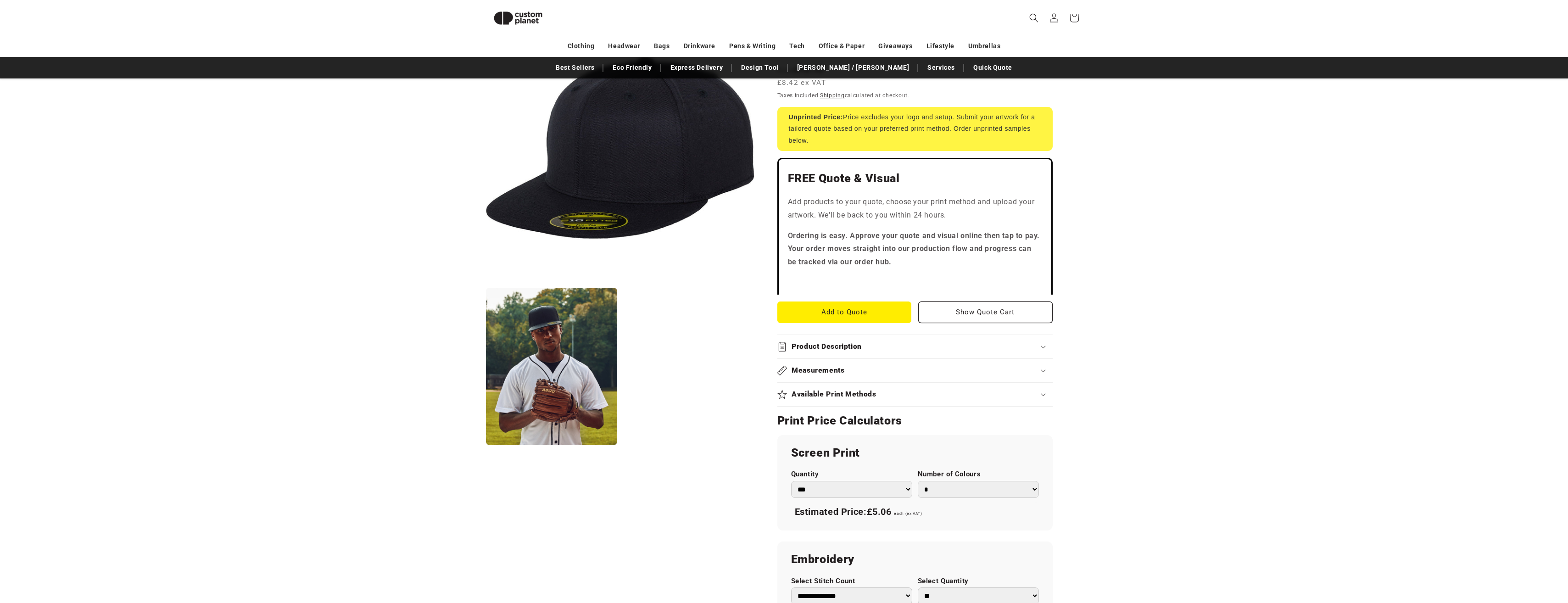
click at [840, 347] on h2 "Product Description" at bounding box center [826, 347] width 70 height 10
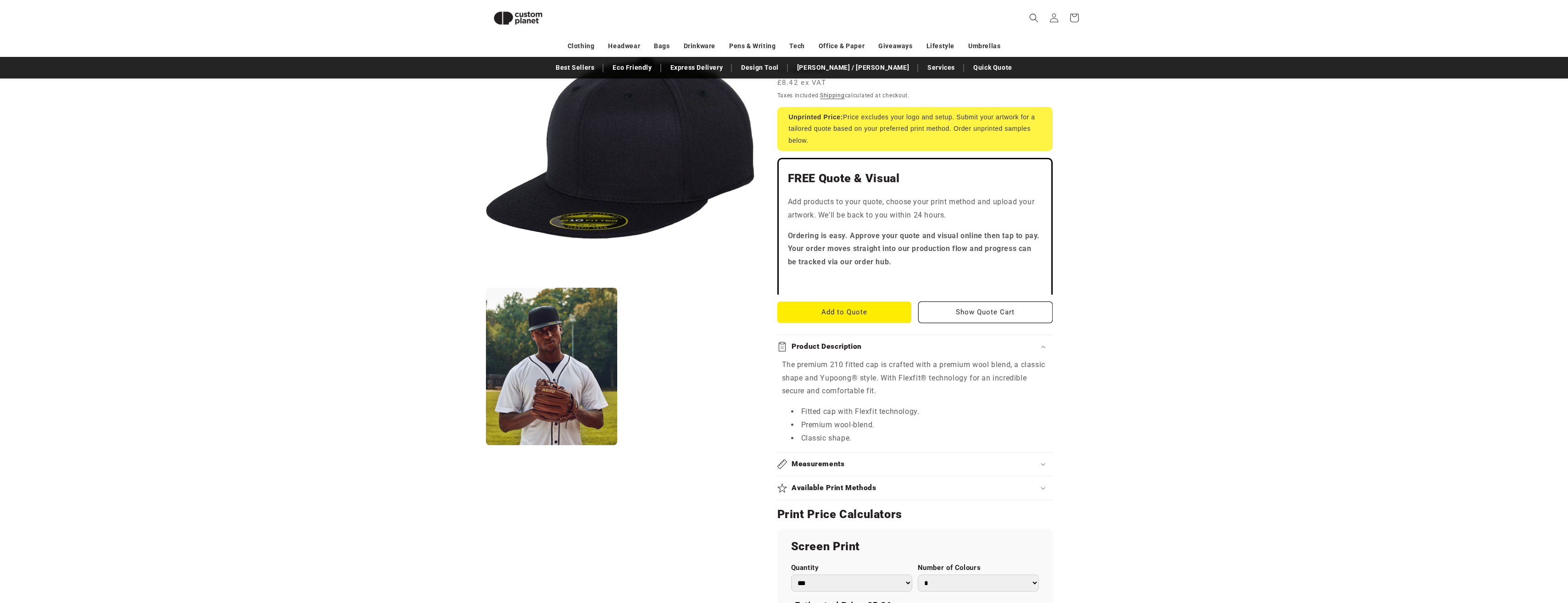
click at [840, 347] on h2 "Product Description" at bounding box center [826, 347] width 70 height 10
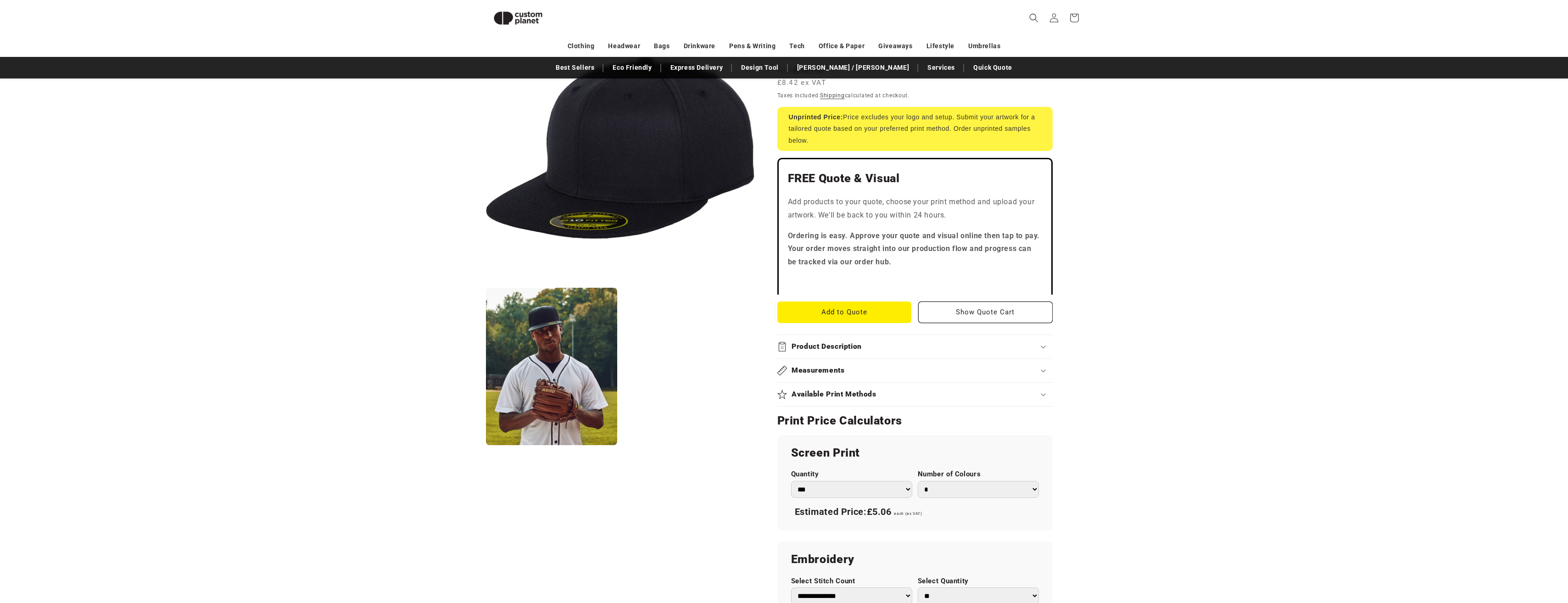
click at [836, 369] on h2 "Measurements" at bounding box center [818, 371] width 53 height 10
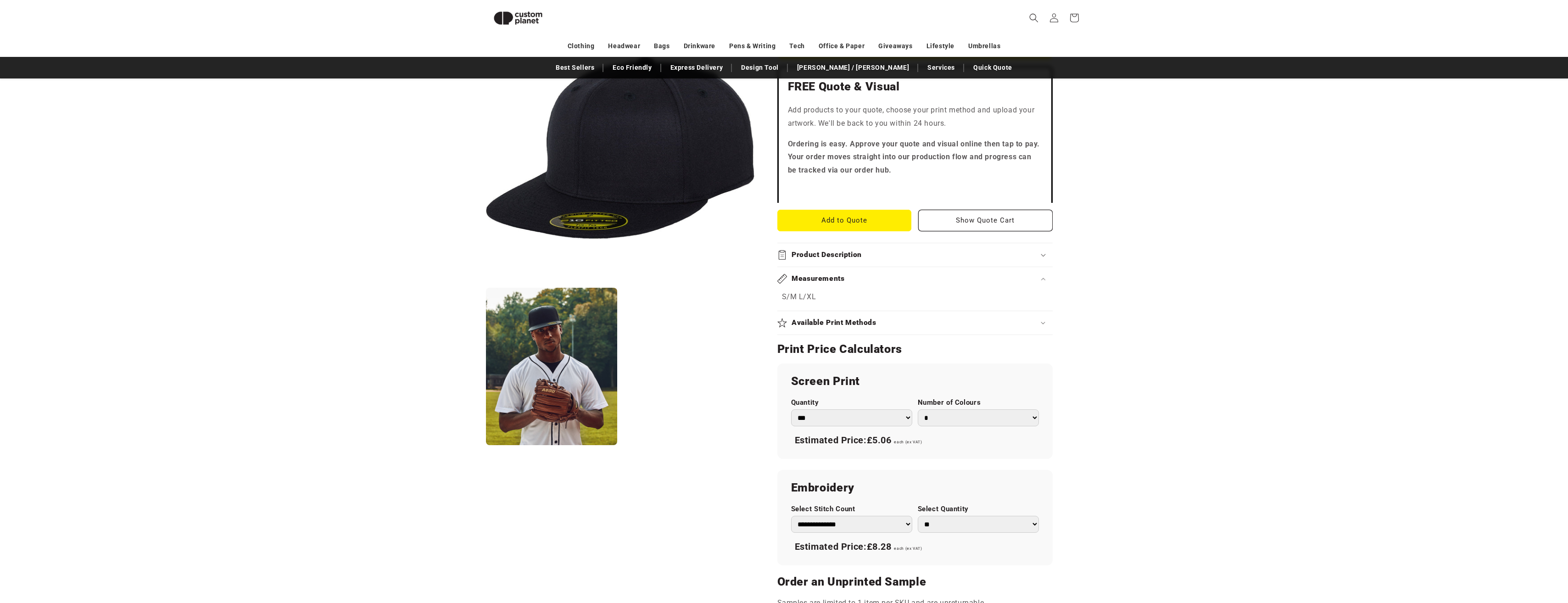
scroll to position [492, 0]
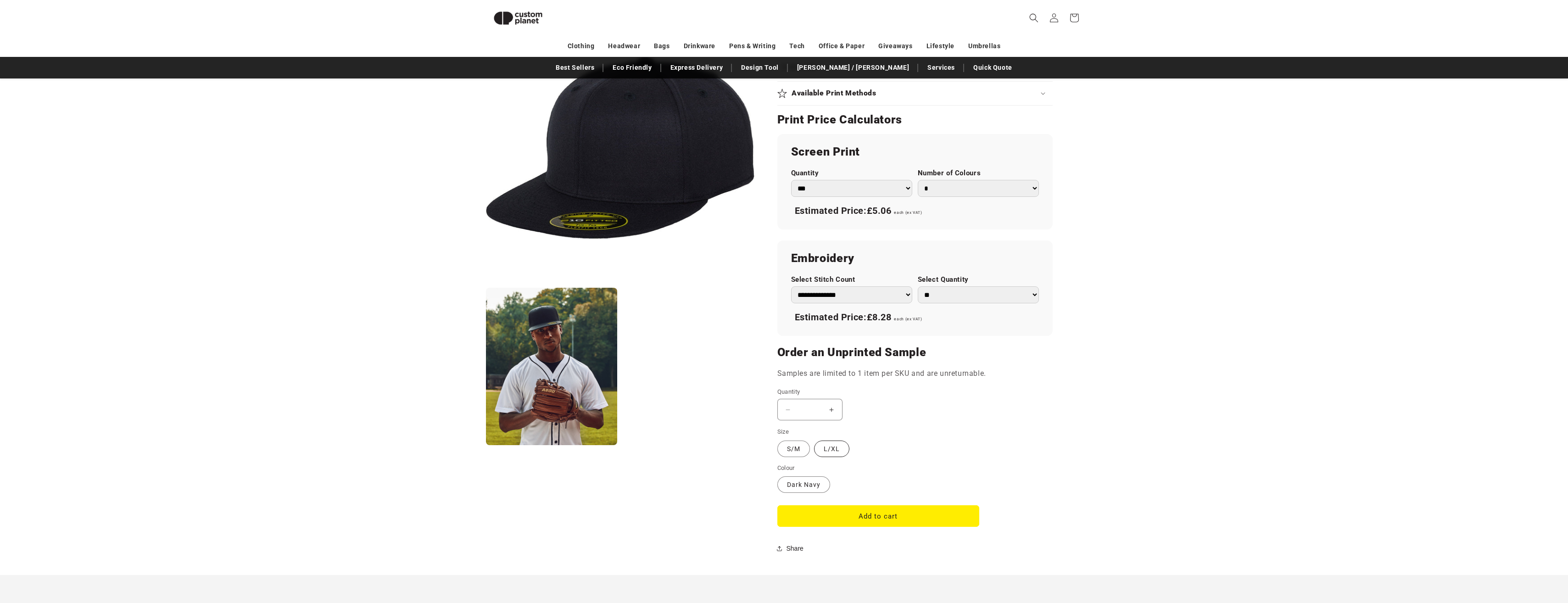
click at [833, 448] on label "L/XL Variant sold out or unavailable" at bounding box center [832, 449] width 35 height 17
click at [789, 448] on label "S/M Variant sold out or unavailable" at bounding box center [793, 449] width 32 height 17
drag, startPoint x: 789, startPoint y: 448, endPoint x: 728, endPoint y: 429, distance: 63.9
click at [728, 429] on ul "Open media 1 in modal Open media 2 in modal" at bounding box center [620, 230] width 268 height 432
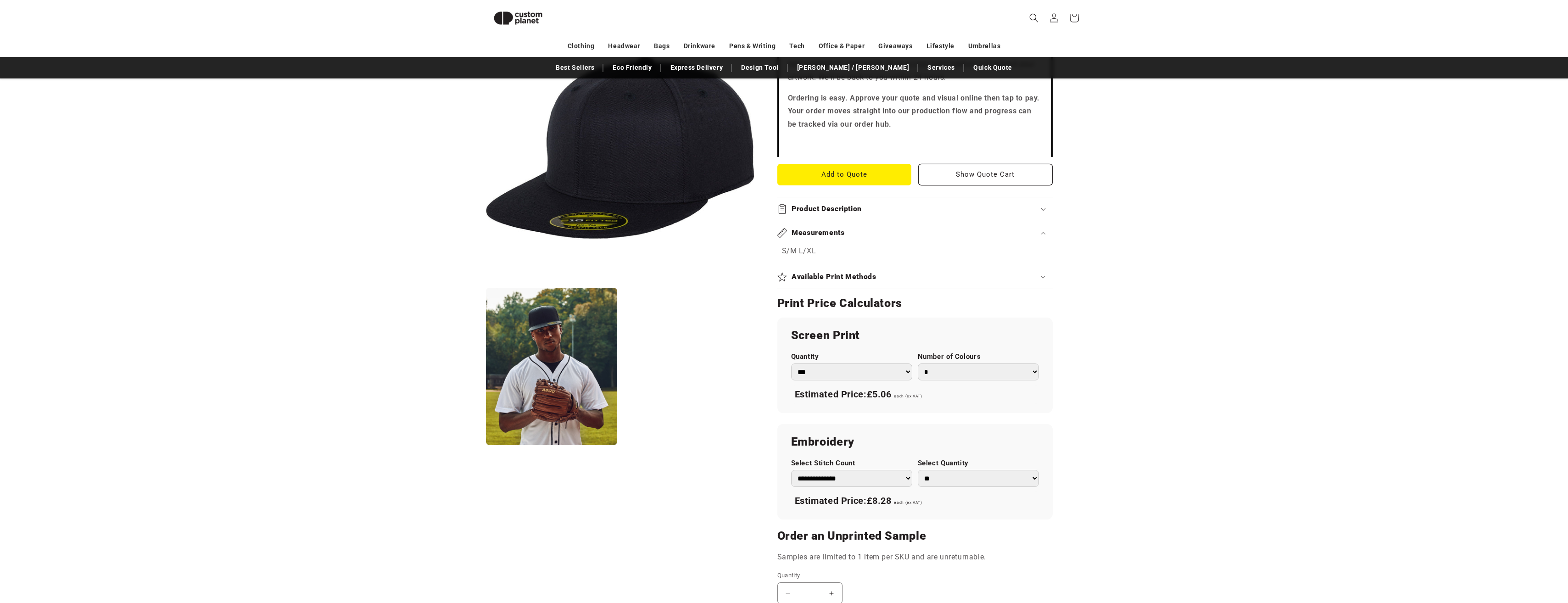
scroll to position [125, 0]
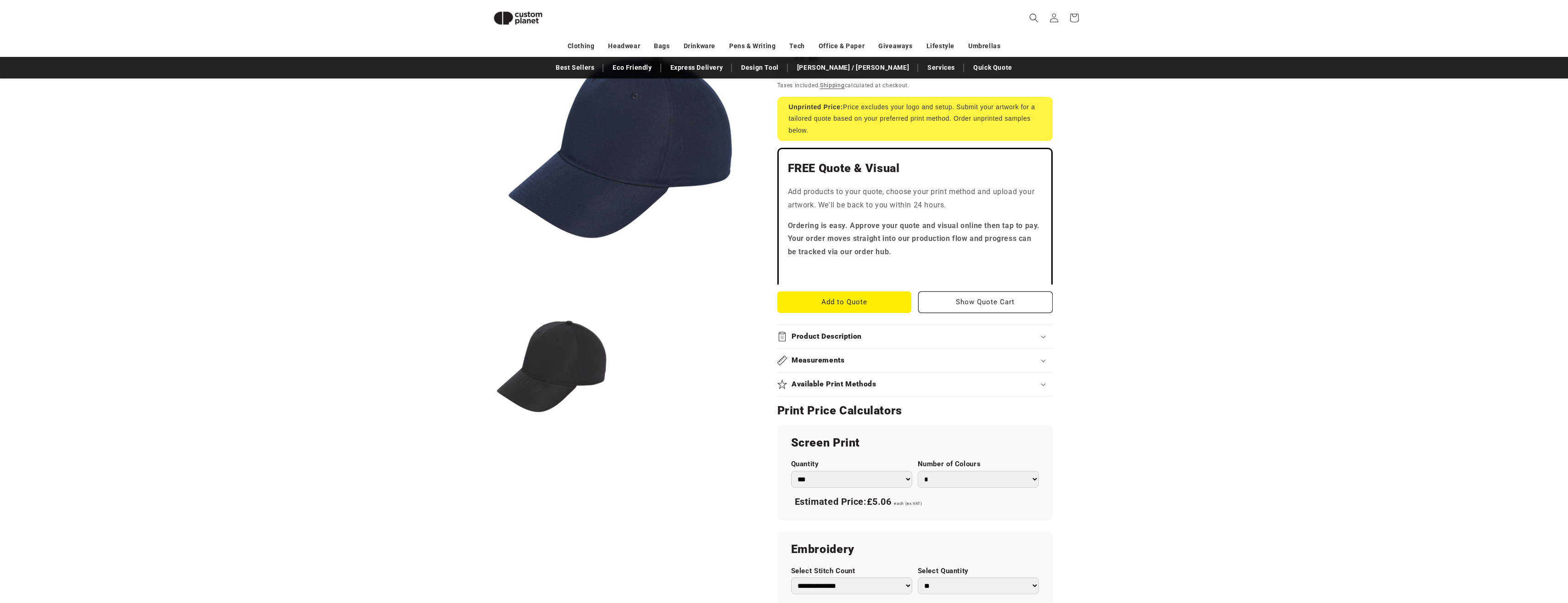
scroll to position [171, 0]
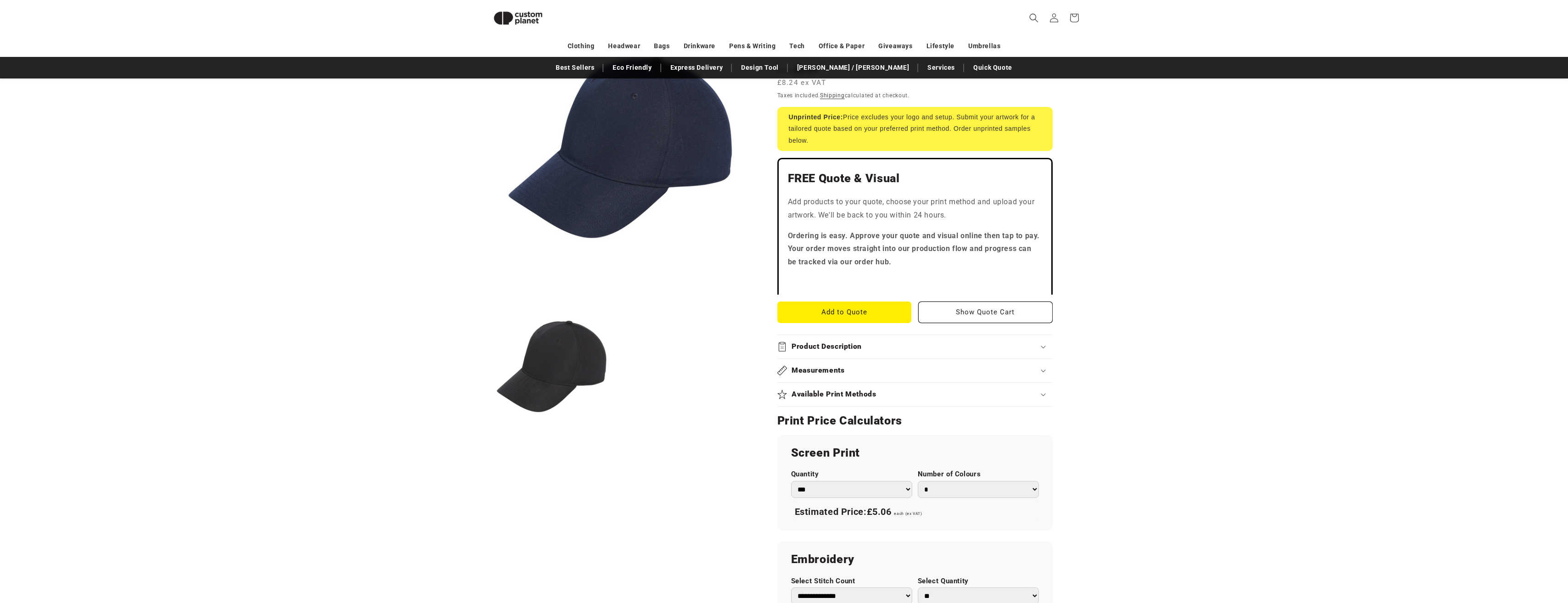
click at [835, 341] on summary "Product Description" at bounding box center [915, 347] width 275 height 23
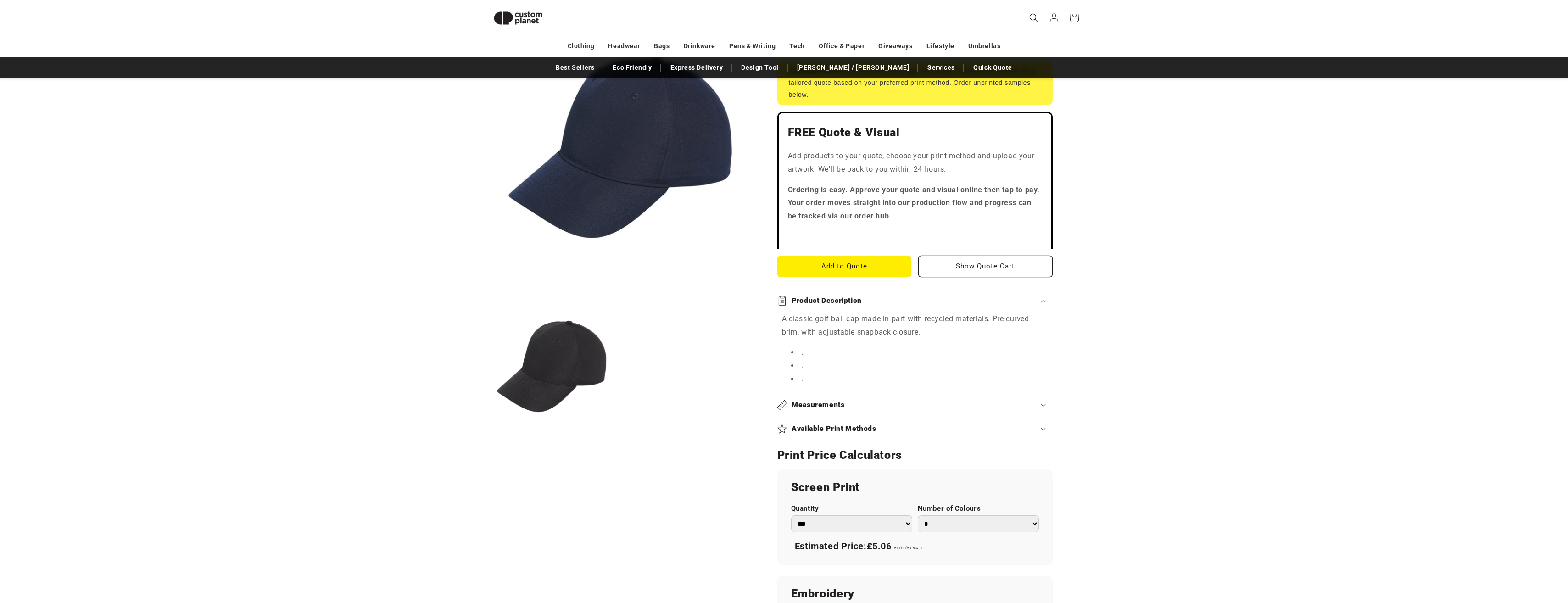
scroll to position [309, 0]
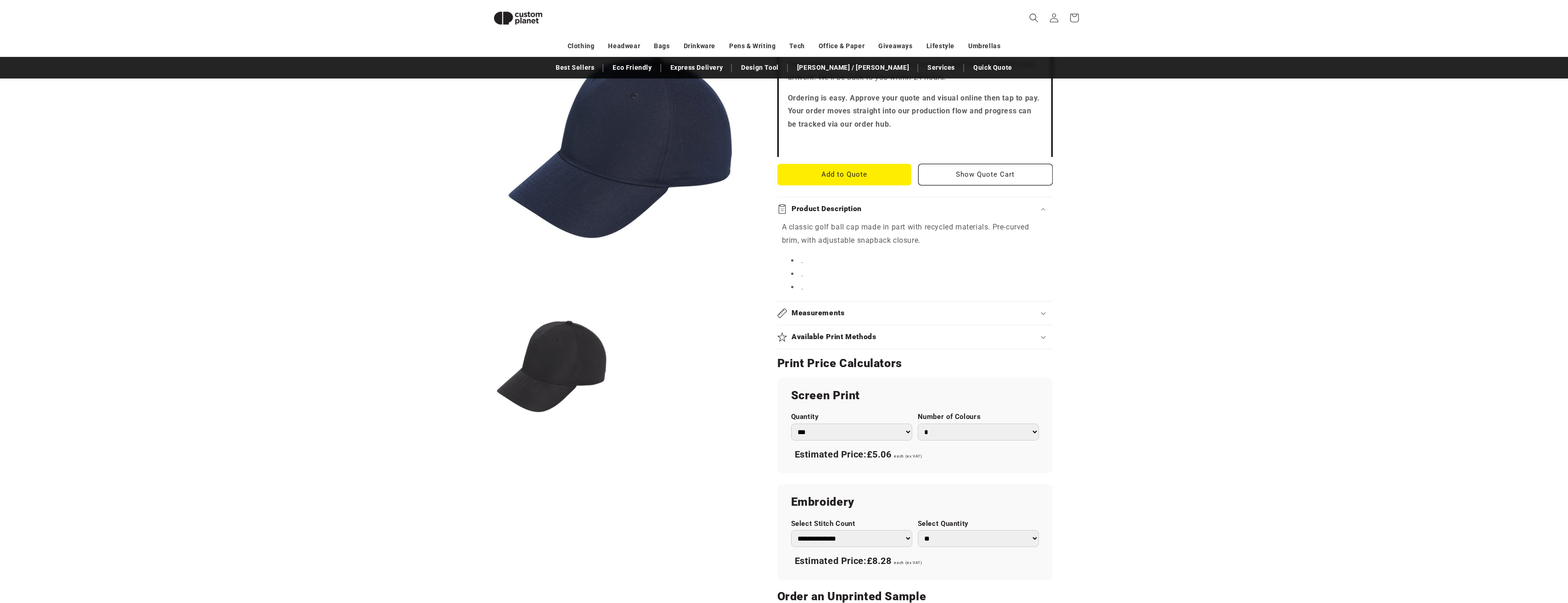
click at [842, 309] on h2 "Measurements" at bounding box center [818, 313] width 53 height 10
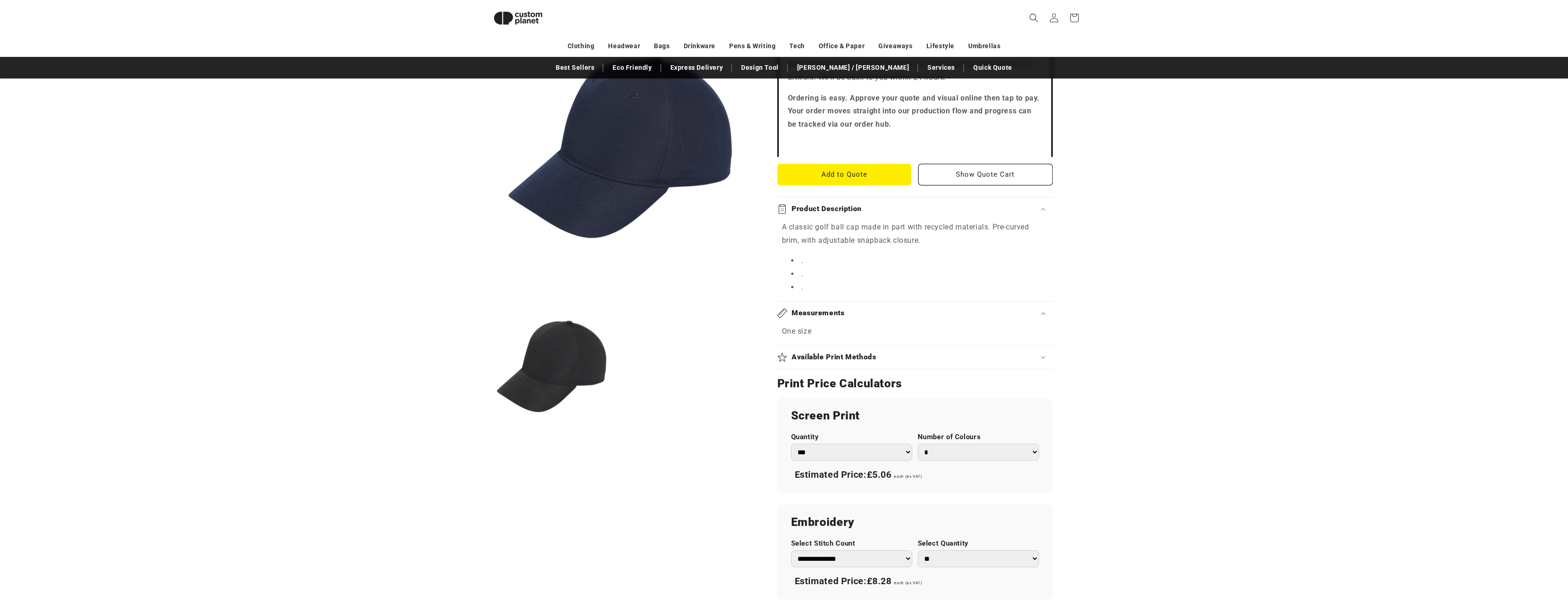
click at [842, 309] on h2 "Measurements" at bounding box center [818, 313] width 53 height 10
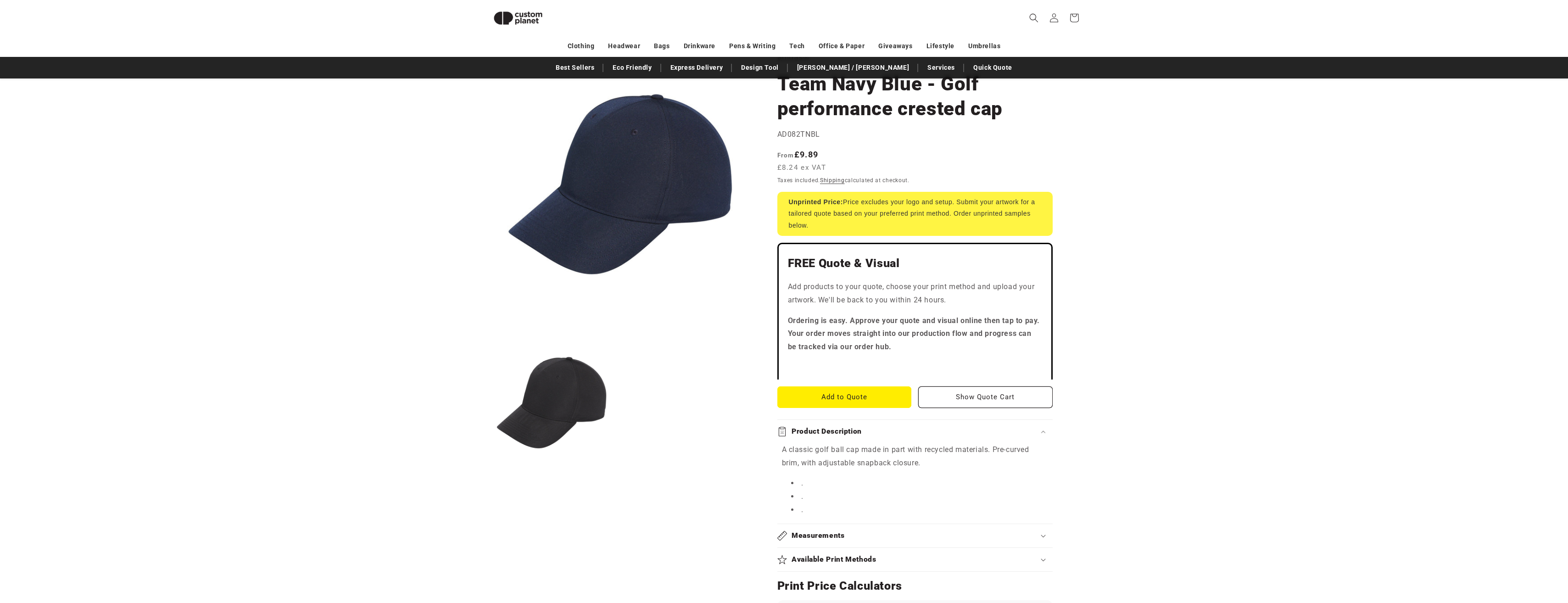
scroll to position [263, 0]
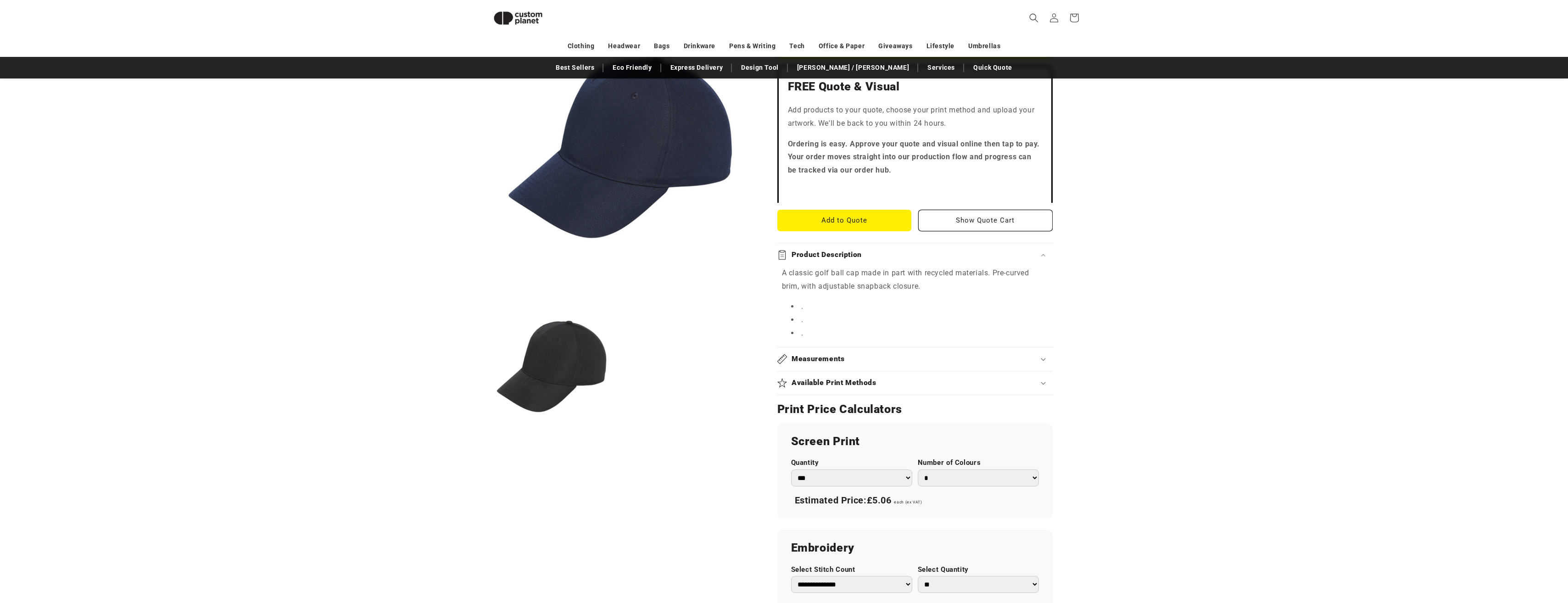
click at [185, 160] on product-info "Skip to product information Open media 1 in modal Open media 2 in modal NaN / o…" at bounding box center [784, 358] width 1568 height 1015
